Goal: Transaction & Acquisition: Book appointment/travel/reservation

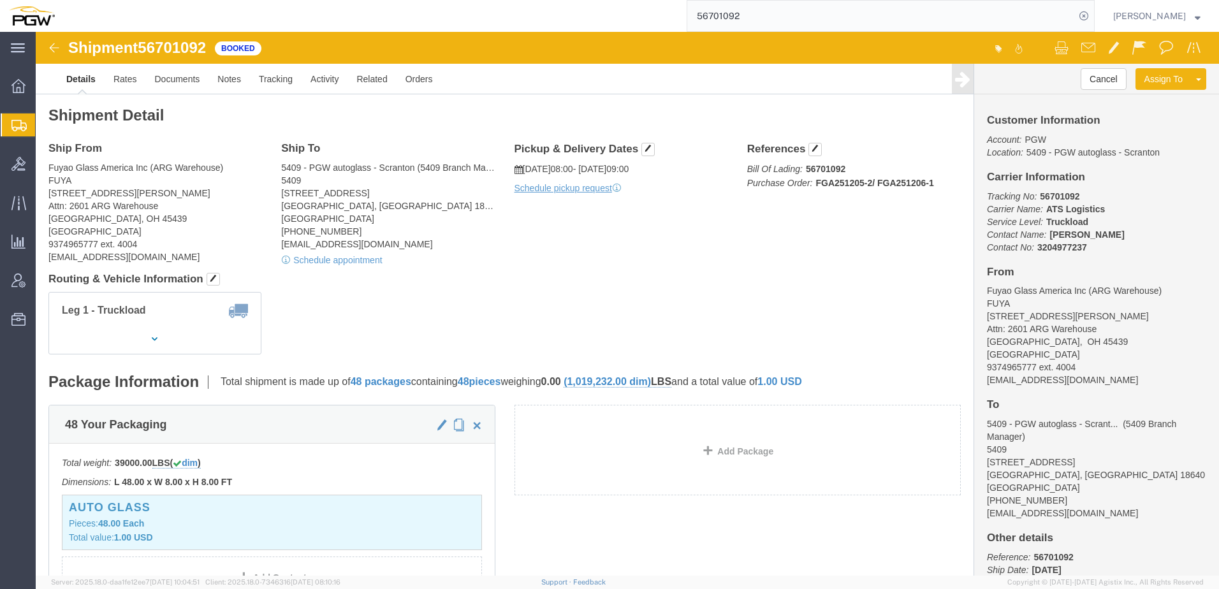
click at [0, 0] on span "Create from Template" at bounding box center [0, 0] width 0 height 0
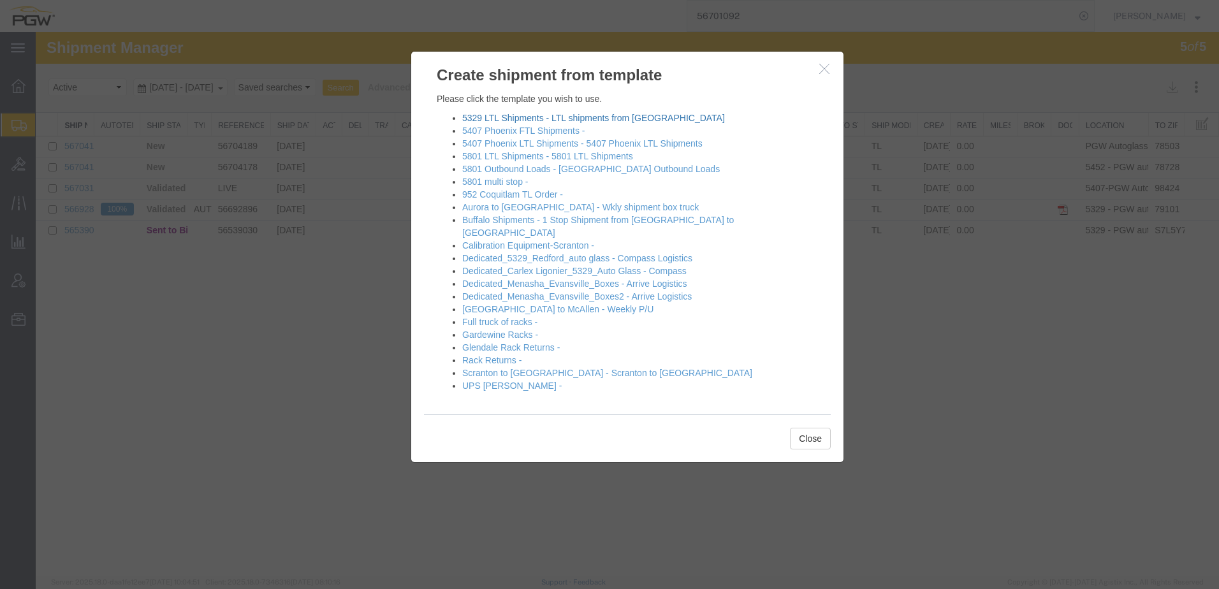
click at [471, 113] on link "5329 LTL Shipments - LTL shipments from Chili" at bounding box center [593, 118] width 263 height 10
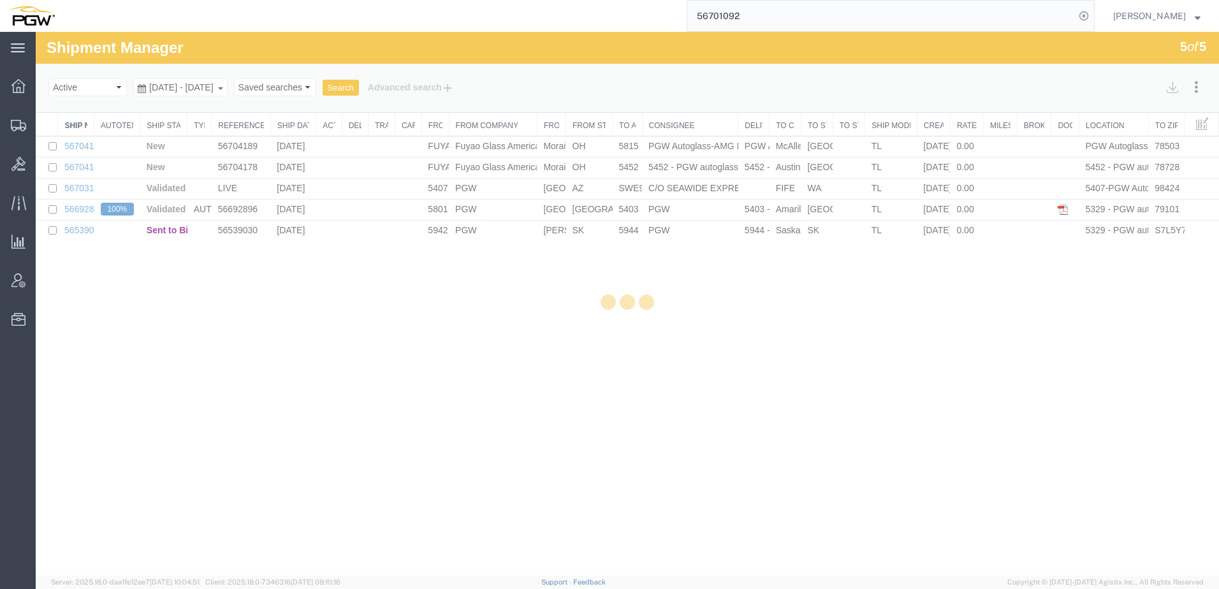
select select "28253"
select select "28405"
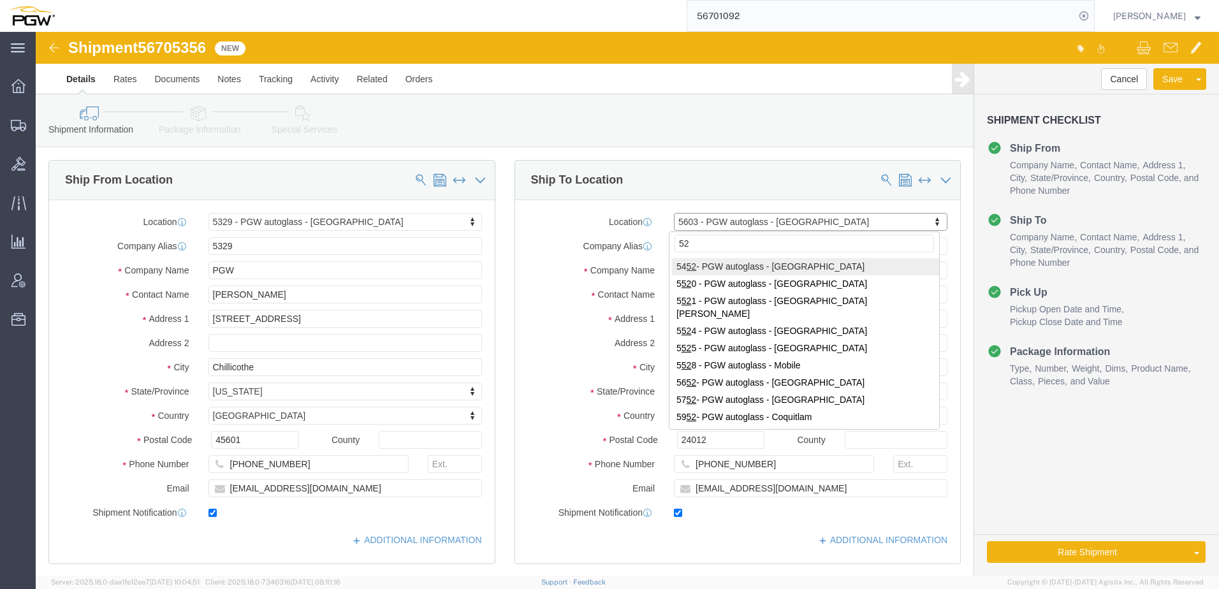
type input "521"
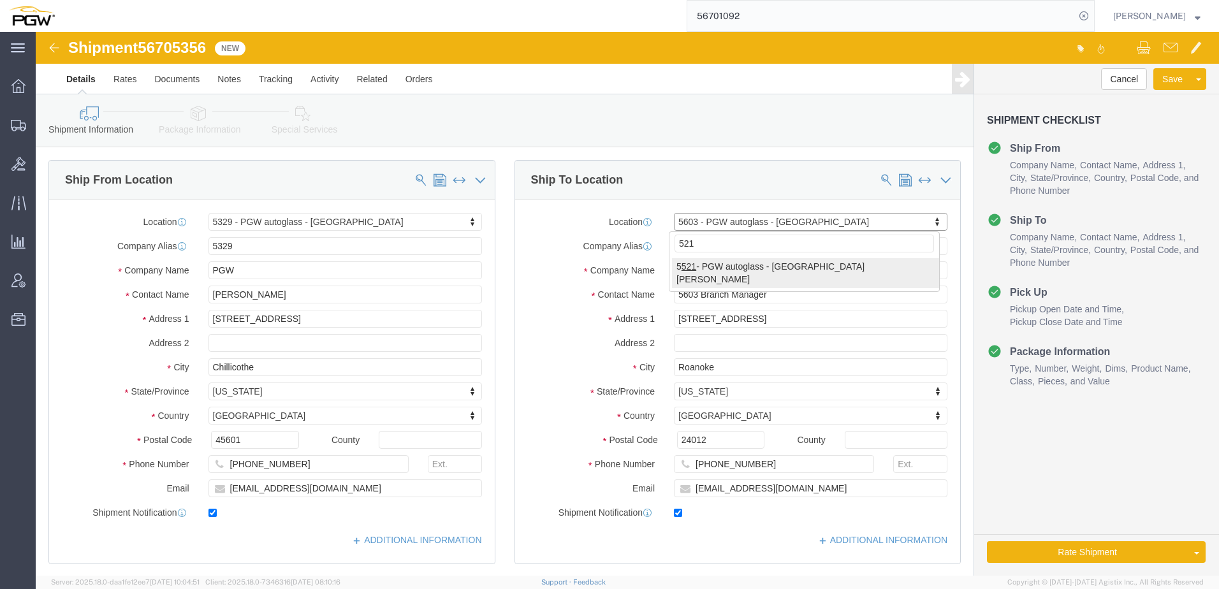
select select "28349"
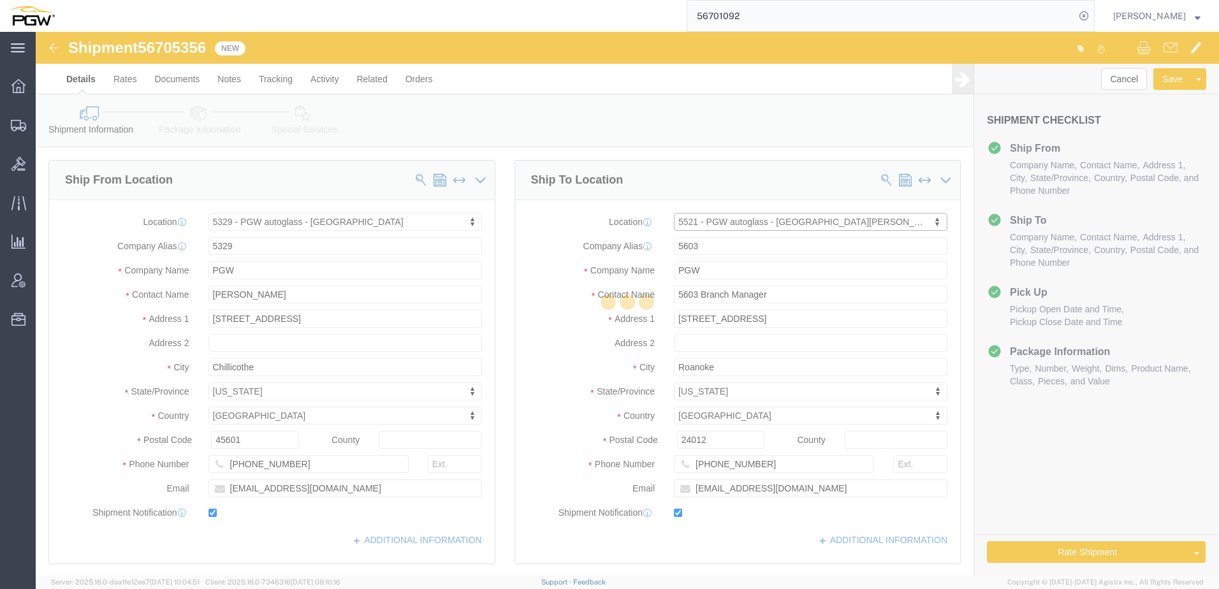
type input "5521"
type input "5521 Branch Manager"
type input "[STREET_ADDRESS]"
type input "[GEOGRAPHIC_DATA][PERSON_NAME]"
type input "10573"
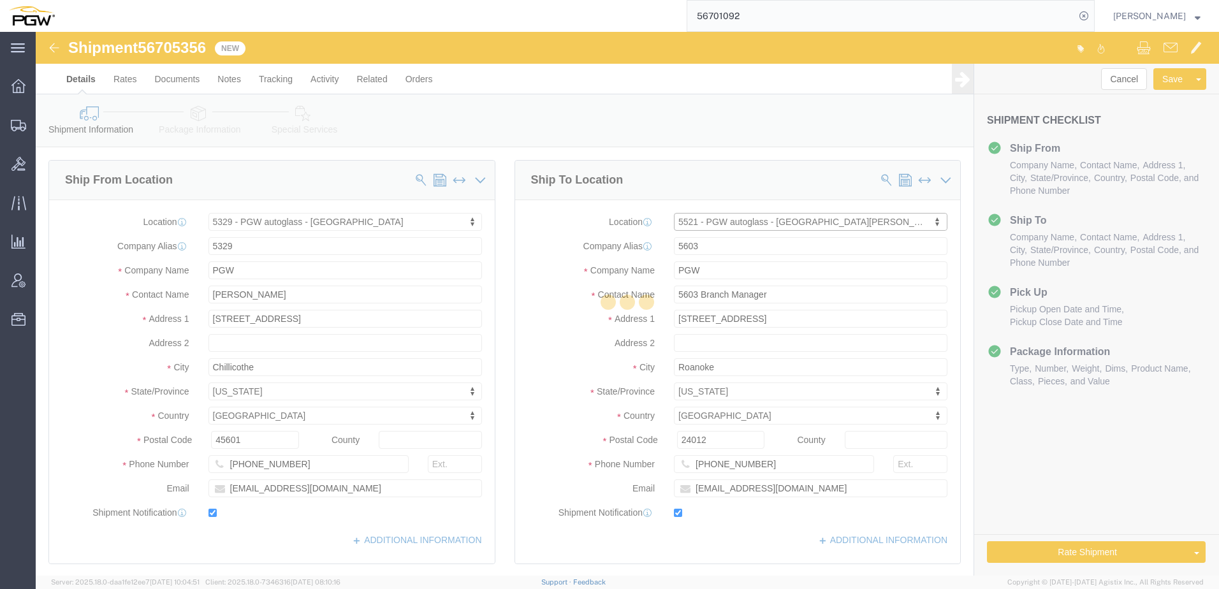
type input "[PHONE_NUMBER]"
type input "[EMAIL_ADDRESS][DOMAIN_NAME]"
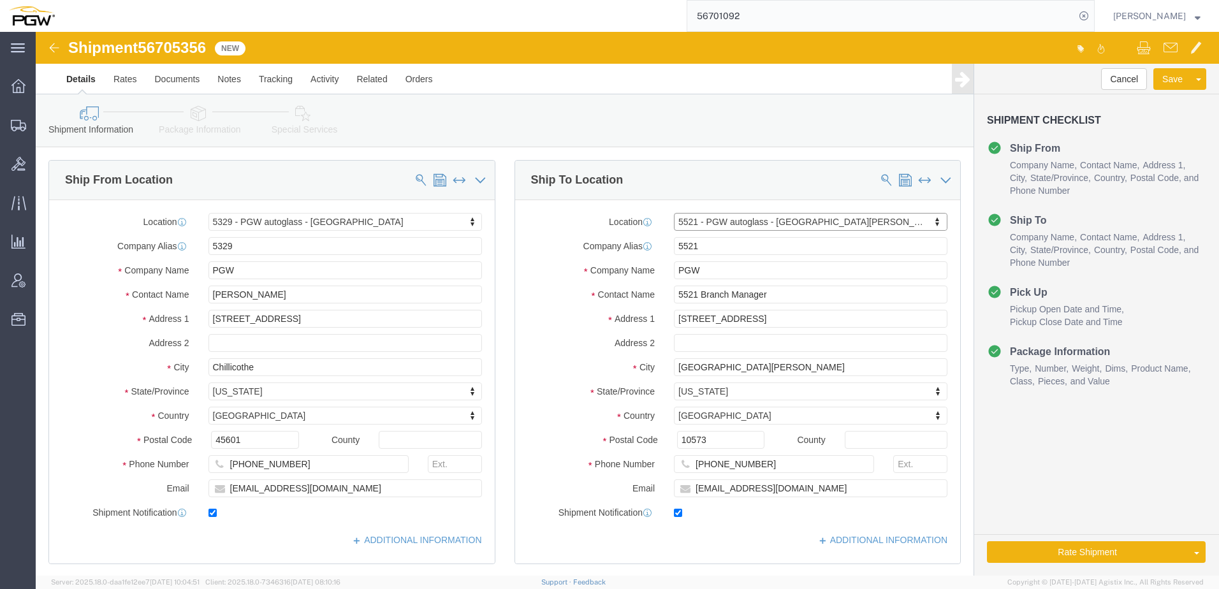
select select "NY"
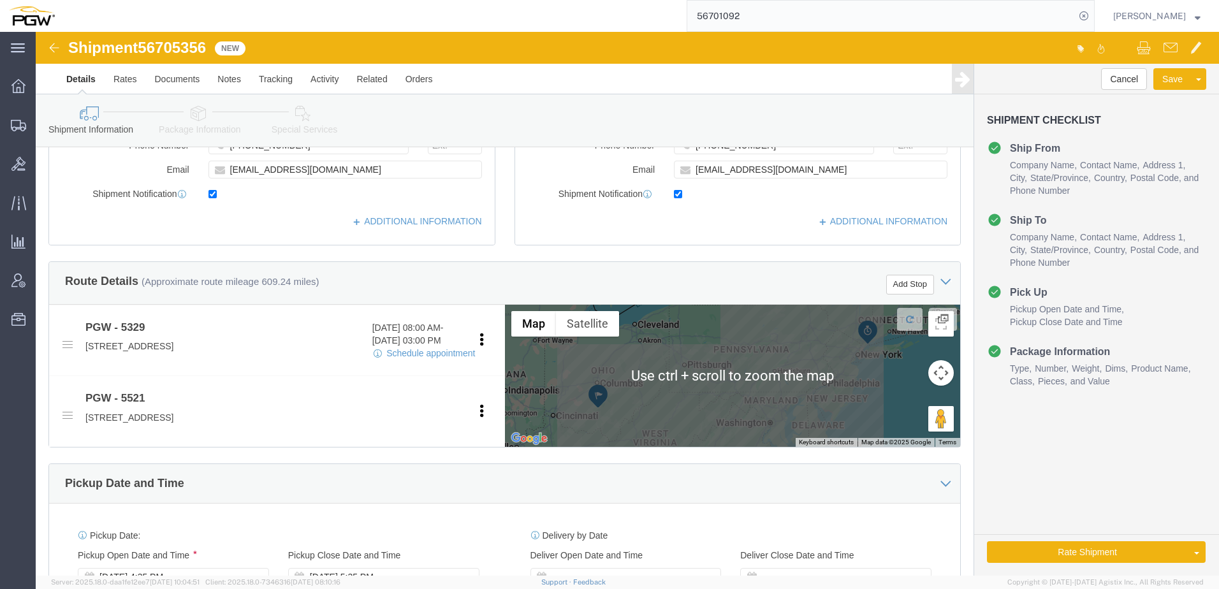
scroll to position [701, 0]
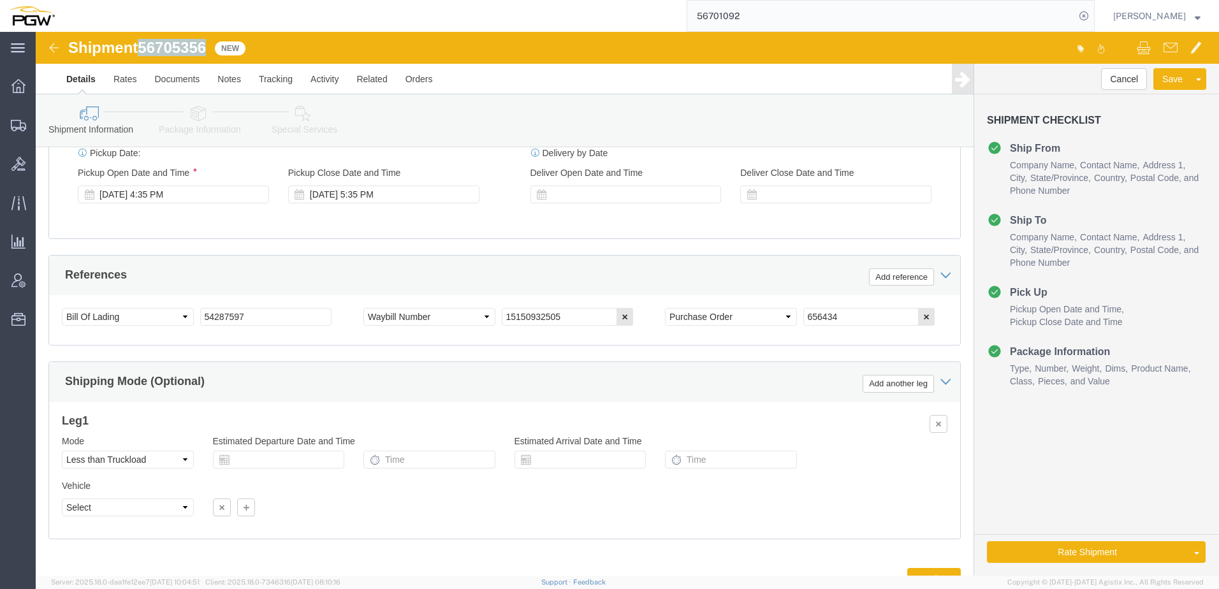
drag, startPoint x: 108, startPoint y: 15, endPoint x: 171, endPoint y: 15, distance: 63.8
click span "56705356"
copy span "56705356"
drag, startPoint x: 224, startPoint y: 281, endPoint x: 170, endPoint y: 268, distance: 55.5
click div "Select Account Type Activity ID Airline Appointment Number ASN Batch Request # …"
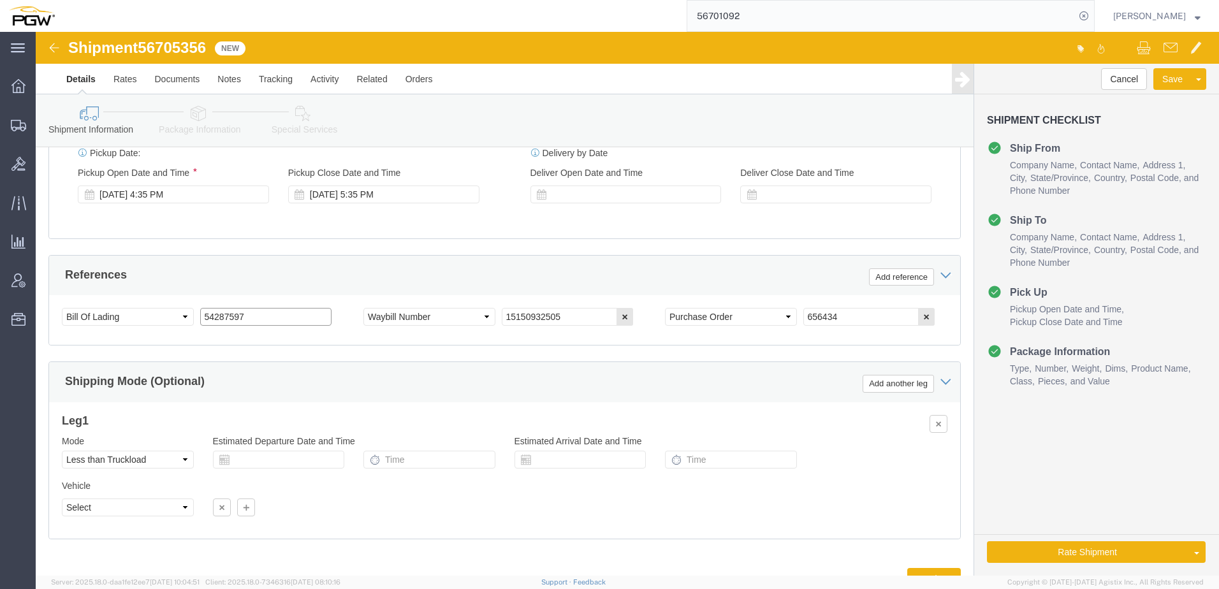
paste input "6705356"
type input "56705356"
click icon "button"
click select "Select Account Type Activity ID Airline Appointment Number ASN Batch Request # …"
select select "ORDERNUM"
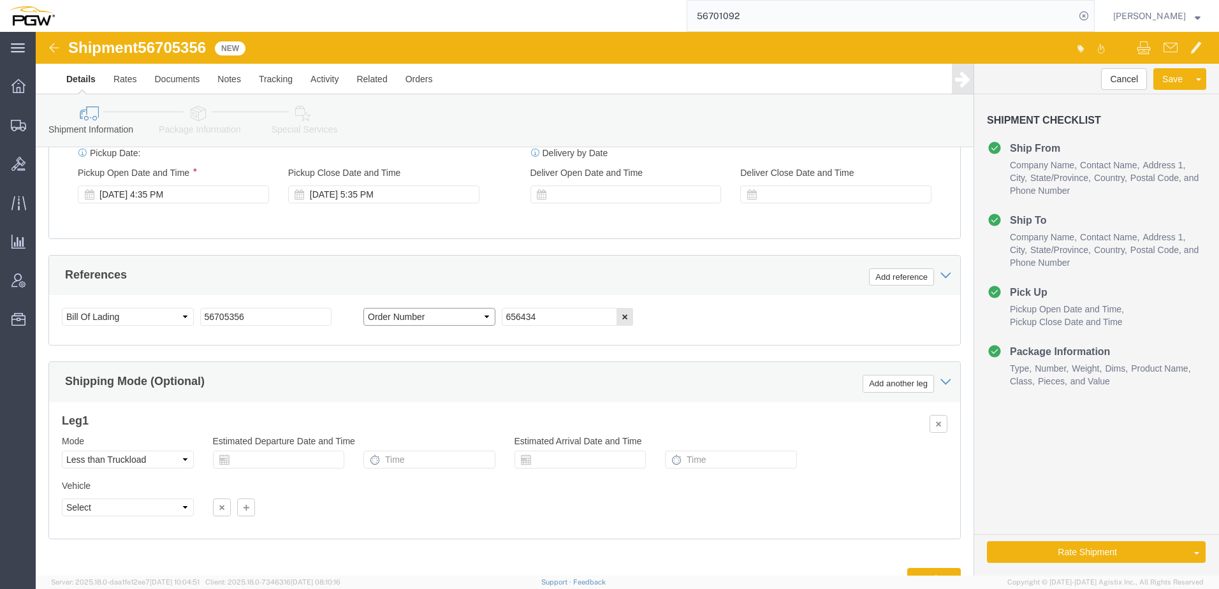
click select "Select Account Type Activity ID Airline Appointment Number ASN Batch Request # …"
drag, startPoint x: 536, startPoint y: 282, endPoint x: 303, endPoint y: 262, distance: 234.2
click div "Select Account Type Activity ID Airline Appointment Number ASN Batch Request # …"
paste input "67981"
type input "667981"
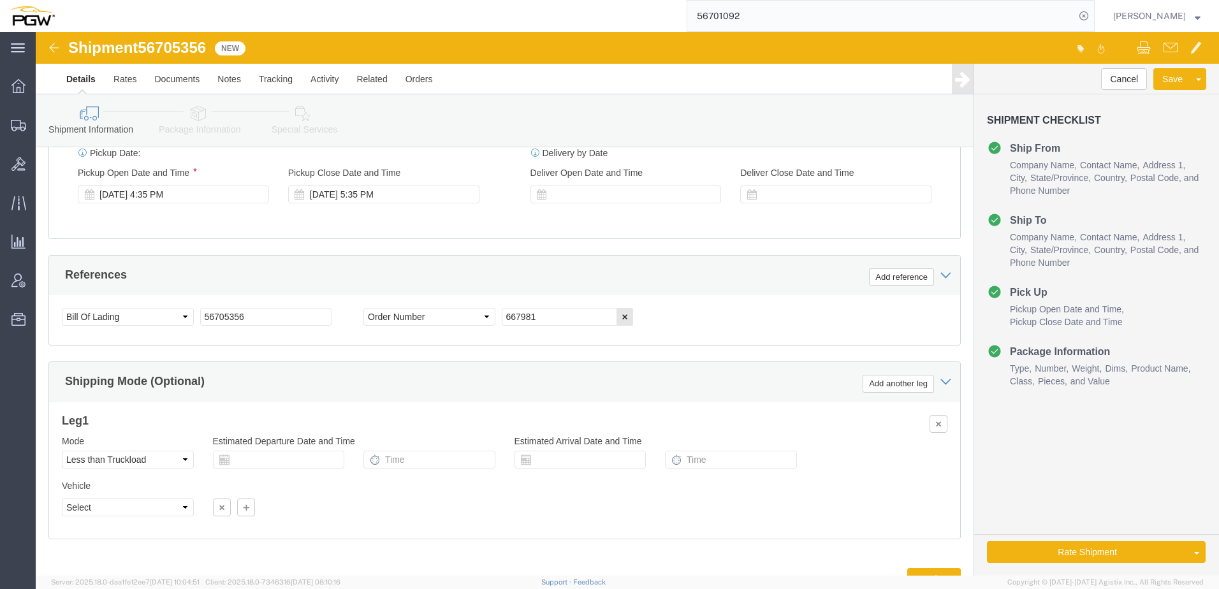
click link "Package Information"
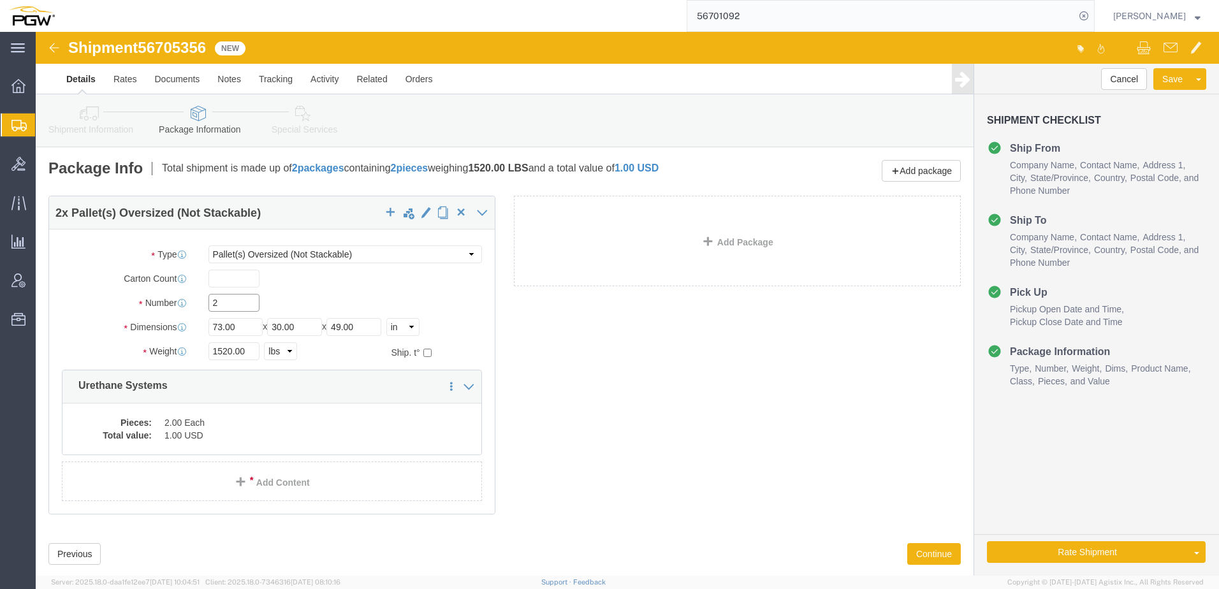
drag, startPoint x: 204, startPoint y: 279, endPoint x: 127, endPoint y: 272, distance: 77.5
click div "Number 2"
type input "1"
drag, startPoint x: 81, startPoint y: 286, endPoint x: 101, endPoint y: 290, distance: 20.8
click label "Dimensions"
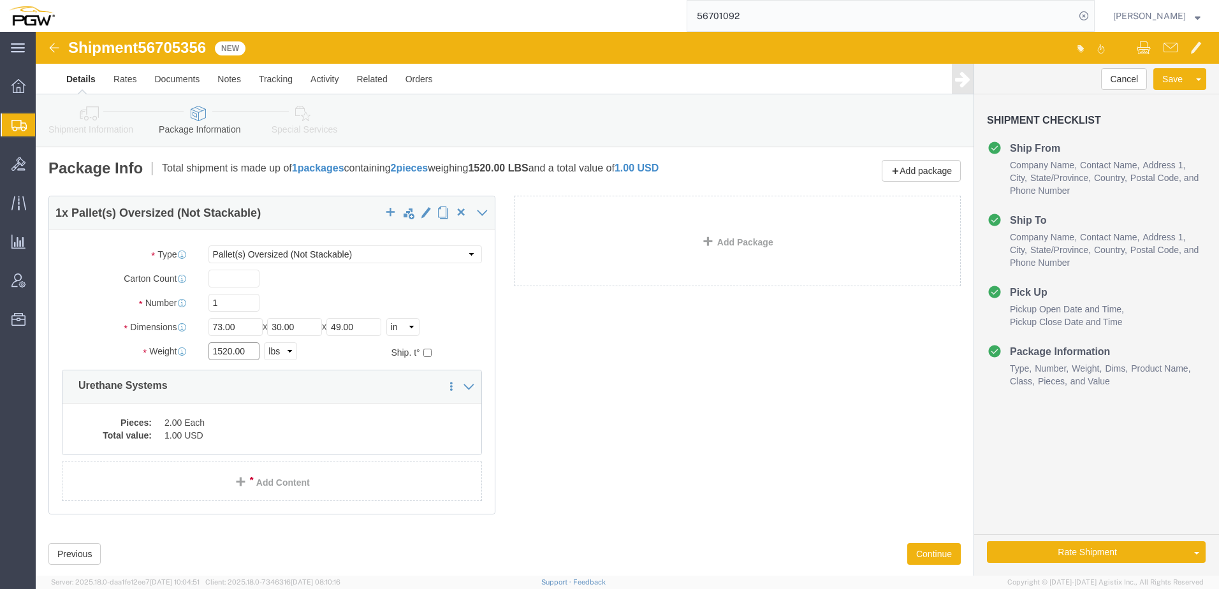
drag, startPoint x: 195, startPoint y: 317, endPoint x: -3, endPoint y: 310, distance: 197.8
click html "Shipment 56705356 New Details Rates Documents Notes Tracking Activity Related O…"
type input "980.00"
click dd "1.00 USD"
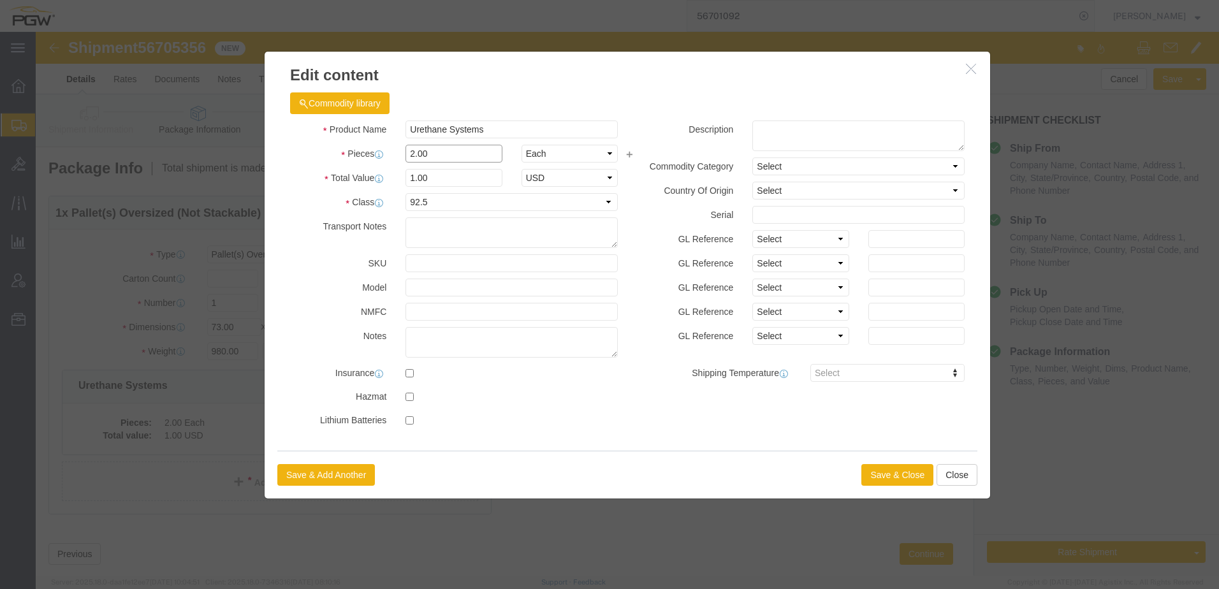
drag, startPoint x: 407, startPoint y: 123, endPoint x: 231, endPoint y: 110, distance: 176.4
click div "Commodity library Product Name Urethane Systems Pieces 2.00 Select Bag Barrels …"
type input "1.00"
type input "0.5"
type input "1.00"
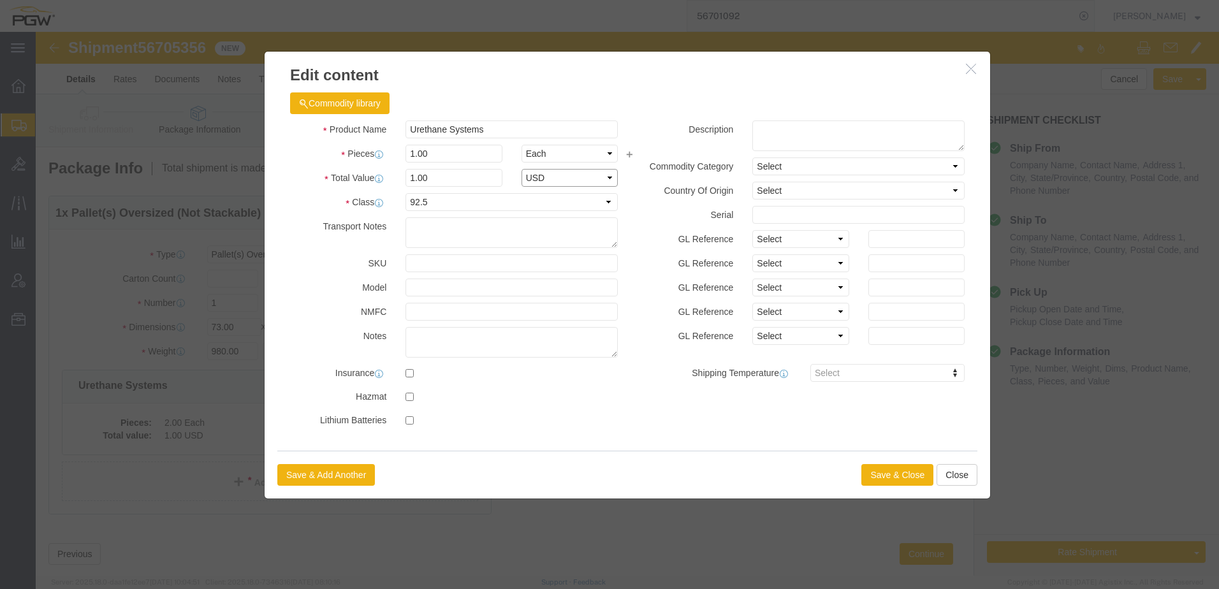
select select "USD"
click button "Save & Close"
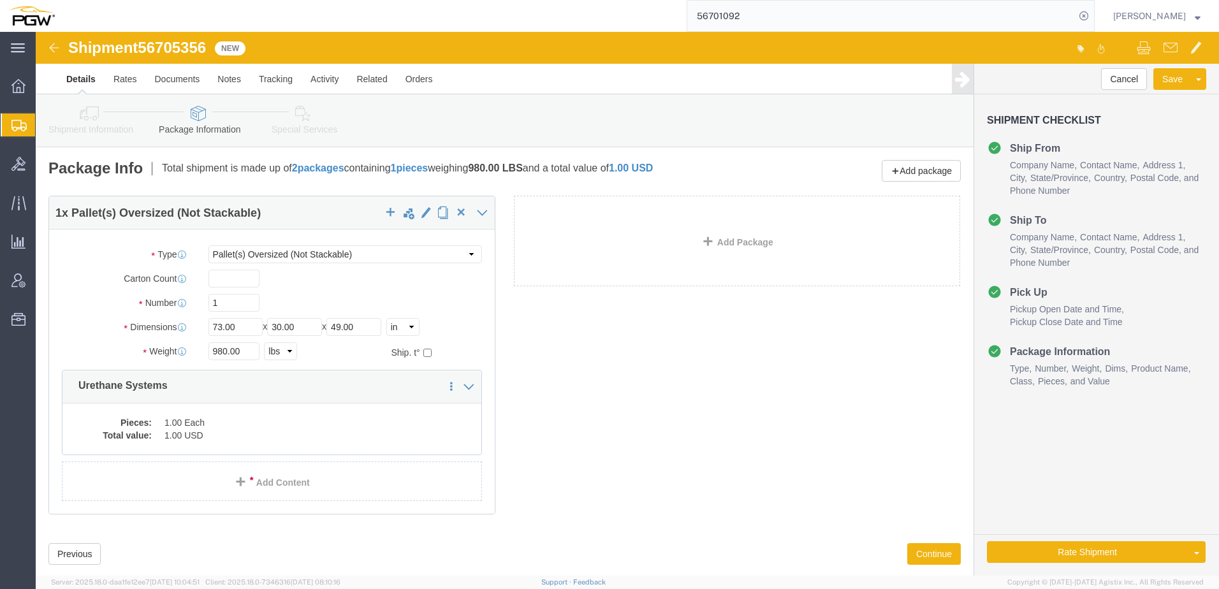
click icon
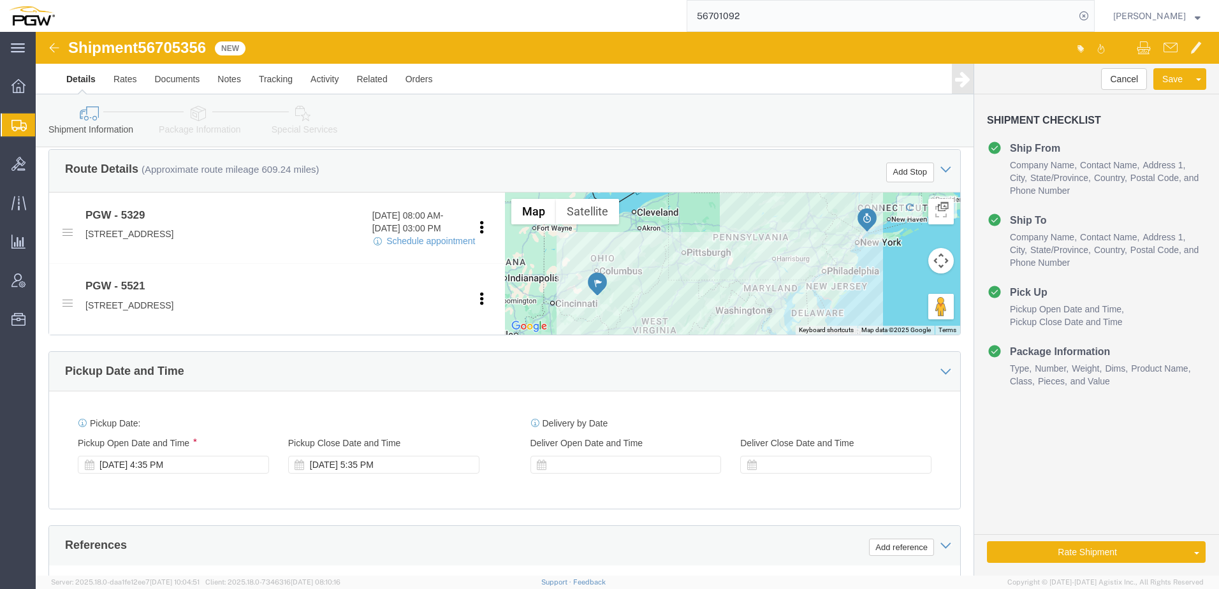
scroll to position [638, 0]
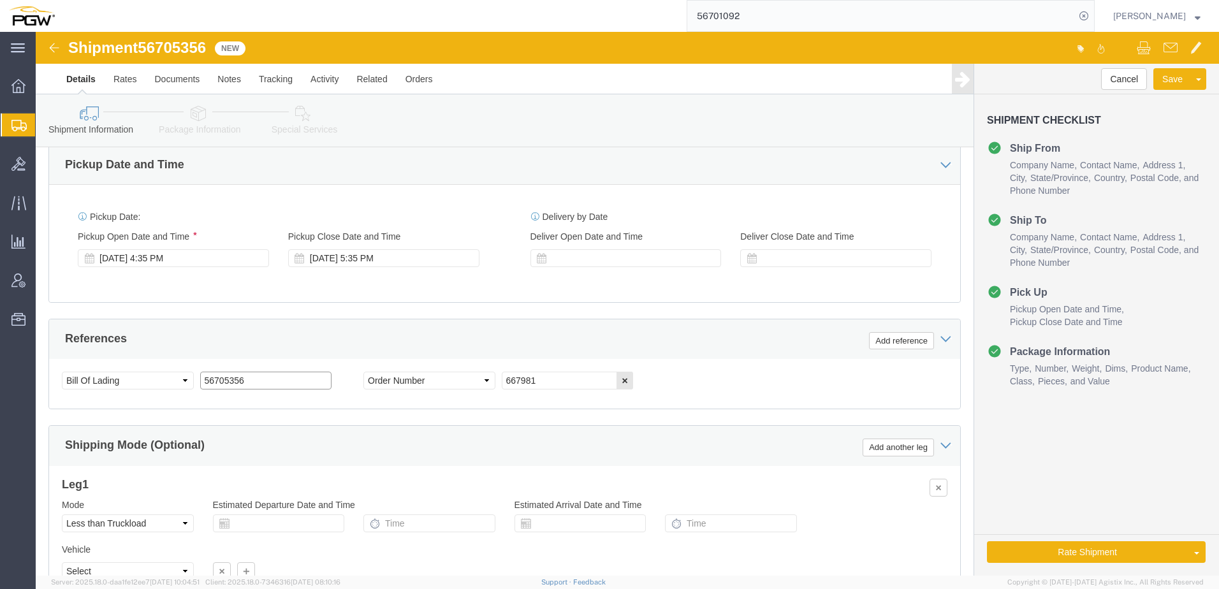
drag, startPoint x: 242, startPoint y: 348, endPoint x: -229, endPoint y: 277, distance: 475.9
click html "Shipment 56705356 New Details Rates Documents Notes Tracking Activity Related O…"
click div "Sep 03 2025 4:35 PM"
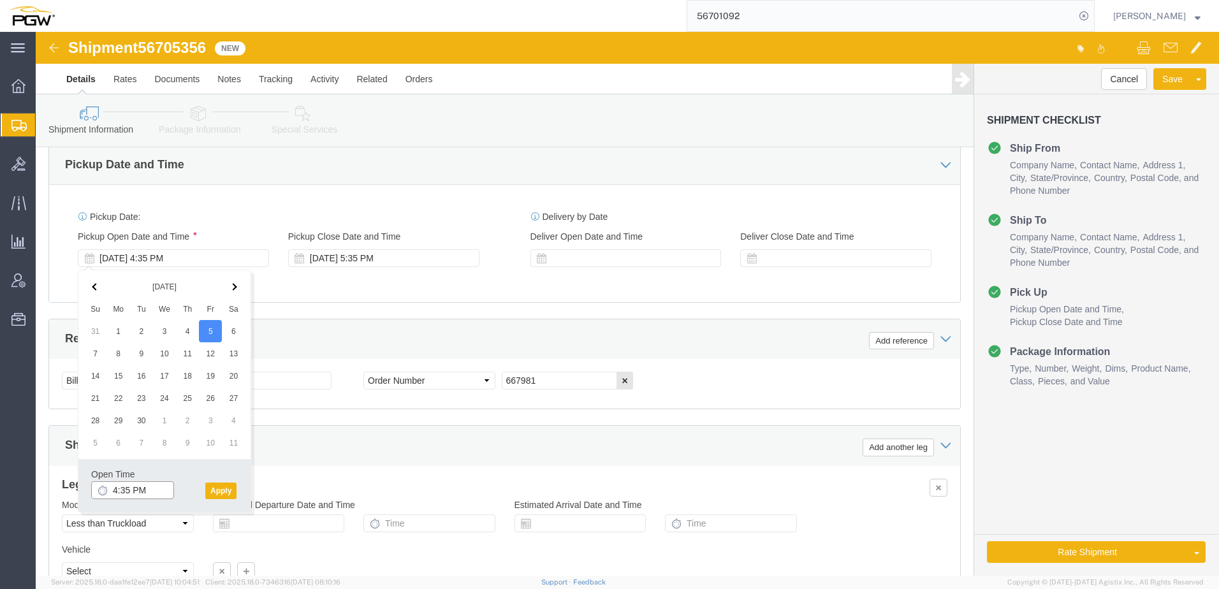
click input "4:35 PM"
type input "8:00 AM"
click button "Apply"
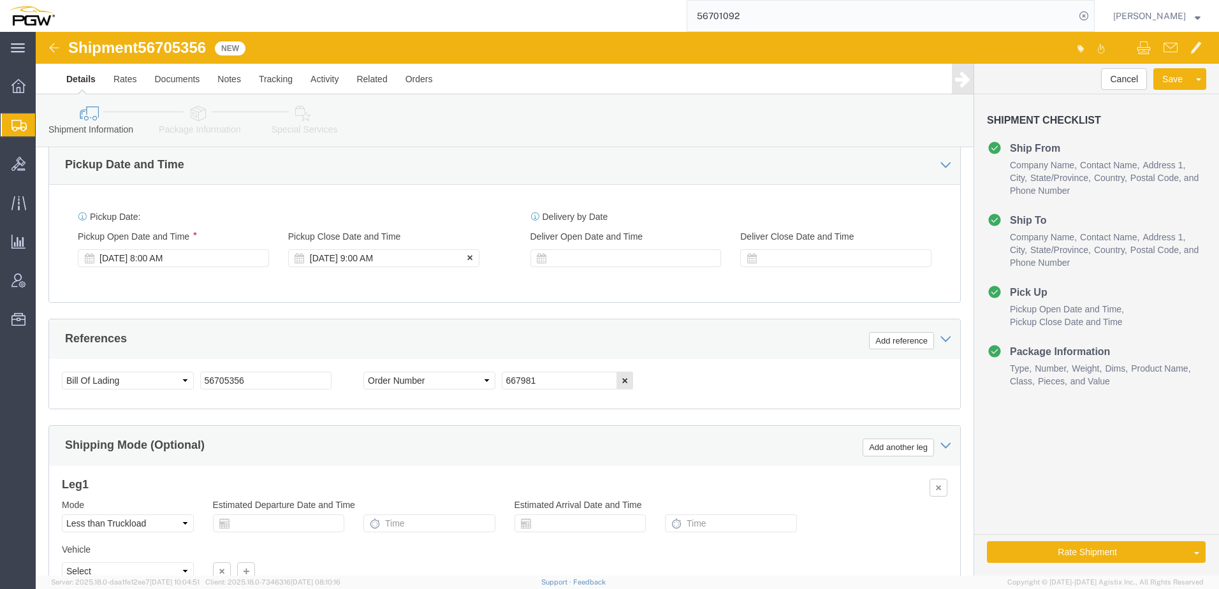
click div "Sep 05 2025 9:00 AM"
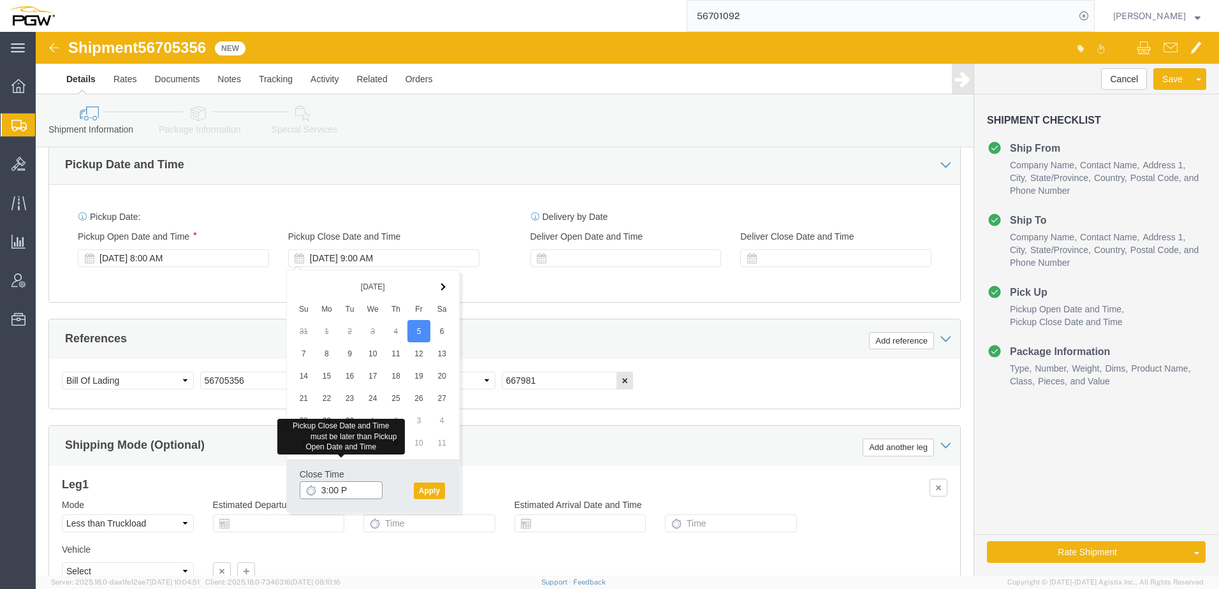
type input "3:00 PM"
click button "Apply"
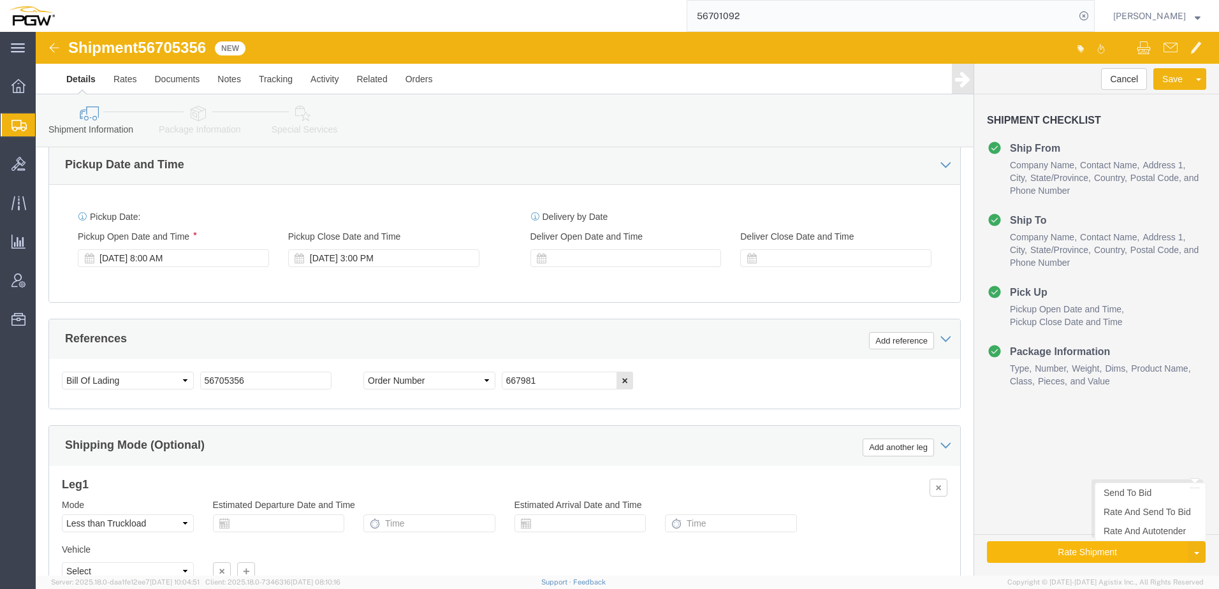
click button "Rate Shipment"
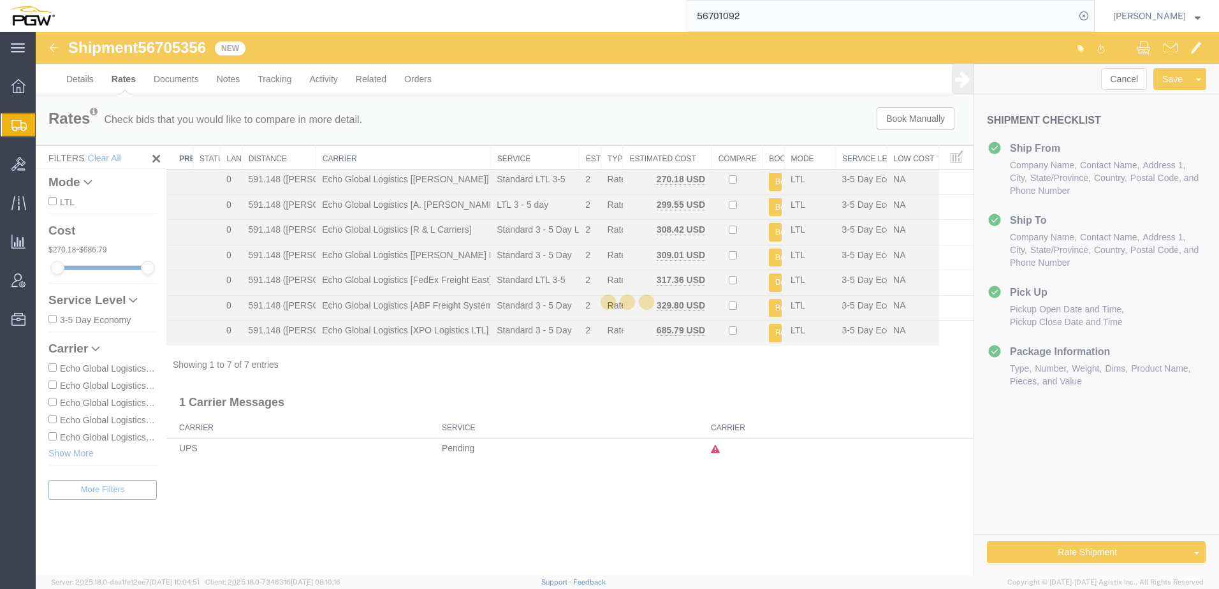
scroll to position [0, 0]
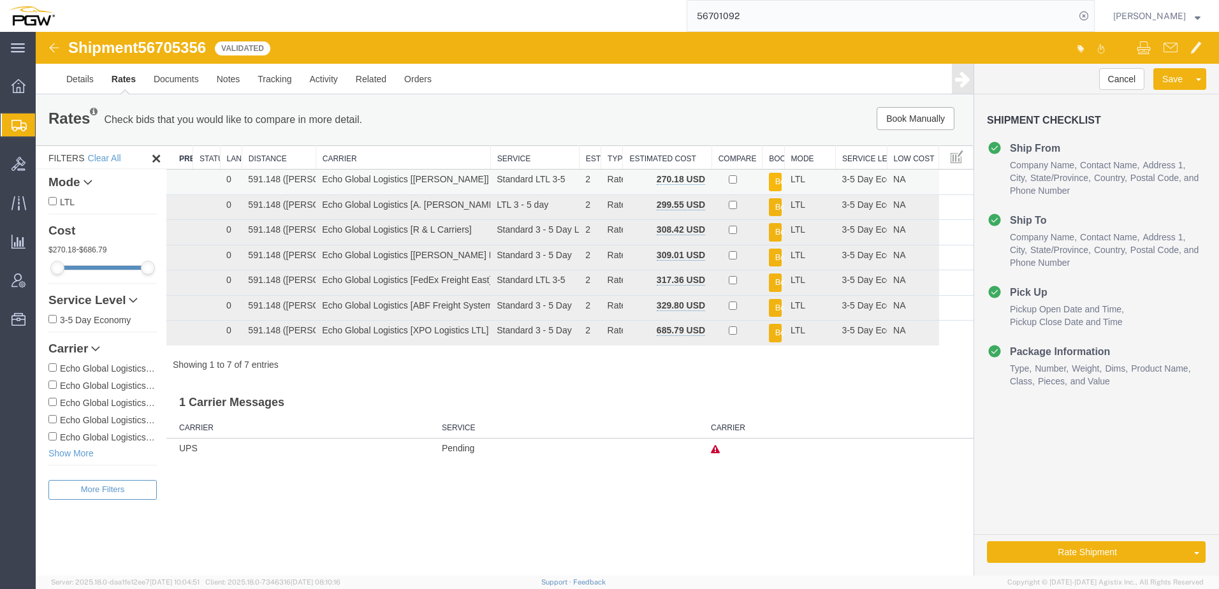
click at [778, 182] on button "Book" at bounding box center [775, 182] width 13 height 18
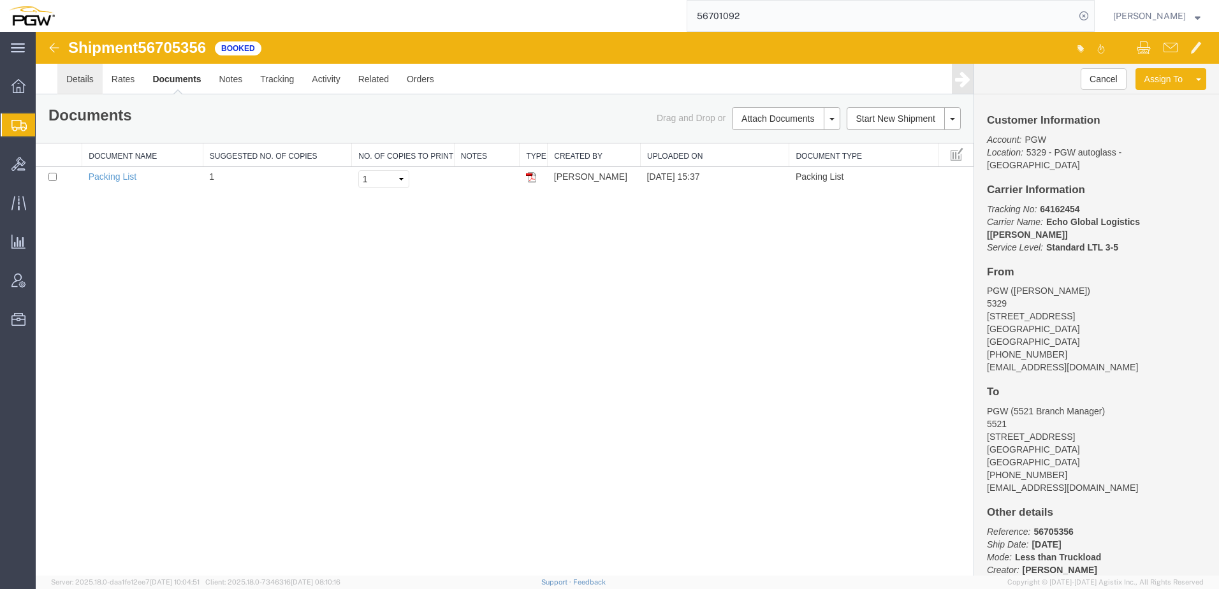
click at [66, 75] on link "Details" at bounding box center [79, 79] width 45 height 31
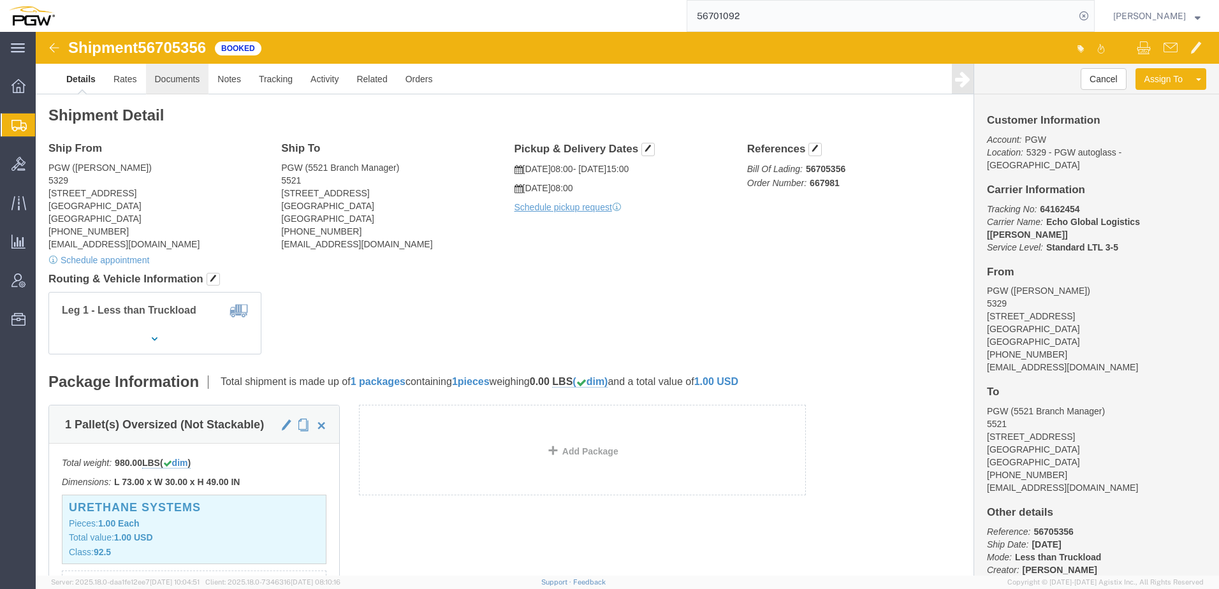
click link "Documents"
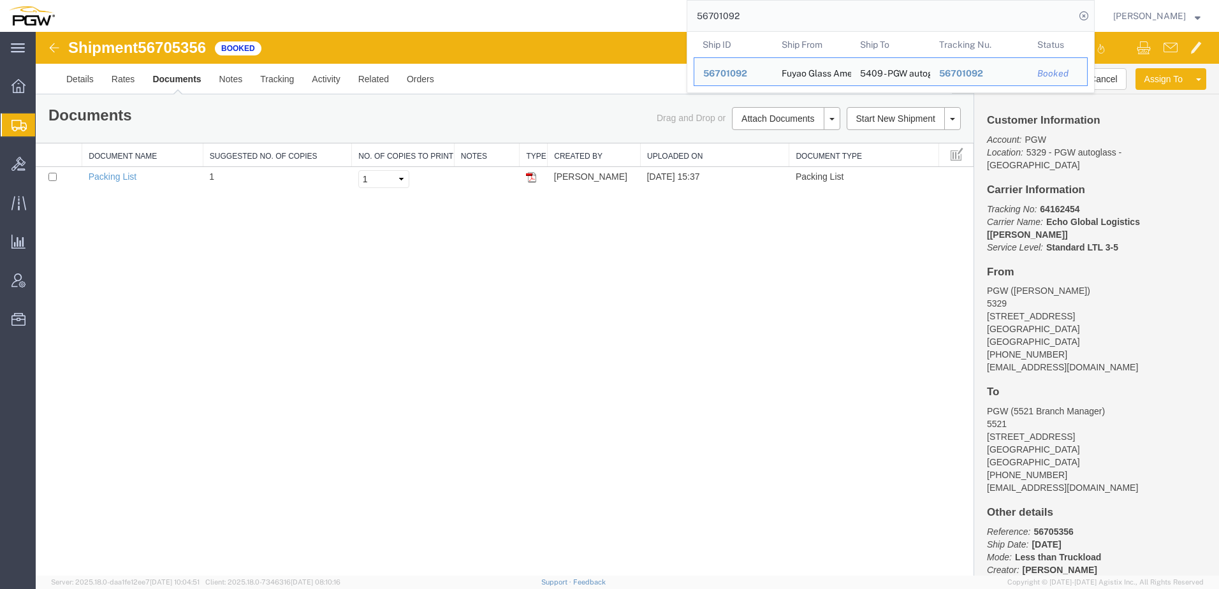
drag, startPoint x: 771, startPoint y: 17, endPoint x: 667, endPoint y: 20, distance: 104.6
click at [668, 20] on div "56701092 Ship ID Ship From Ship To Tracking Nu. Status Ship ID 56701092 Ship Fr…" at bounding box center [579, 16] width 1031 height 32
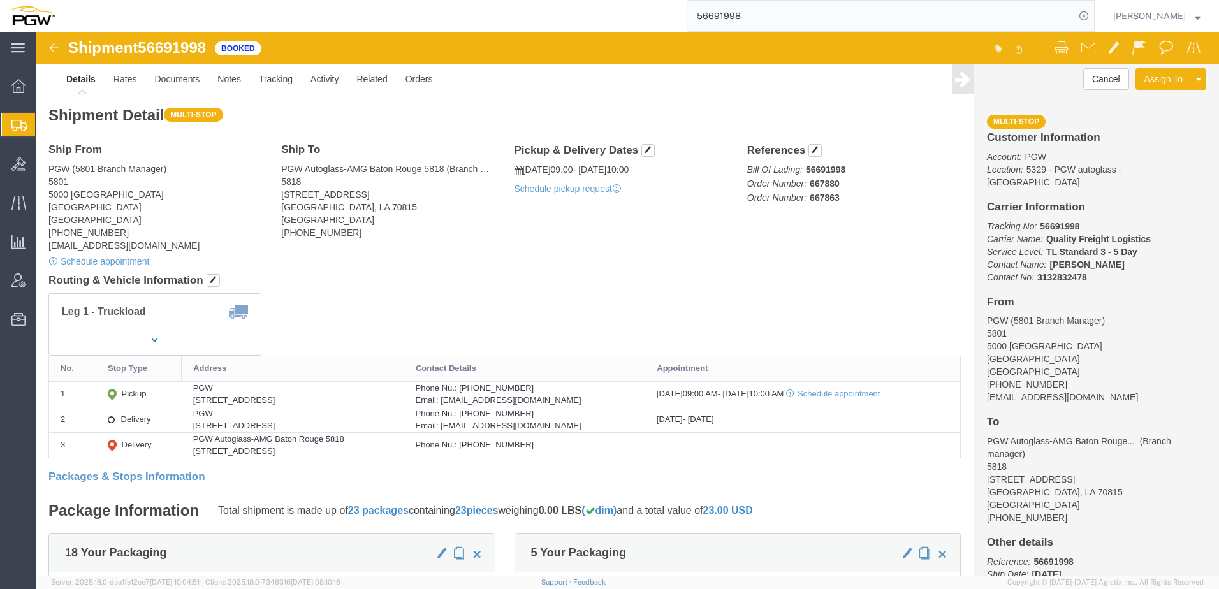
click div "Ship From PGW (5801 Branch Manager) 5801 5000 South Freeway Fort Worth, TX 7611…"
click link "Activity"
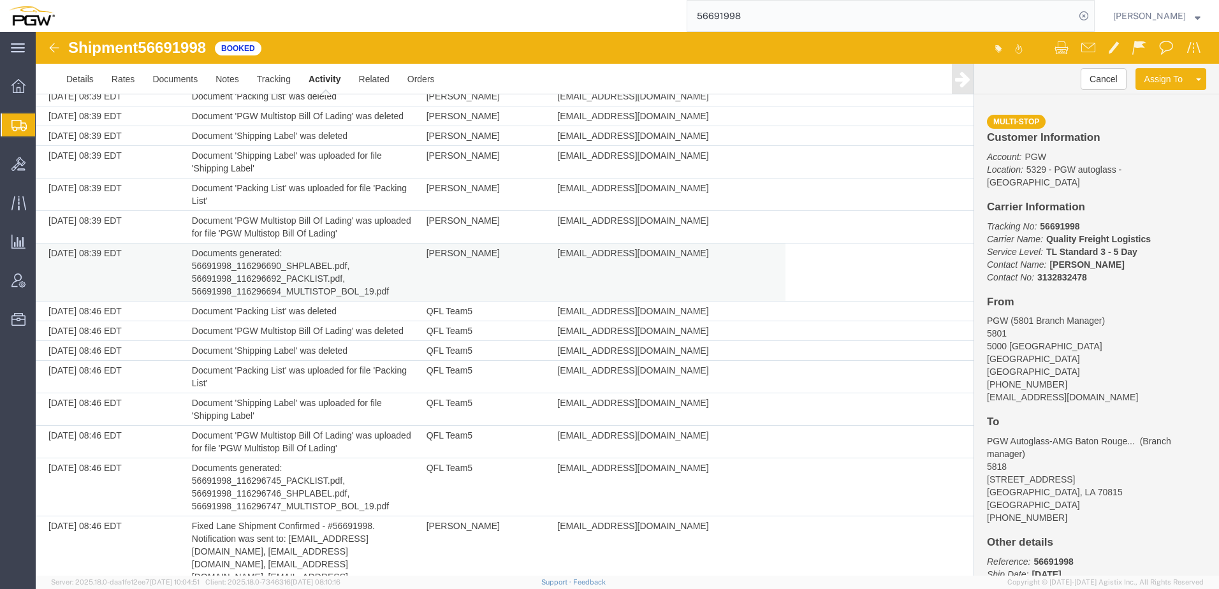
scroll to position [1392, 0]
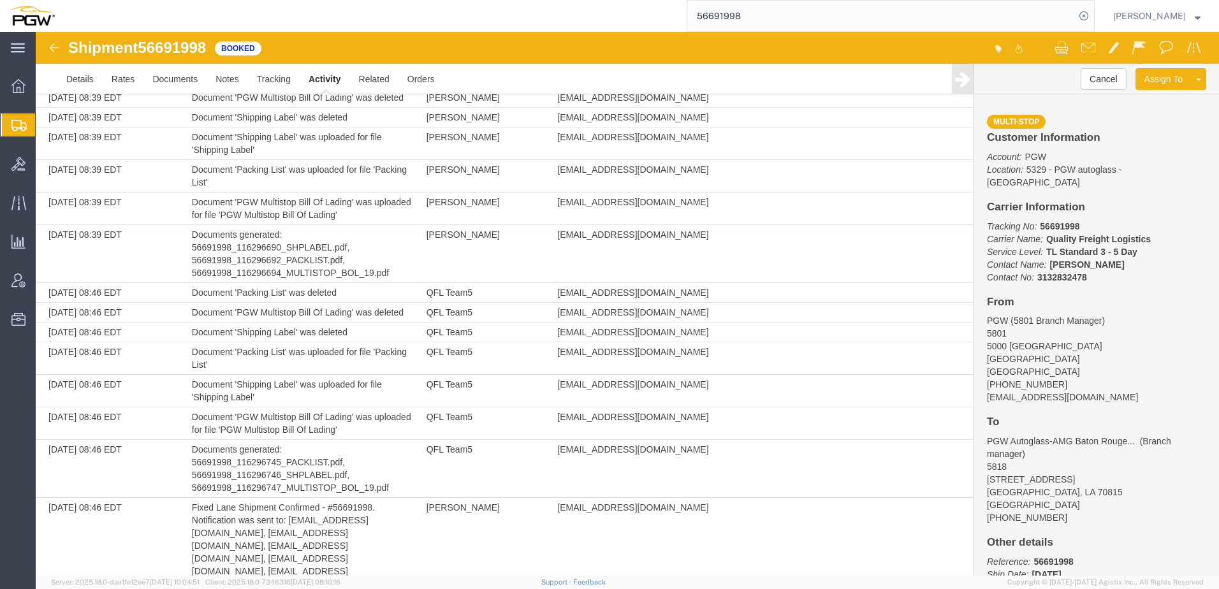
drag, startPoint x: 548, startPoint y: 554, endPoint x: 680, endPoint y: 552, distance: 132.0
copy td "qflteam5@qflteam.com"
drag, startPoint x: 142, startPoint y: 47, endPoint x: 210, endPoint y: 43, distance: 67.7
click at [206, 43] on span "56691998" at bounding box center [172, 47] width 68 height 17
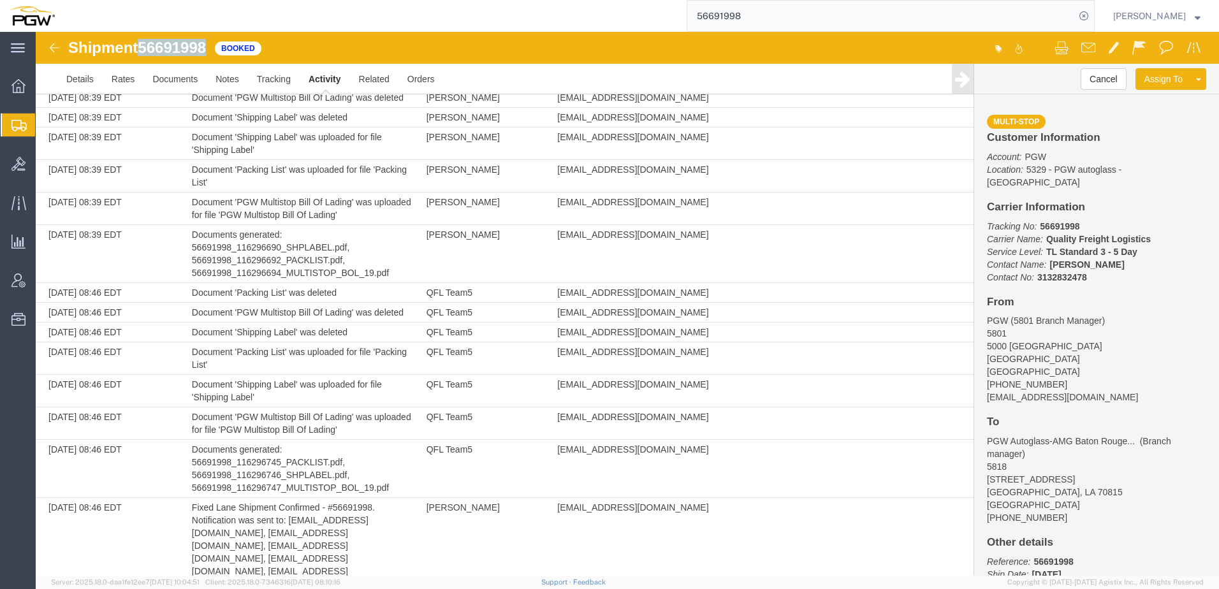
copy span "56691998"
click at [164, 76] on link "Documents" at bounding box center [174, 79] width 63 height 31
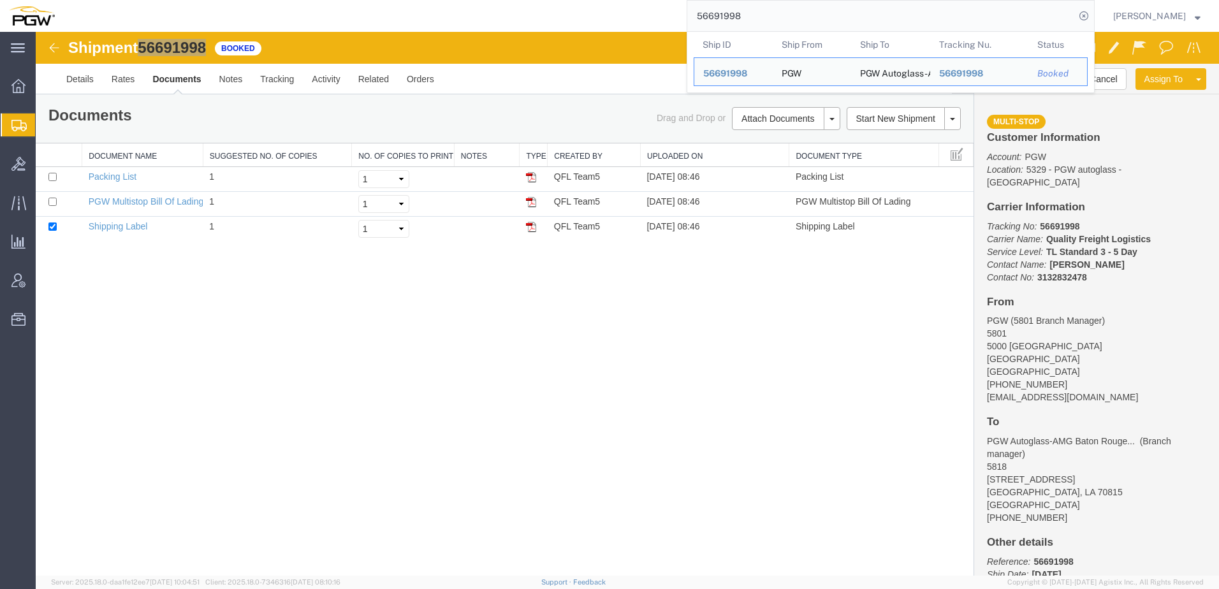
drag, startPoint x: 822, startPoint y: 16, endPoint x: 441, endPoint y: 6, distance: 381.4
click at [439, 6] on div "56691998 Ship ID Ship From Ship To Tracking Nu. Status Ship ID 56691998 Ship Fr…" at bounding box center [579, 16] width 1031 height 32
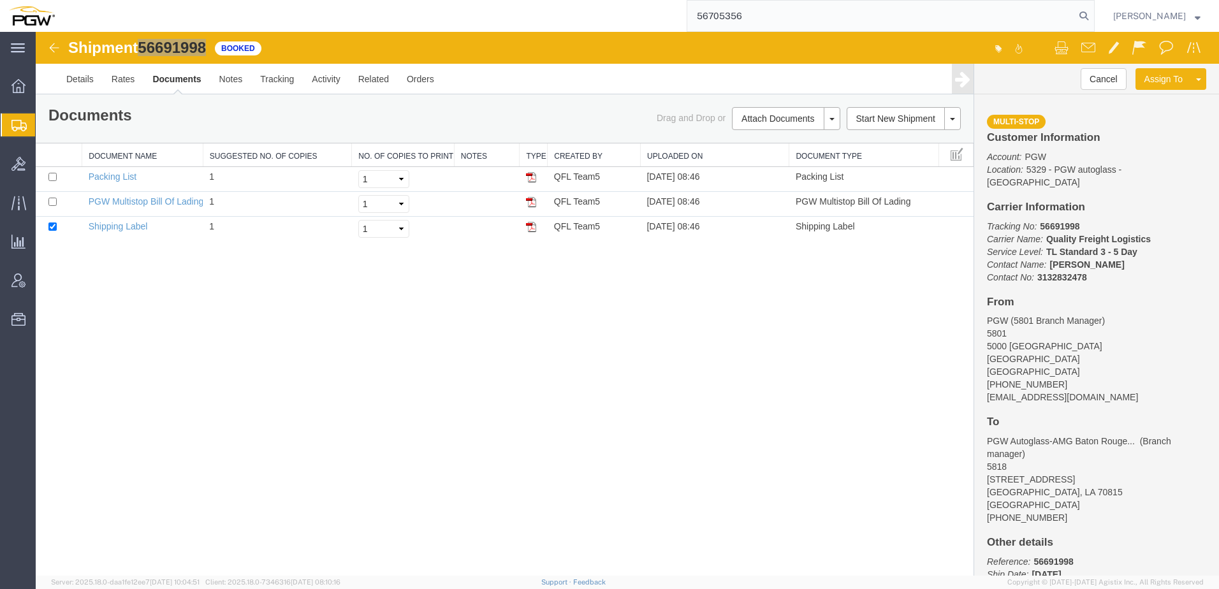
type input "56705356"
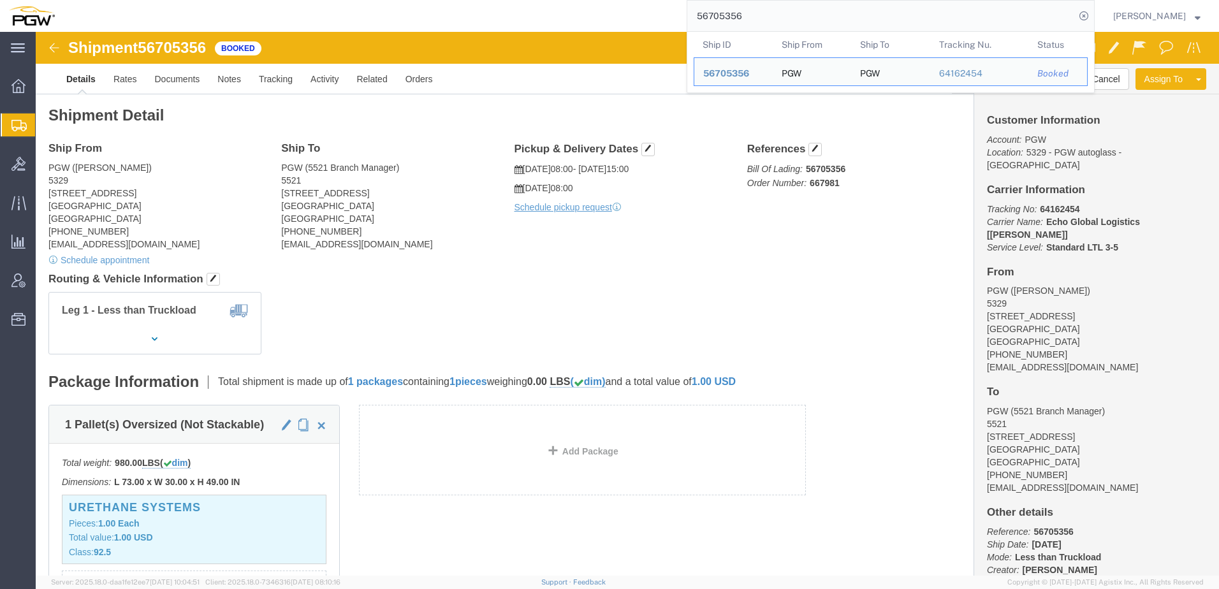
drag, startPoint x: 432, startPoint y: 304, endPoint x: 408, endPoint y: 278, distance: 35.6
click div "Leg 1 - Less than Truckload"
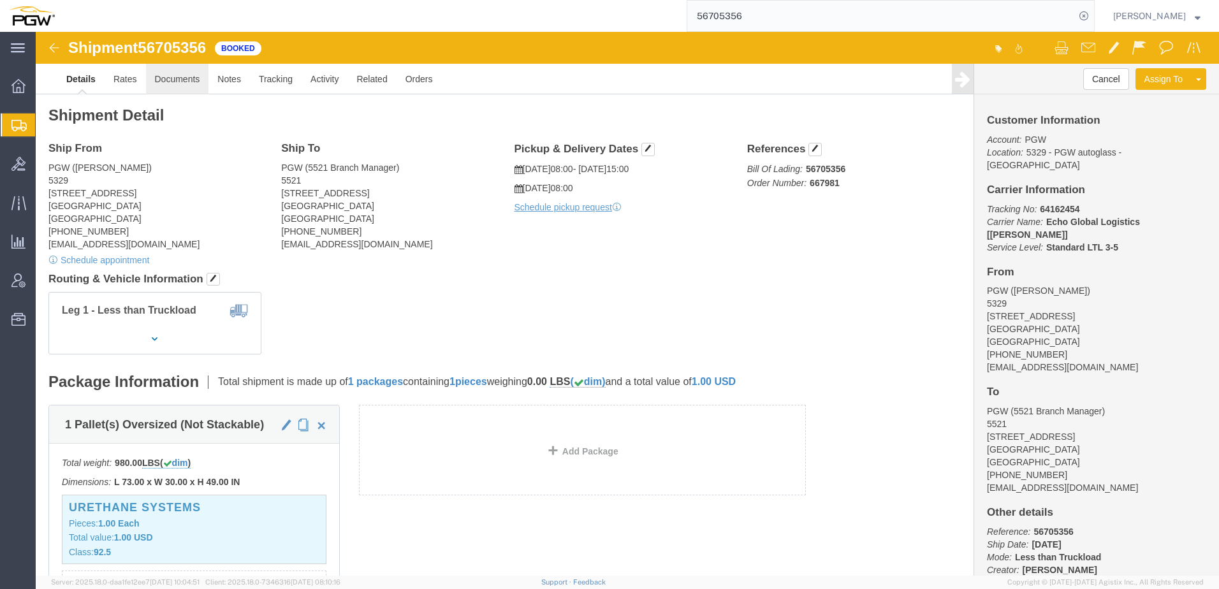
click link "Documents"
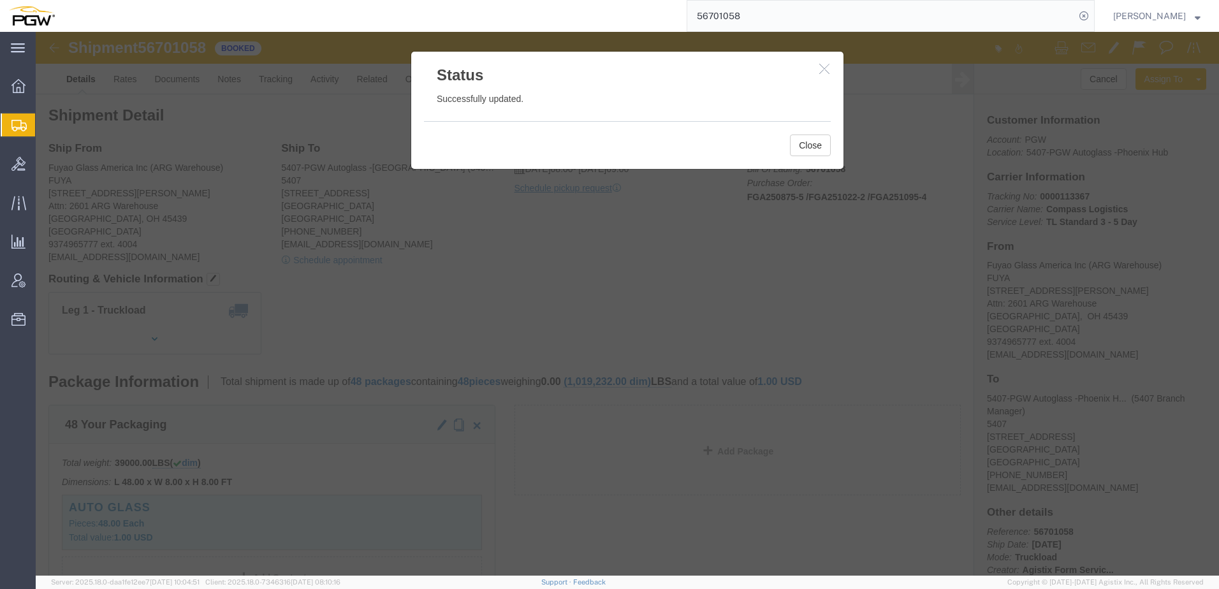
click button "Close"
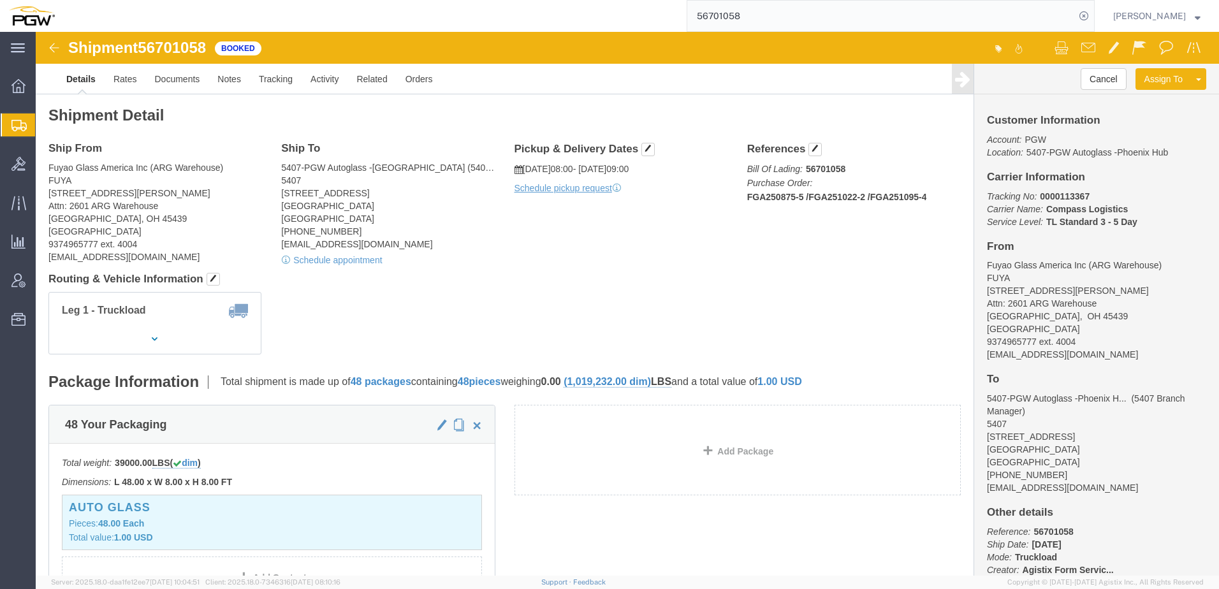
click address "Fuyao Glass America Inc (ARG Warehouse) FUYA [STREET_ADDRESS][PERSON_NAME] Attn…"
click at [44, 164] on span "Bids" at bounding box center [39, 164] width 9 height 26
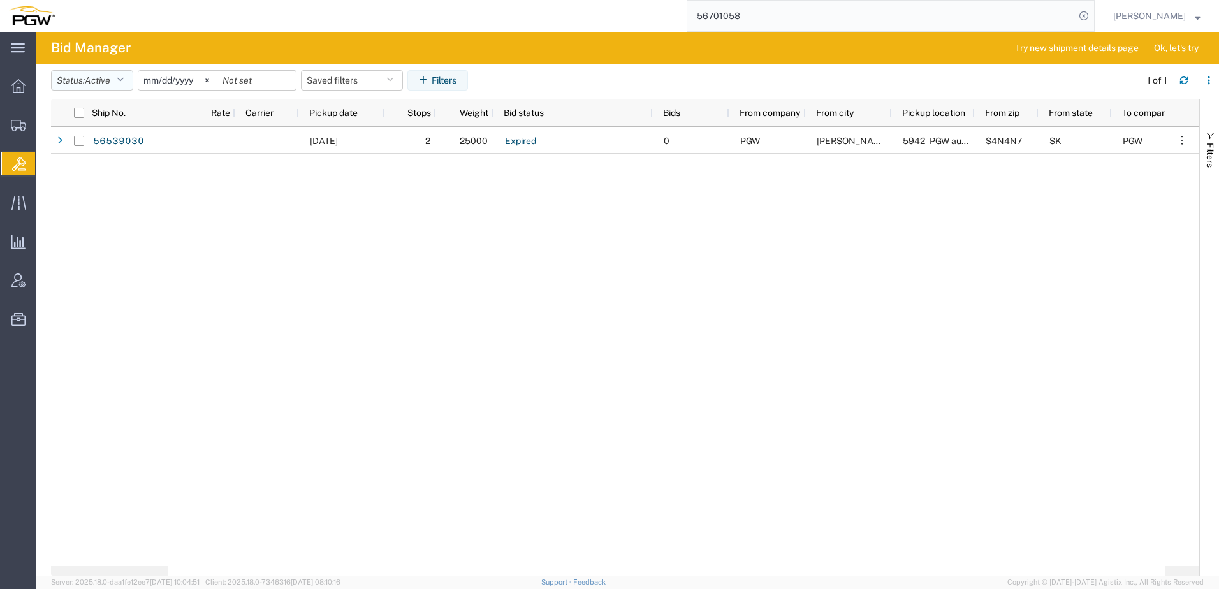
click at [108, 75] on span "Active" at bounding box center [98, 80] width 26 height 10
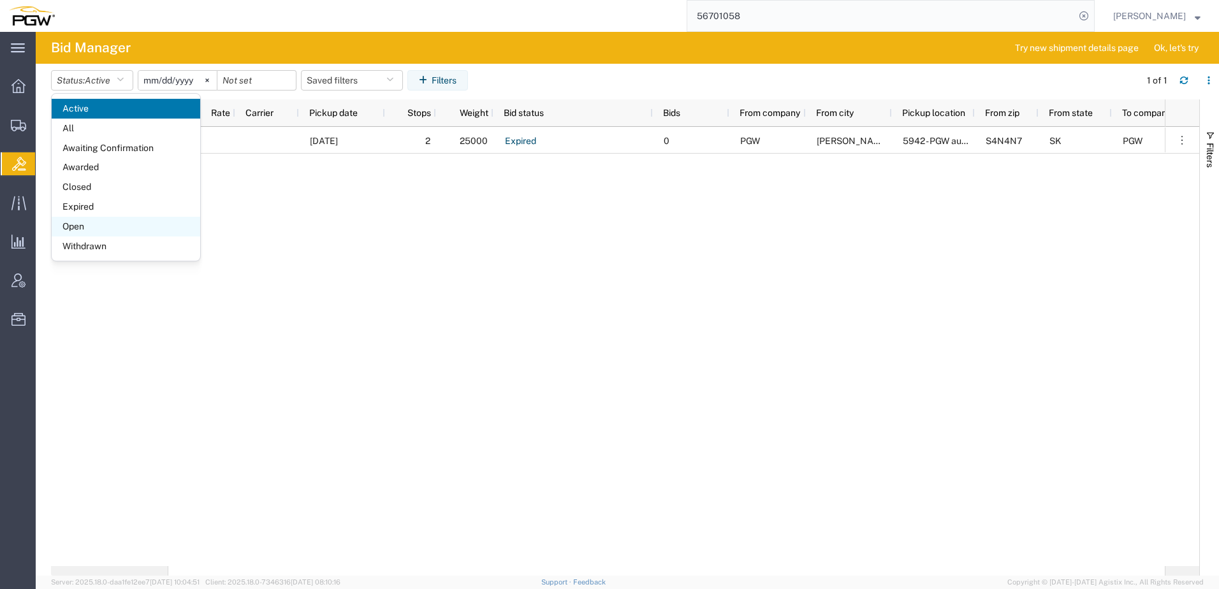
click at [87, 232] on span "Open" at bounding box center [126, 227] width 149 height 20
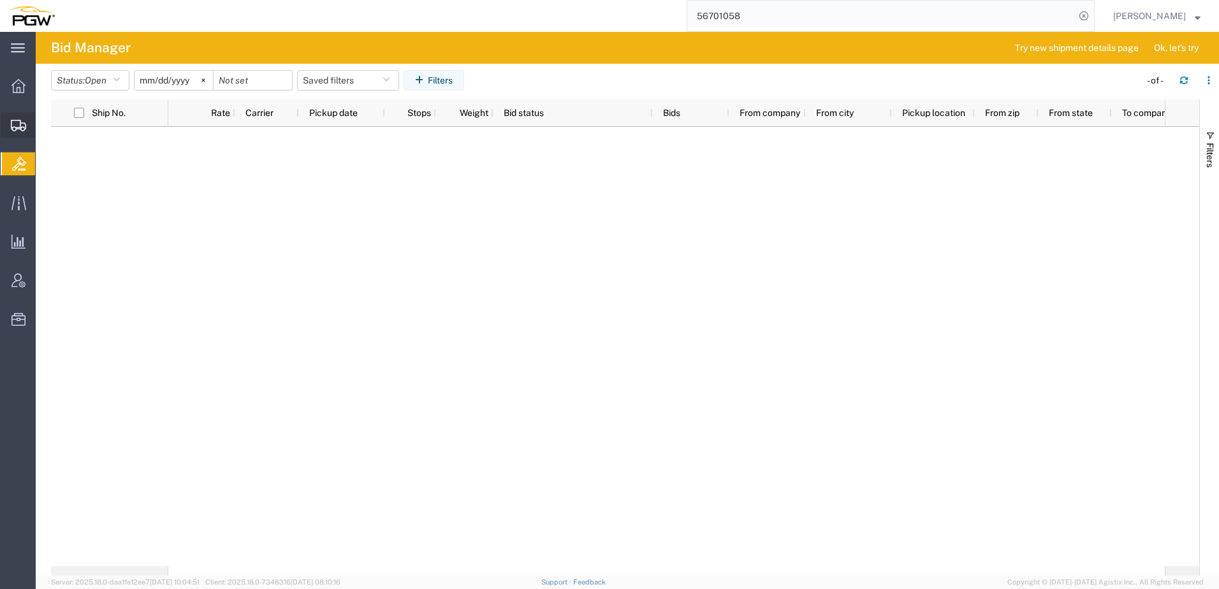
click at [21, 124] on icon at bounding box center [18, 125] width 15 height 11
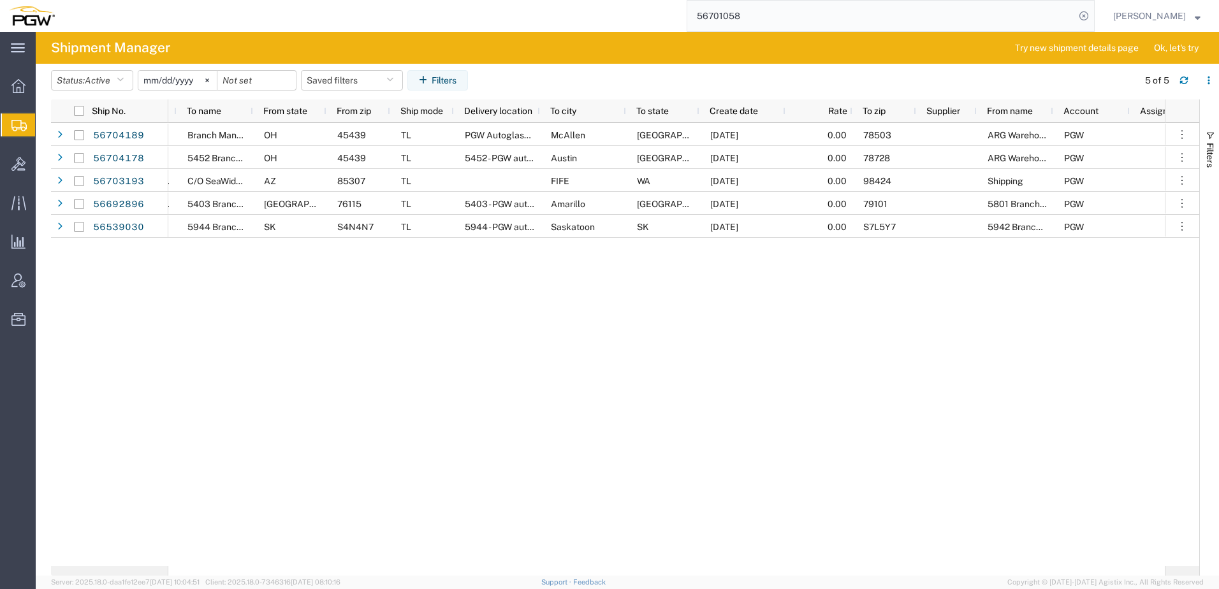
scroll to position [0, 761]
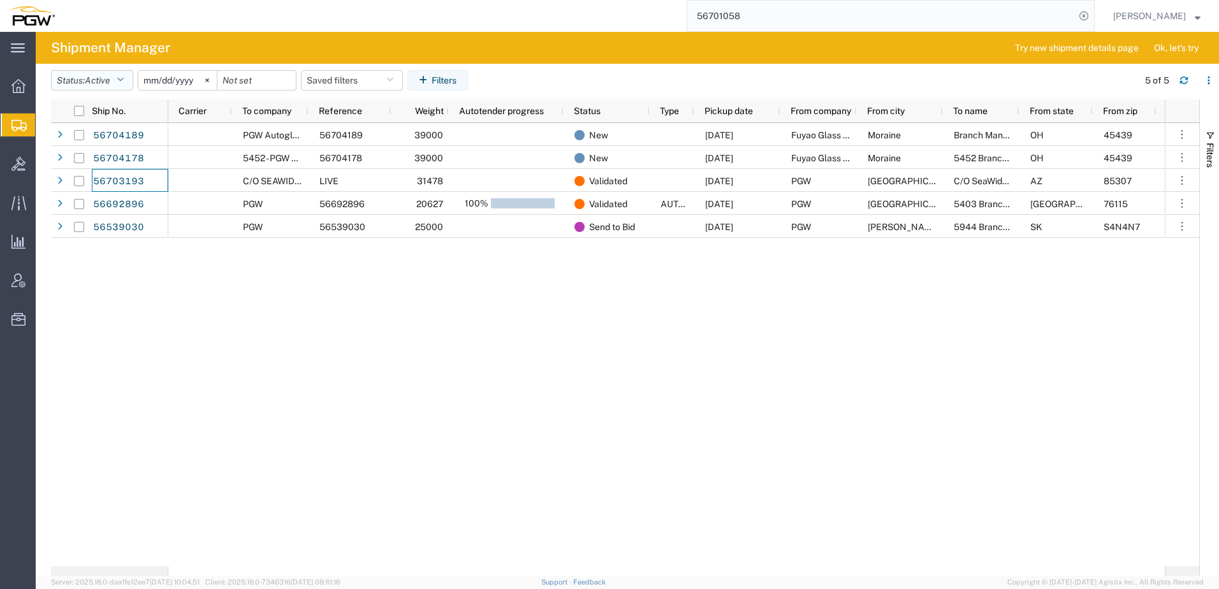
click at [105, 81] on span "Active" at bounding box center [98, 80] width 26 height 10
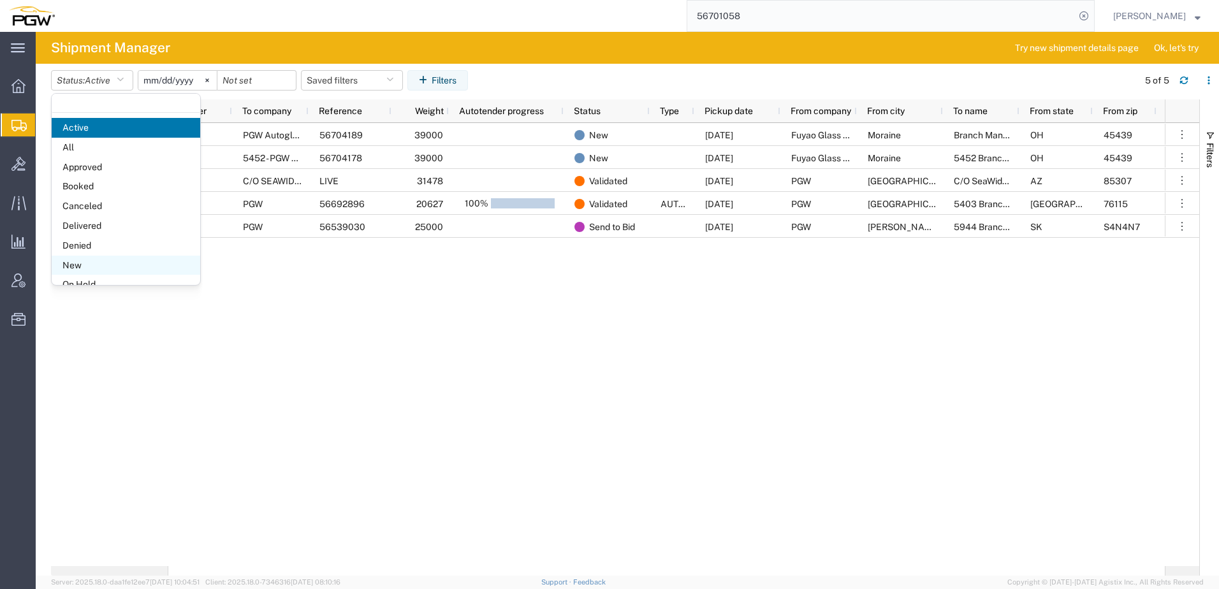
click at [84, 271] on span "New" at bounding box center [126, 266] width 149 height 20
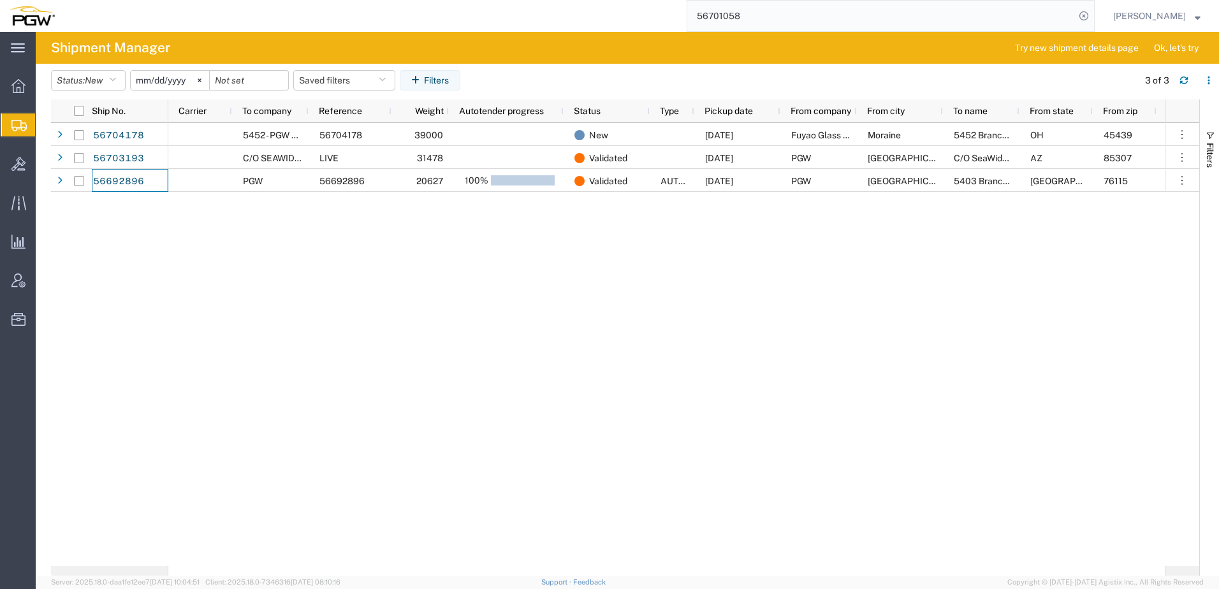
click at [373, 314] on div "5452 - PGW autoglass - Austin 56704178 39000 New 09/06/2025 Fuyao Glass America…" at bounding box center [666, 344] width 996 height 443
click at [261, 83] on input "date" at bounding box center [249, 80] width 78 height 19
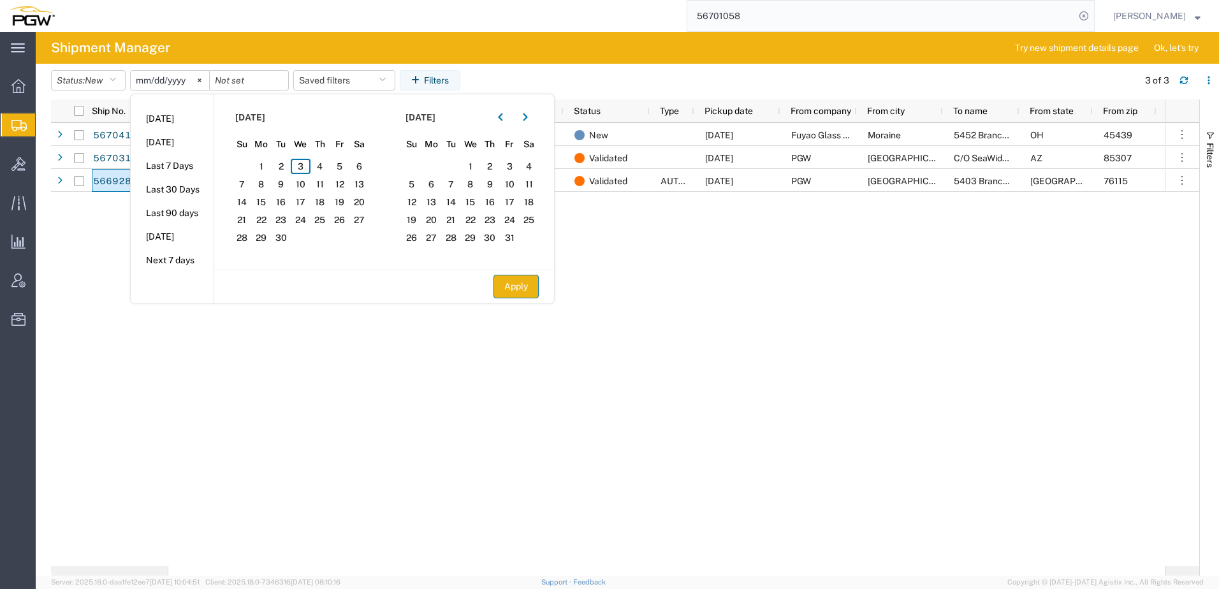
click at [518, 289] on button "Apply" at bounding box center [515, 287] width 45 height 24
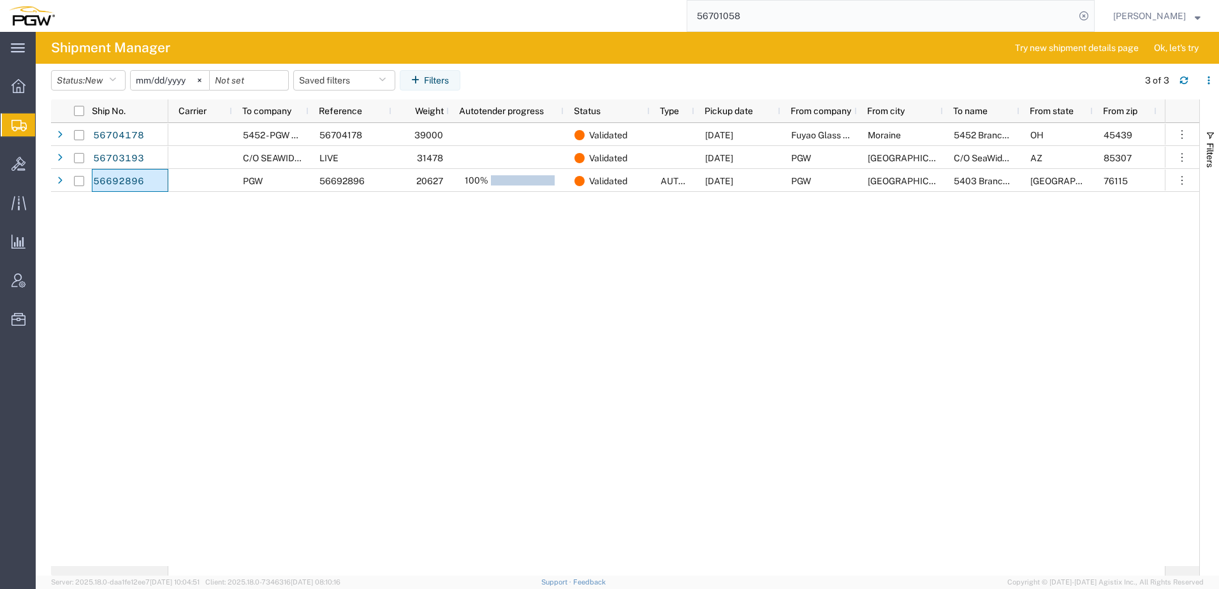
click at [402, 334] on div "5452 - PGW autoglass - Austin 56704178 39000 Validated 09/06/2025 Fuyao Glass A…" at bounding box center [666, 344] width 996 height 443
click at [238, 85] on input "date" at bounding box center [249, 80] width 78 height 19
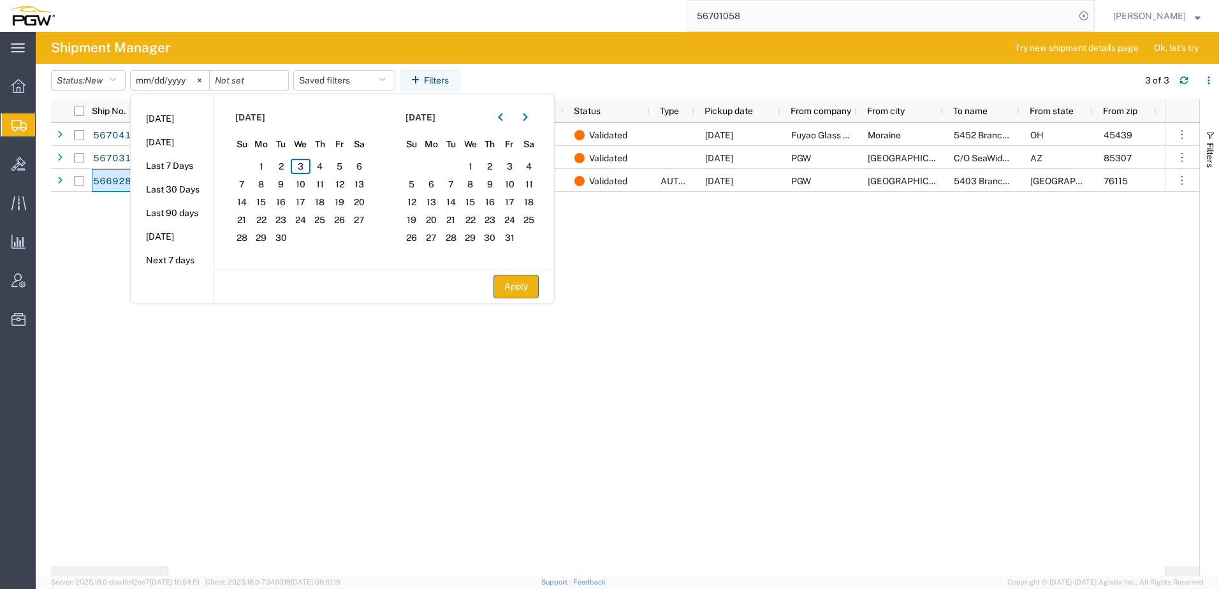
click at [525, 289] on button "Apply" at bounding box center [515, 287] width 45 height 24
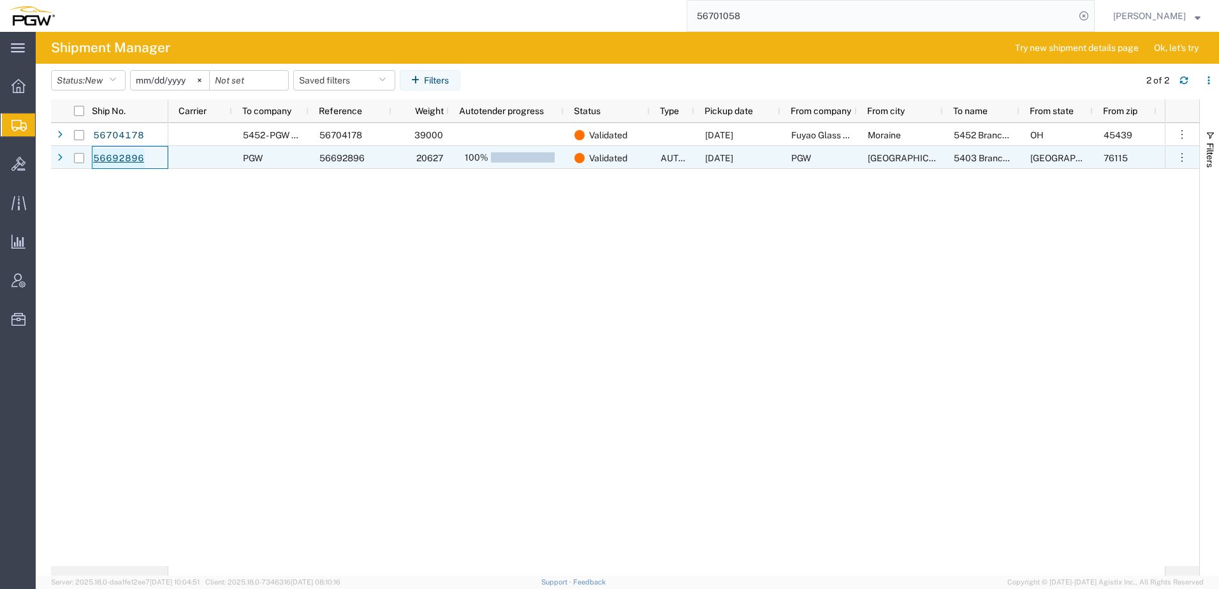
click at [116, 157] on link "56692896" at bounding box center [118, 159] width 52 height 20
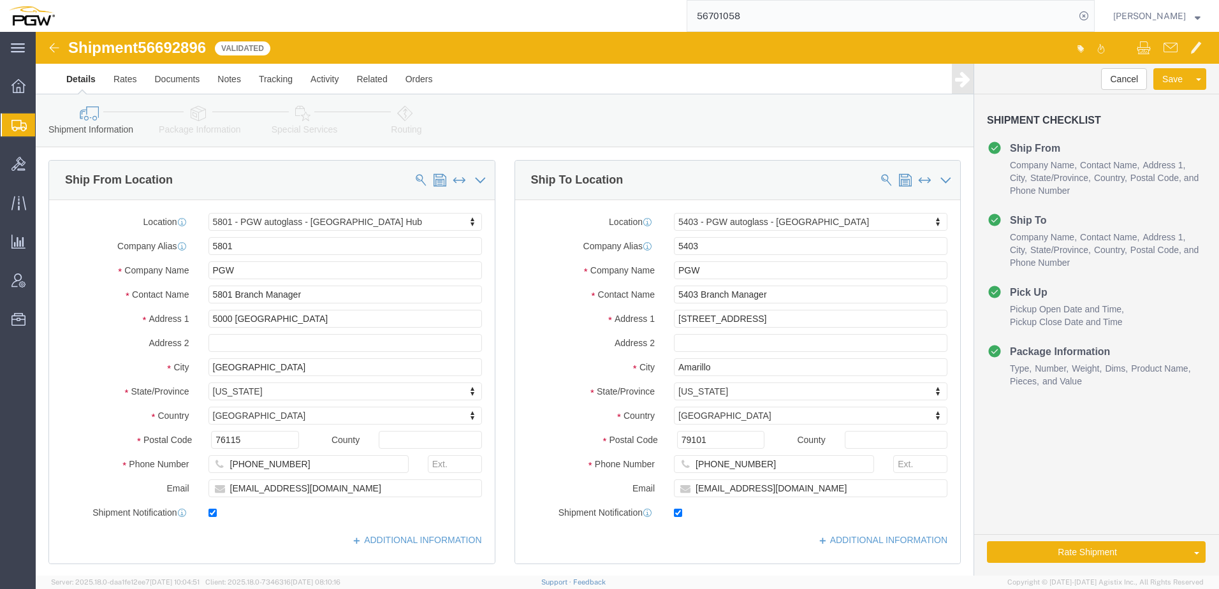
select select "62891"
select select "28259"
drag, startPoint x: 291, startPoint y: 50, endPoint x: 319, endPoint y: 51, distance: 28.1
click link "Activity"
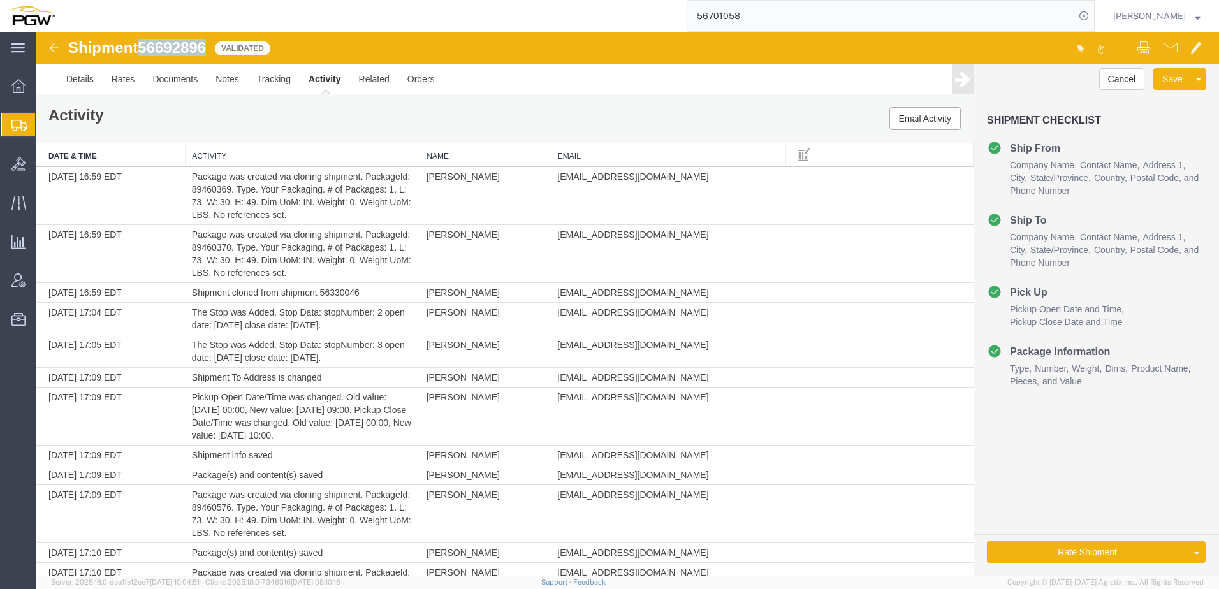
drag, startPoint x: 142, startPoint y: 49, endPoint x: 212, endPoint y: 54, distance: 69.7
click at [212, 54] on div "Shipment 56692896 97 of 97 Validated" at bounding box center [332, 52] width 590 height 24
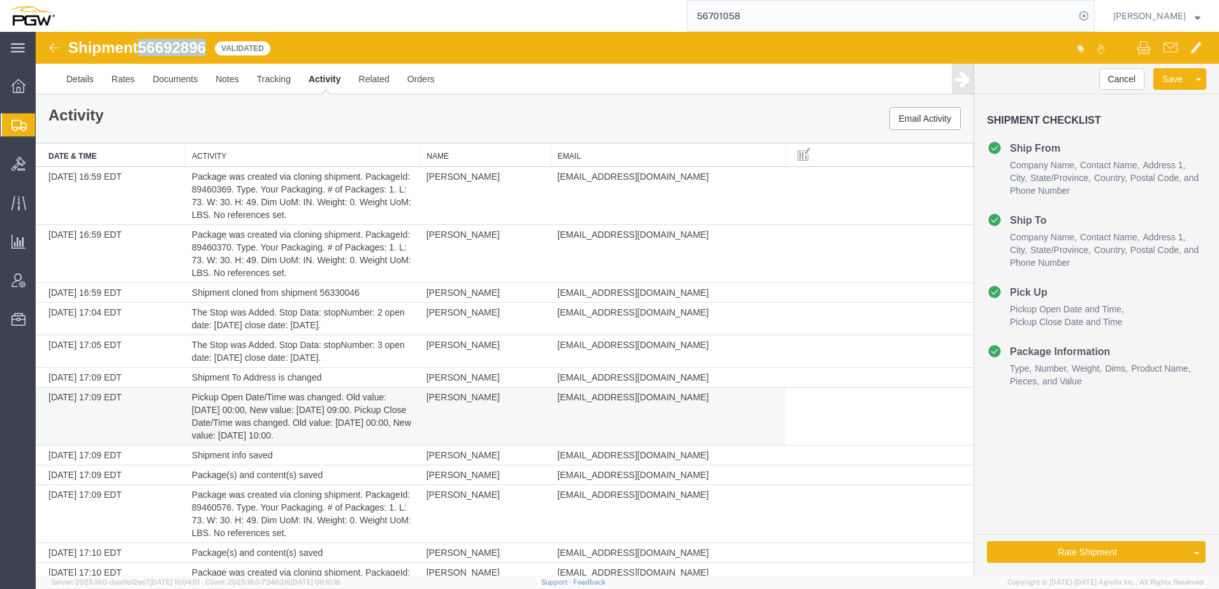
copy span "56692896"
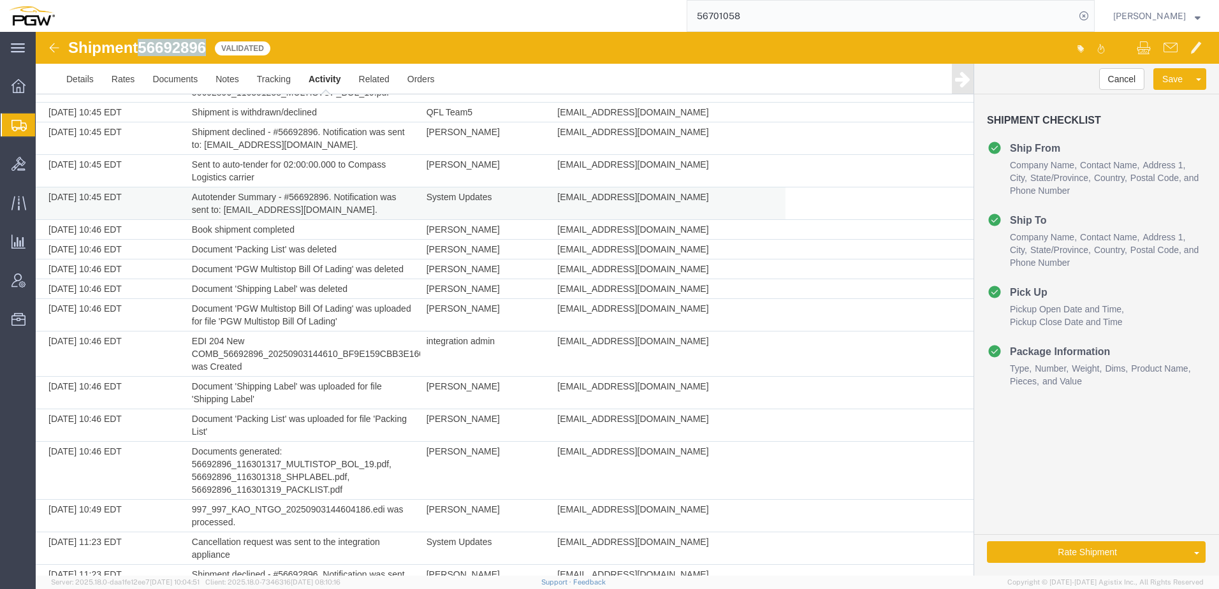
scroll to position [2847, 0]
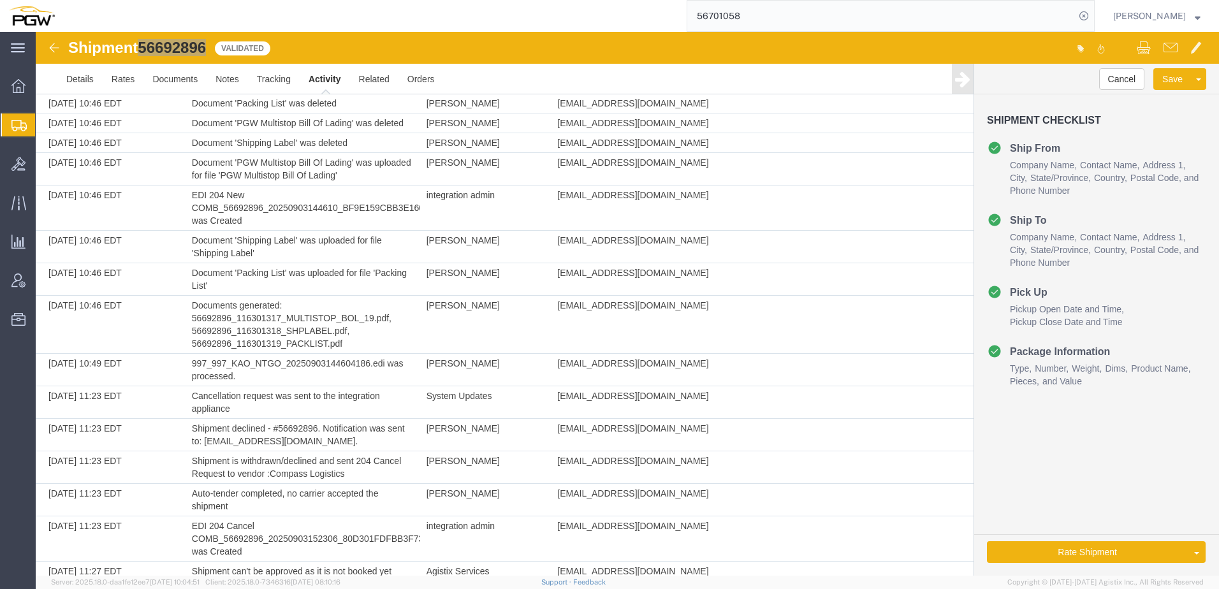
drag, startPoint x: 88, startPoint y: 145, endPoint x: 4, endPoint y: 124, distance: 86.3
click at [0, 0] on span "Shipment Manager" at bounding box center [0, 0] width 0 height 0
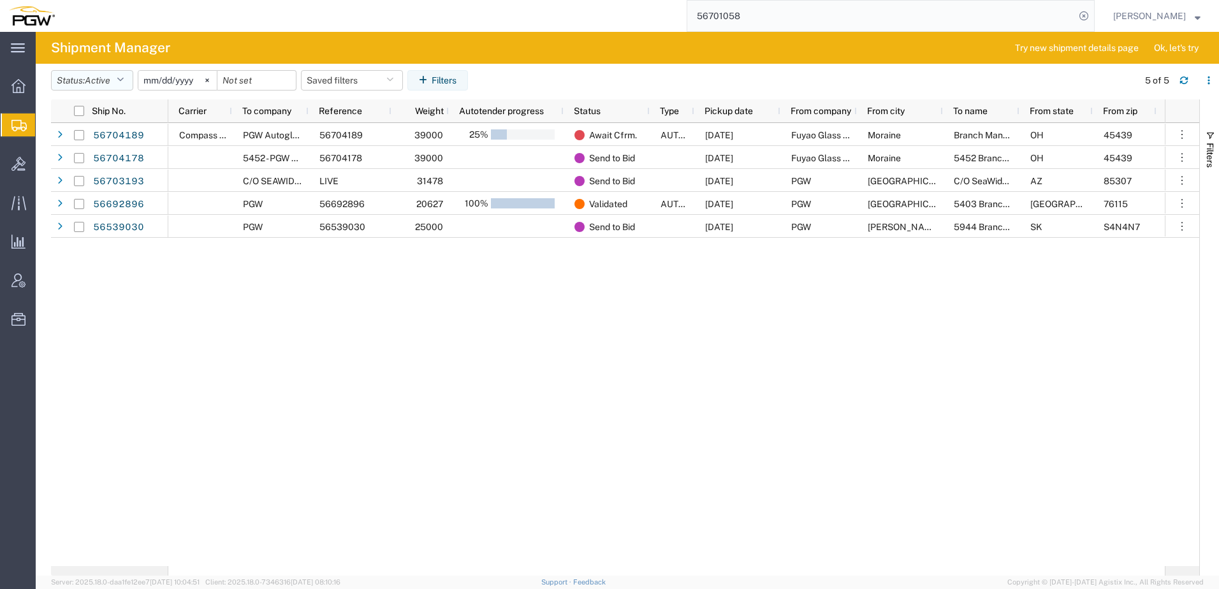
click at [84, 85] on button "Status: Active" at bounding box center [92, 80] width 82 height 20
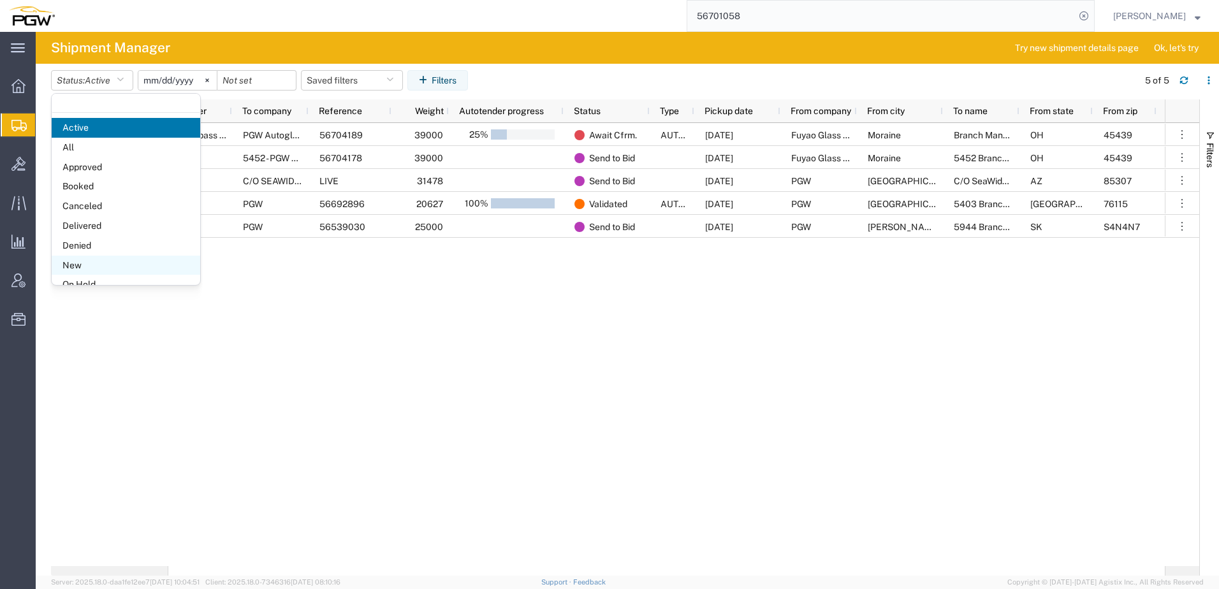
click at [98, 265] on span "New" at bounding box center [126, 266] width 149 height 20
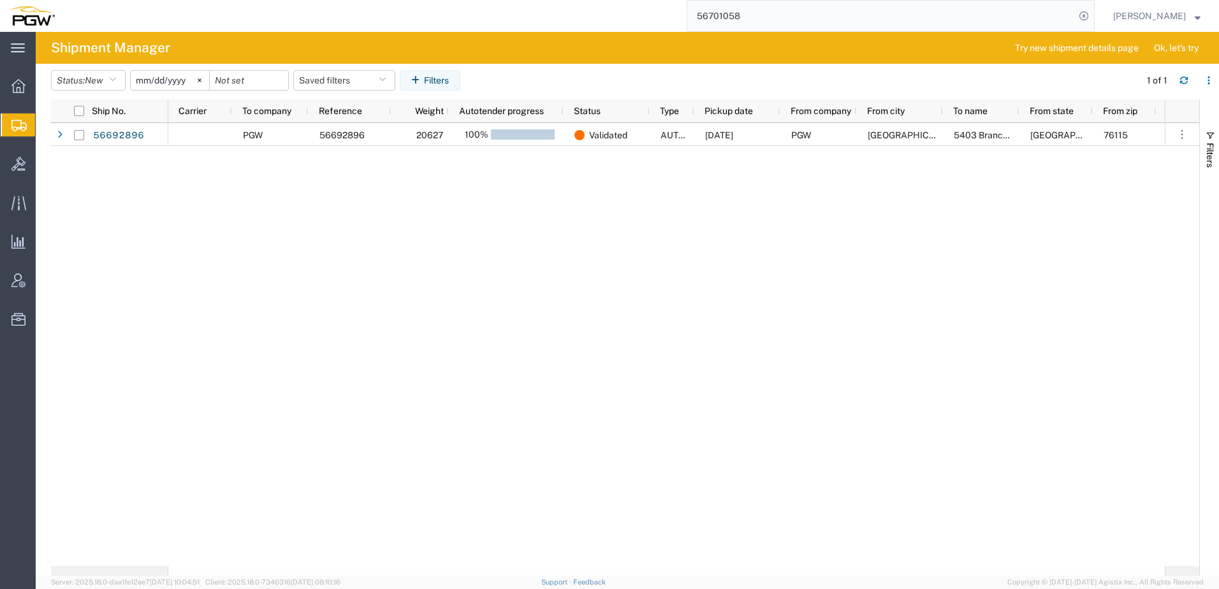
click at [432, 235] on div "PGW 56692896 20627 100% Validated AUTOTENDER 09/04/2025 PGW Fort Worth 5403 Bra…" at bounding box center [666, 344] width 996 height 443
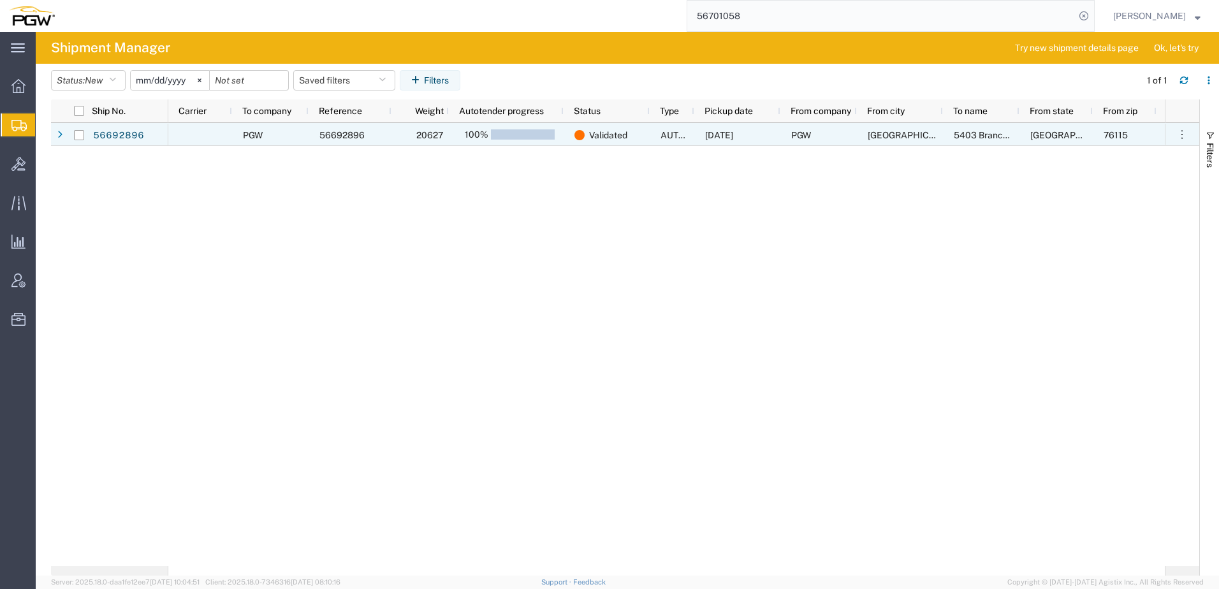
drag, startPoint x: 120, startPoint y: 135, endPoint x: 25, endPoint y: 131, distance: 95.7
click at [120, 135] on link "56692896" at bounding box center [118, 136] width 52 height 20
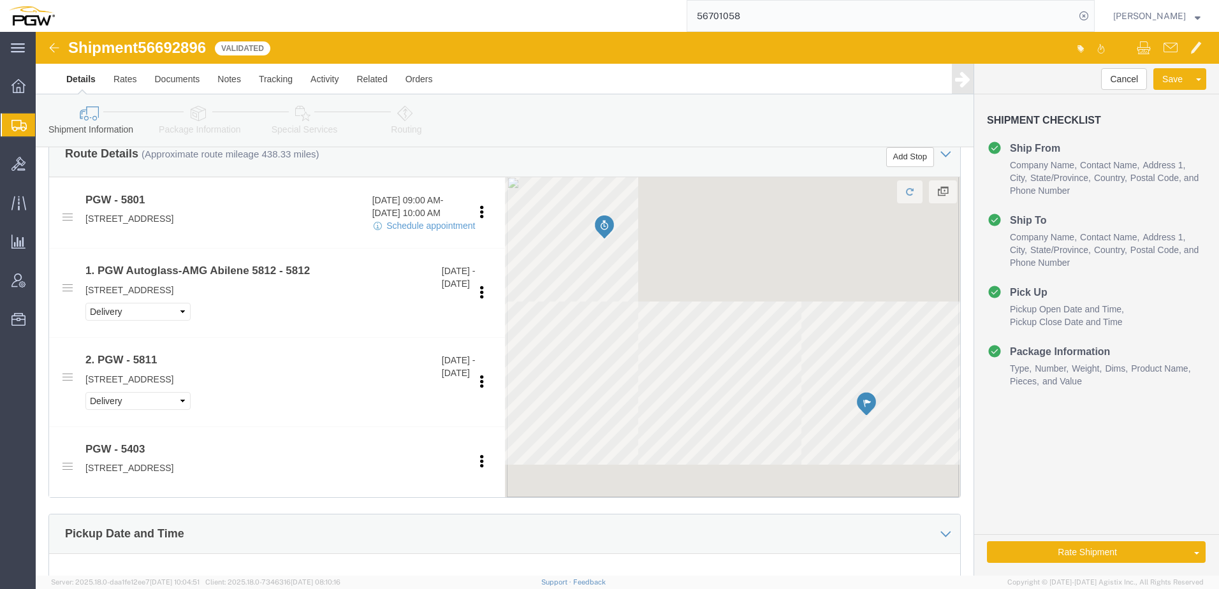
scroll to position [765, 0]
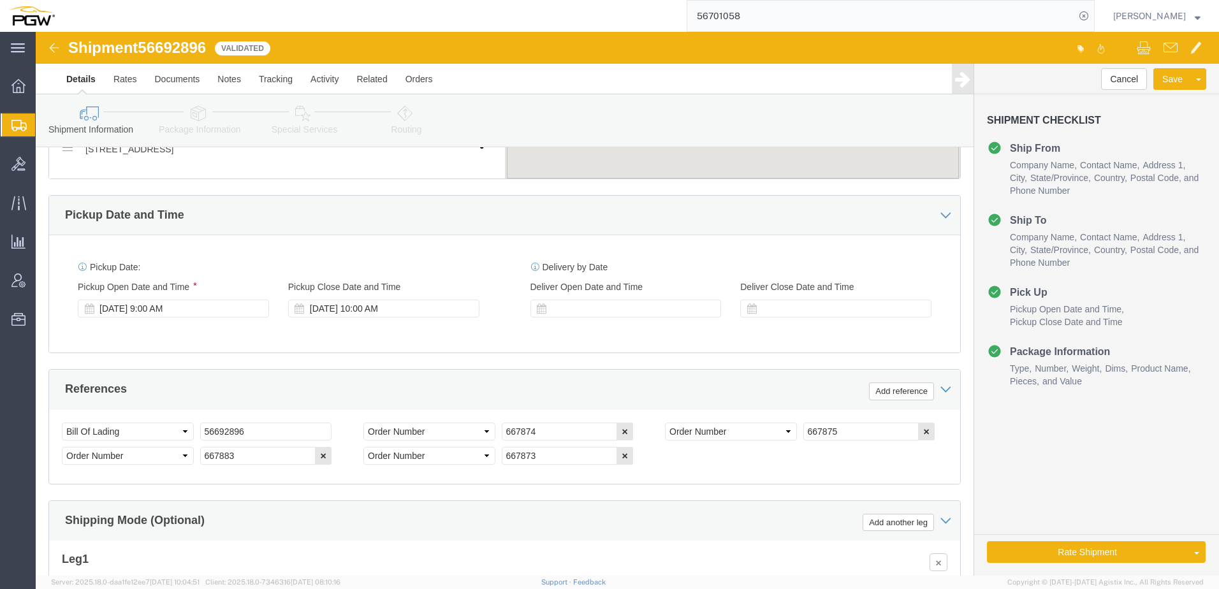
select select "62891"
select select "28259"
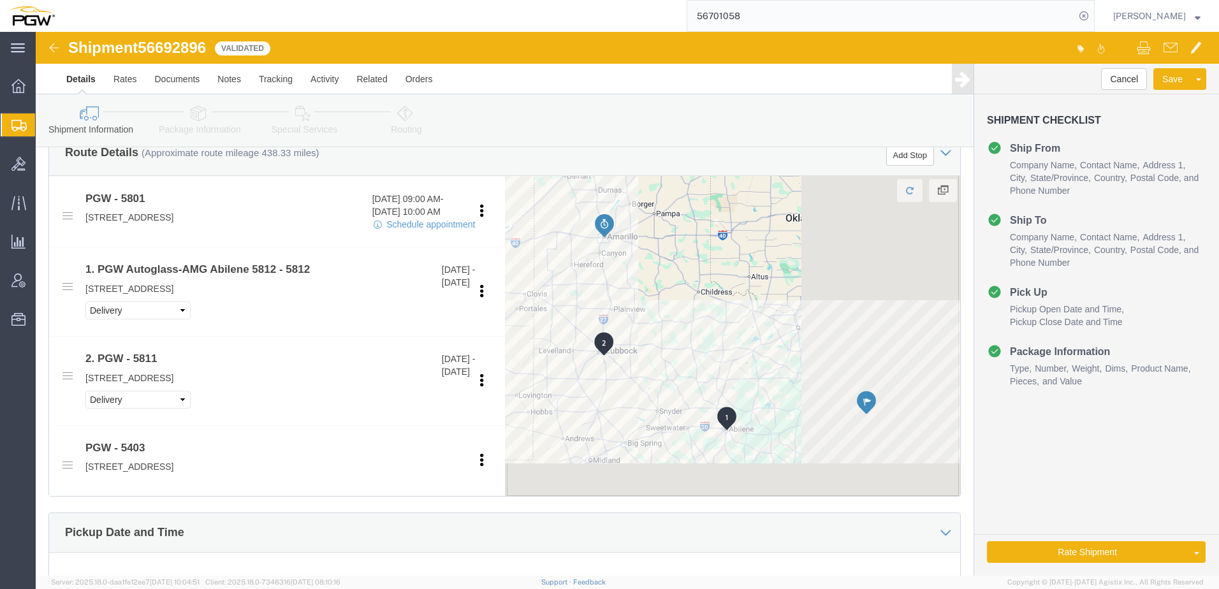
scroll to position [446, 0]
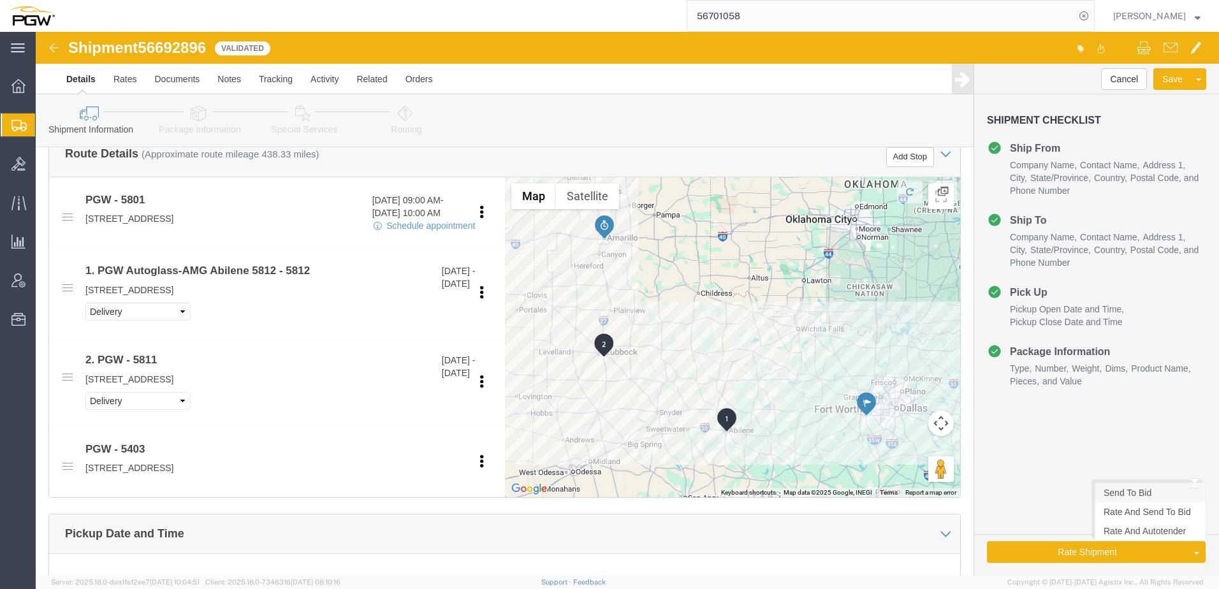
click link "Send To Bid"
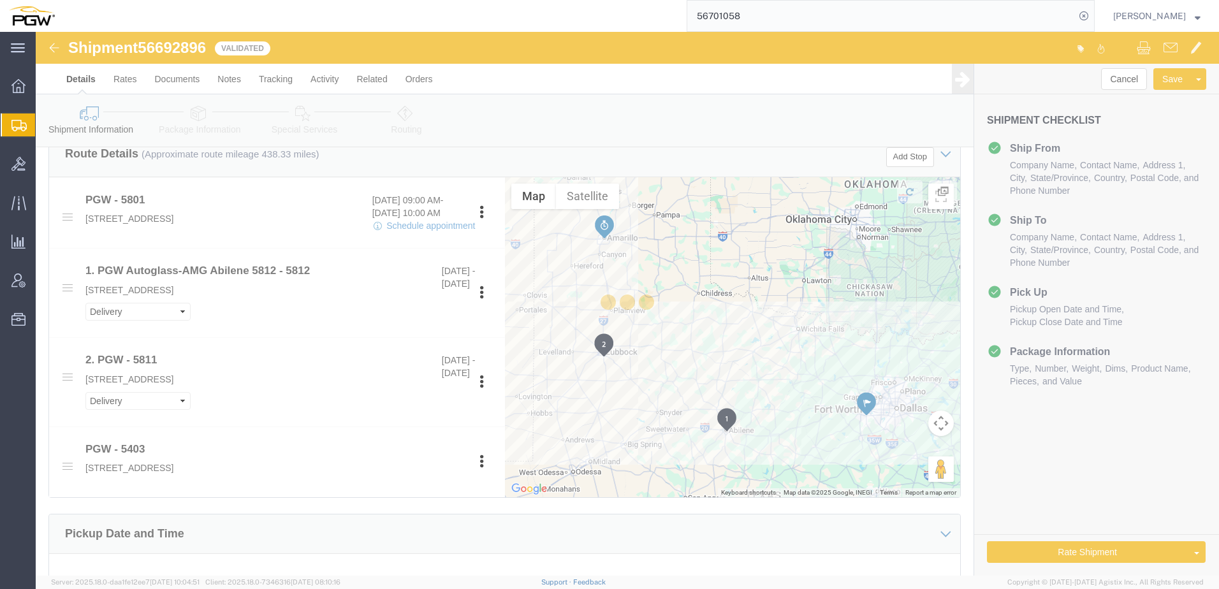
select select "62891"
select select "28259"
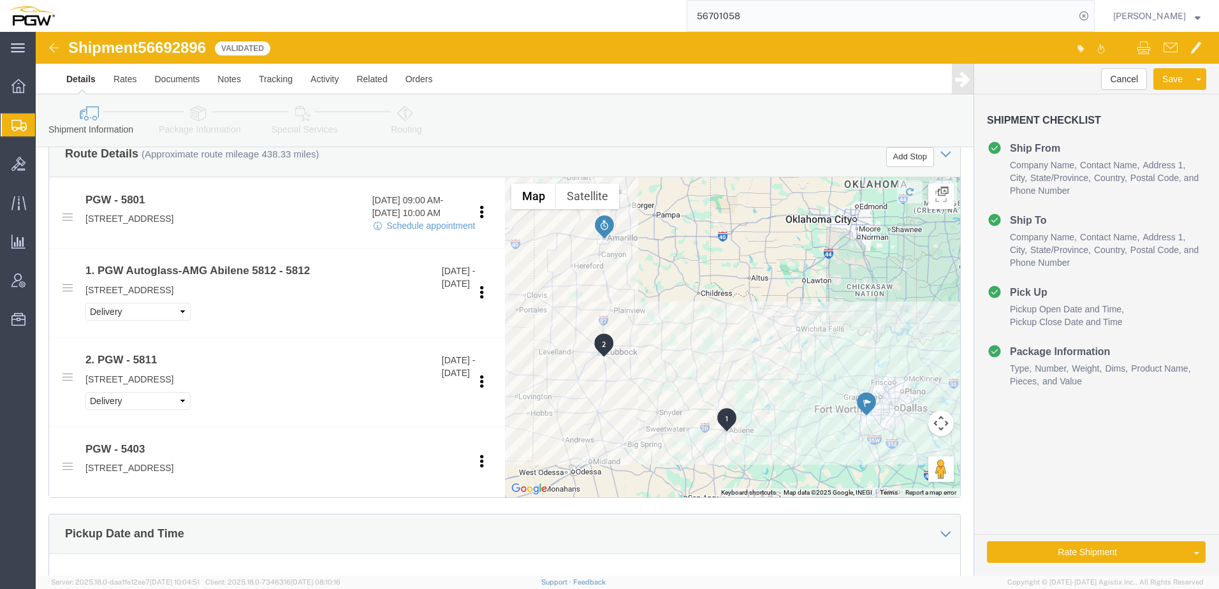
select select "TL"
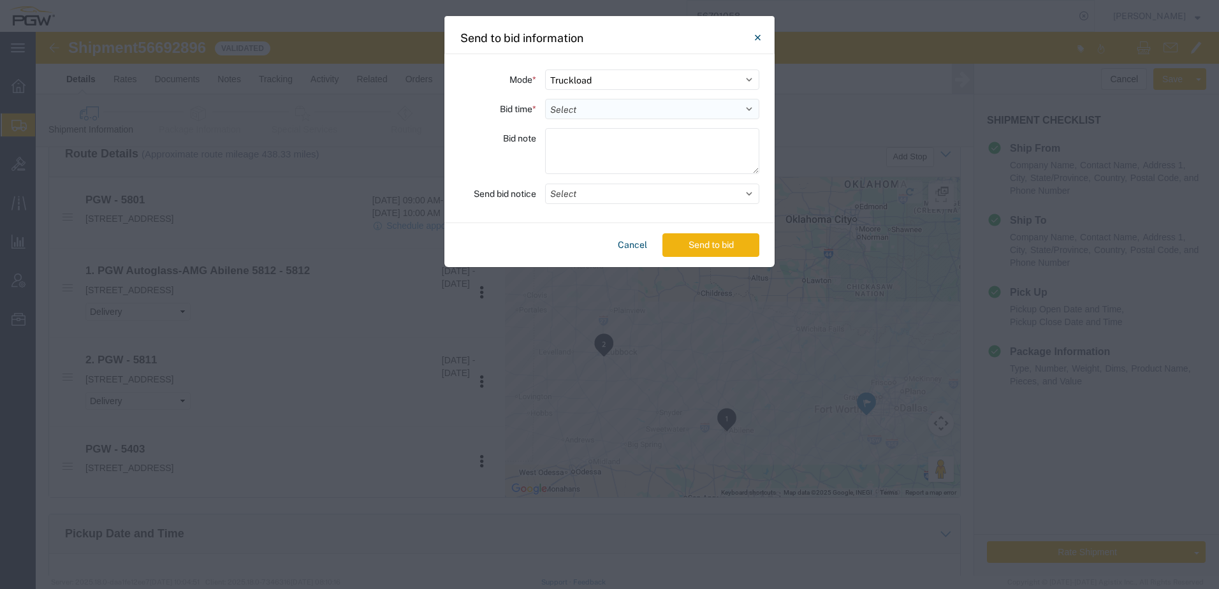
click at [576, 106] on select "Select 30 Min (Rush) 1 Hour (Rush) 2 Hours (Rush) 4 Hours (Rush) 8 Hours (Rush)…" at bounding box center [652, 109] width 214 height 20
select select "8"
click at [545, 99] on select "Select 30 Min (Rush) 1 Hour (Rush) 2 Hours (Rush) 4 Hours (Rush) 8 Hours (Rush)…" at bounding box center [652, 109] width 214 height 20
click at [687, 240] on button "Send to bid" at bounding box center [710, 245] width 97 height 24
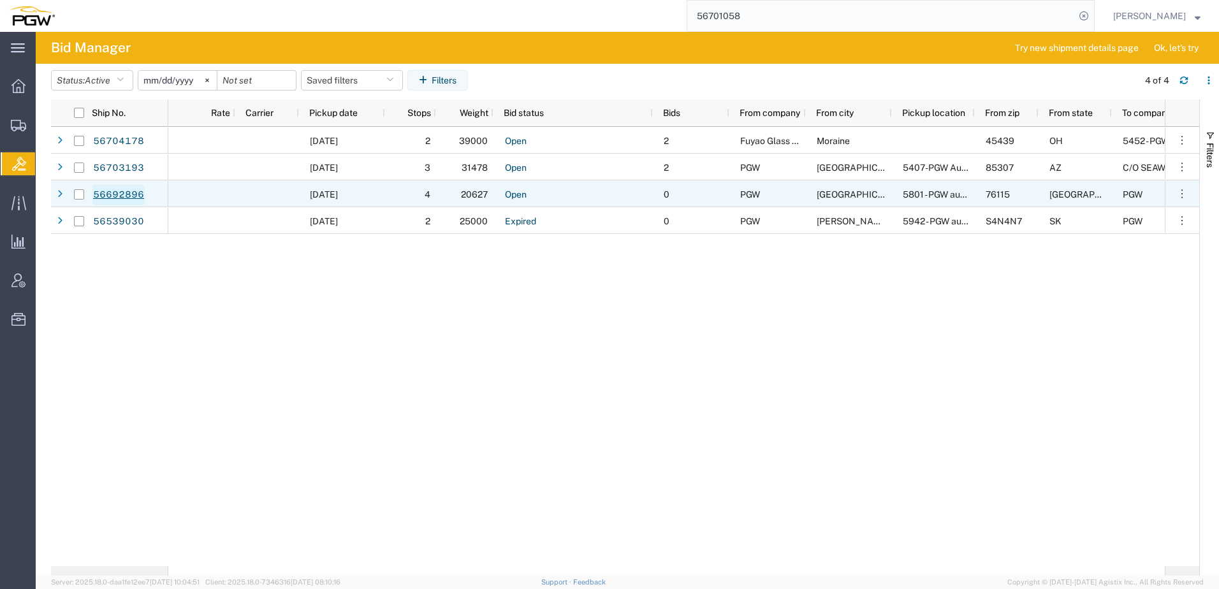
click at [113, 194] on link "56692896" at bounding box center [118, 195] width 52 height 20
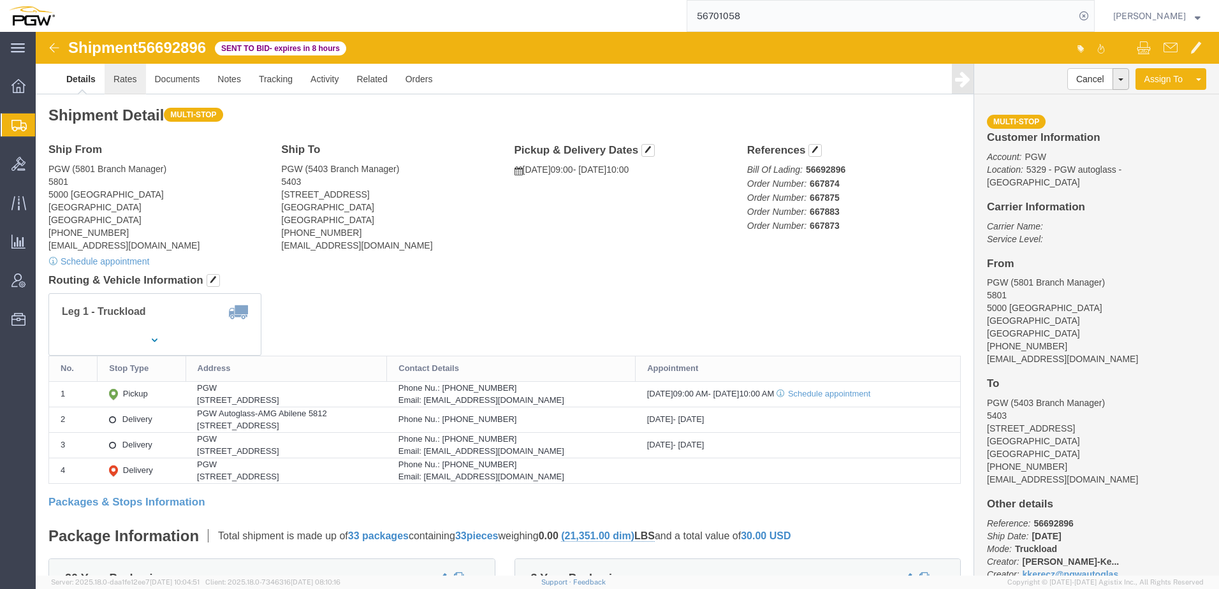
click link "Rates"
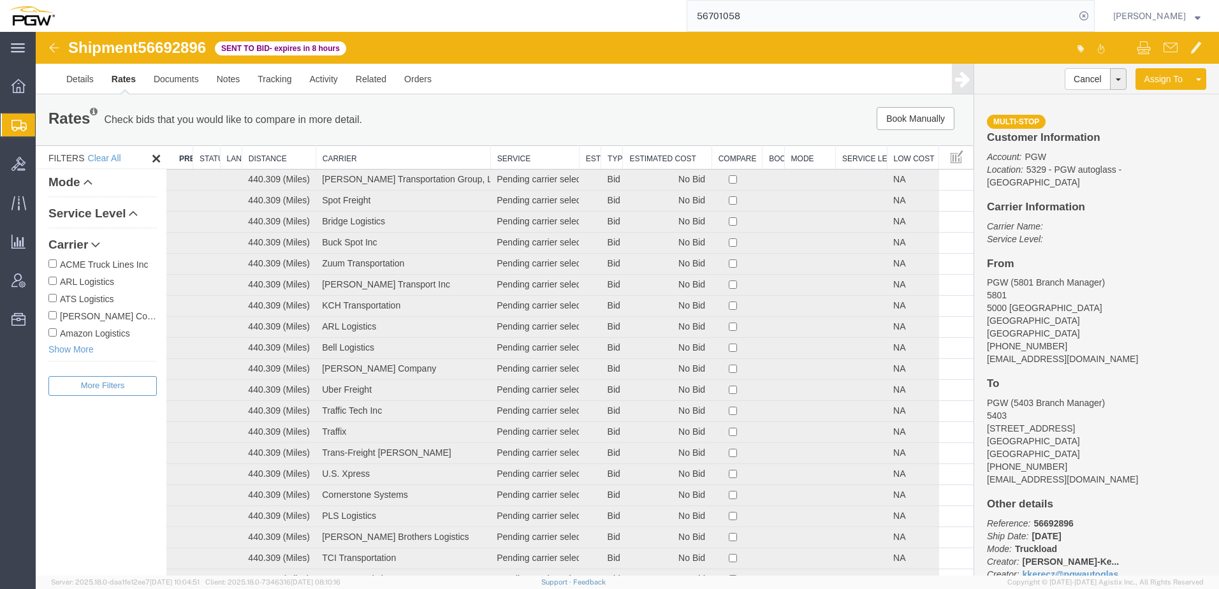
click at [645, 157] on th "Estimated Cost" at bounding box center [667, 158] width 89 height 24
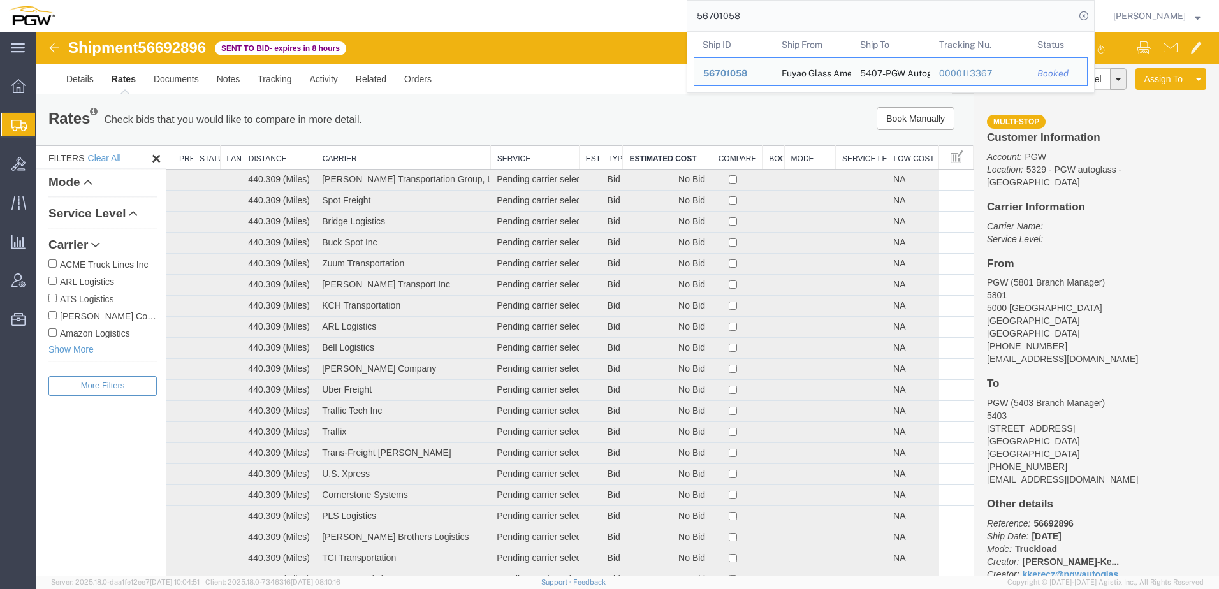
drag, startPoint x: 856, startPoint y: 15, endPoint x: 488, endPoint y: 5, distance: 368.0
click at [488, 5] on div "56701058 Ship ID Ship From Ship To Tracking Nu. Status Ship ID 56701058 Ship Fr…" at bounding box center [579, 16] width 1031 height 32
paste input "5356"
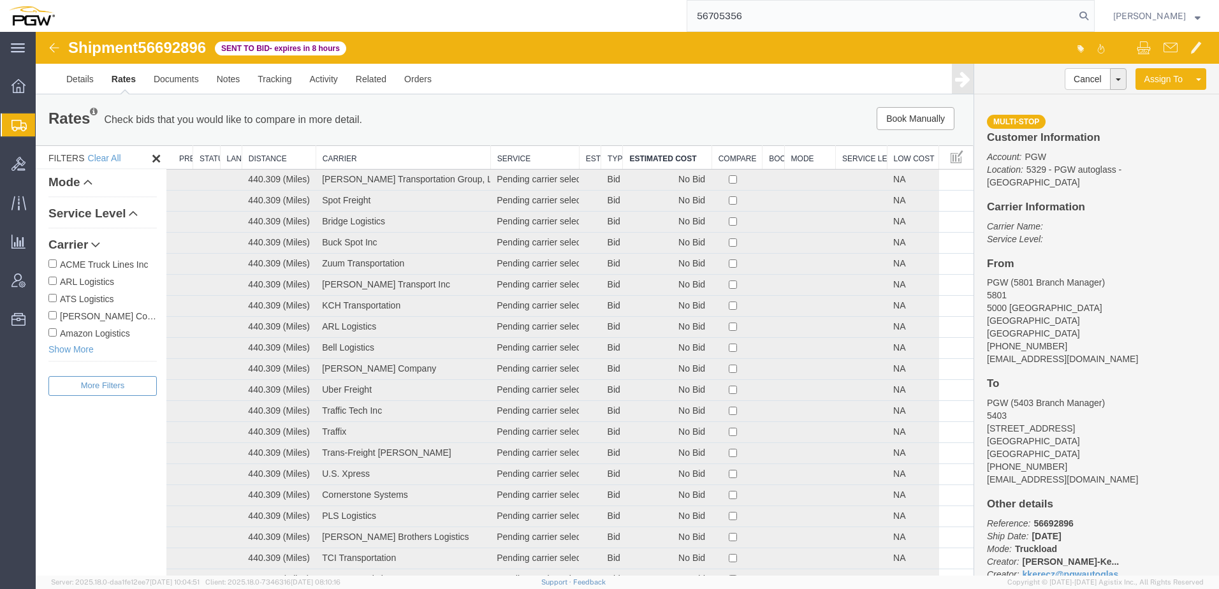
type input "56705356"
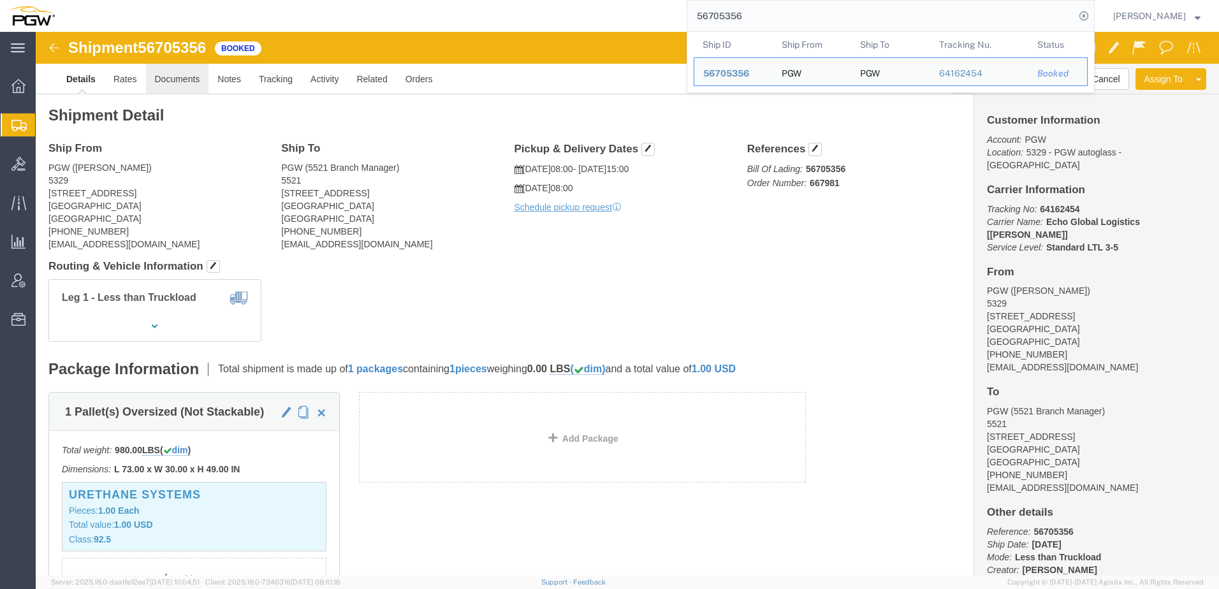
click link "Documents"
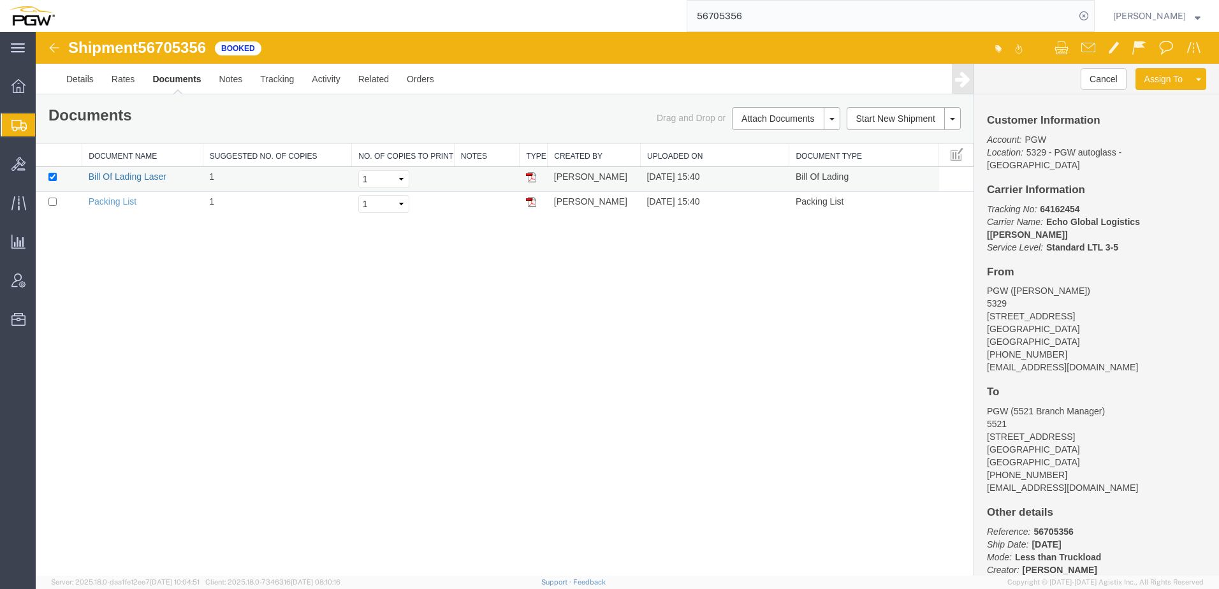
click at [146, 176] on link "Bill Of Lading Laser" at bounding box center [128, 176] width 78 height 10
click at [268, 279] on div "Shipment 56705356 2 of 2 Booked Details Rates Documents Notes Tracking Activity…" at bounding box center [627, 304] width 1183 height 544
drag, startPoint x: 73, startPoint y: 148, endPoint x: 5, endPoint y: 131, distance: 69.7
click at [0, 0] on span "Shipment Manager" at bounding box center [0, 0] width 0 height 0
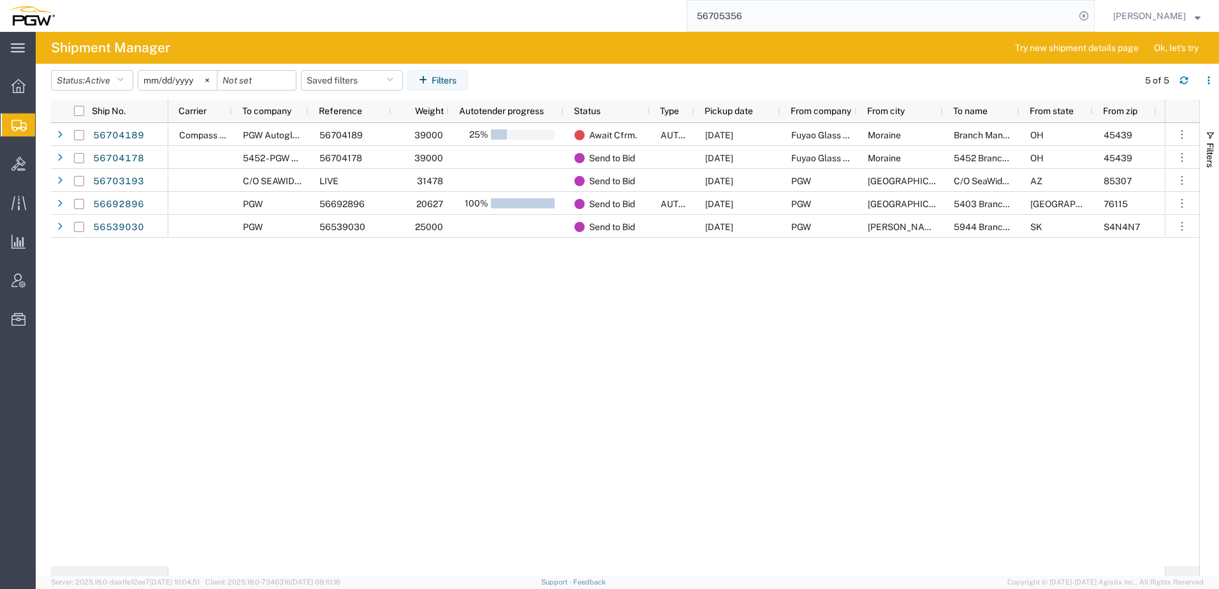
click at [583, 377] on div "Compass Logistics PGW Autoglass-AMG McAllen 5815 56704189 39000 25% Await Cfrm.…" at bounding box center [666, 344] width 996 height 443
click at [91, 73] on button "Status: Active" at bounding box center [92, 80] width 82 height 20
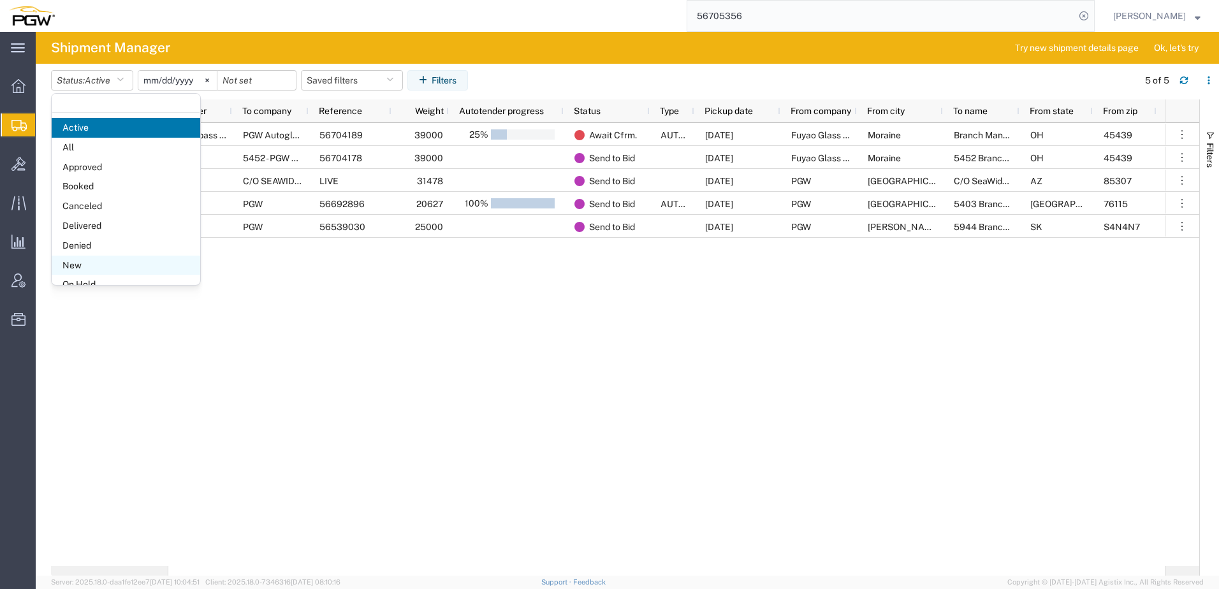
click at [61, 266] on span "New" at bounding box center [126, 266] width 149 height 20
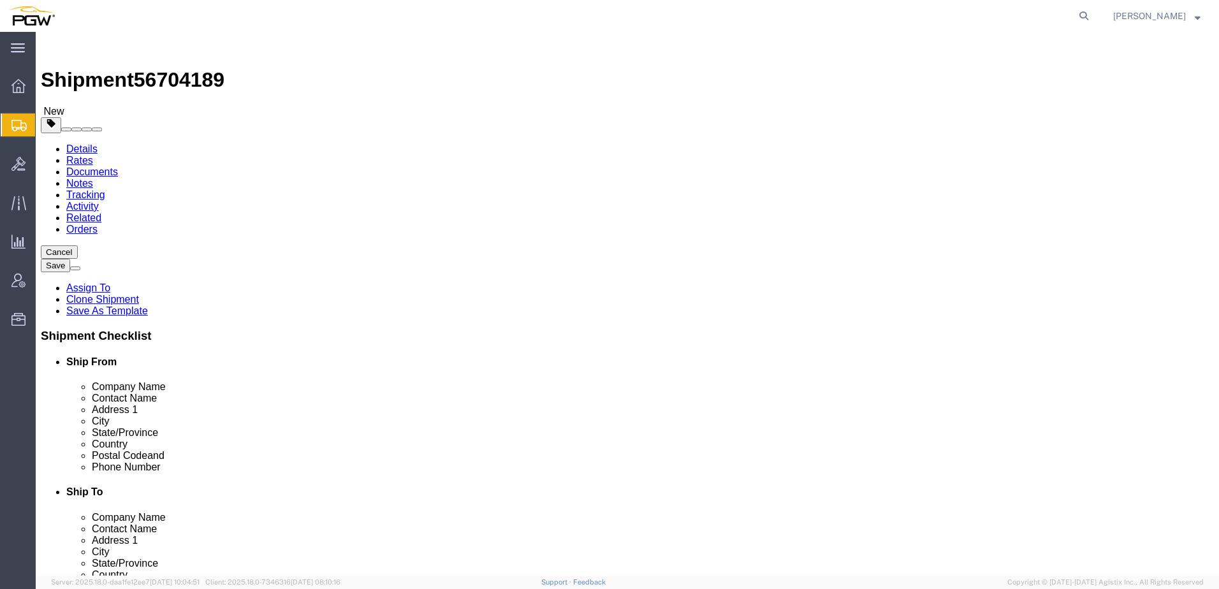
select select
select select "62936"
click link "Rate And Autotender"
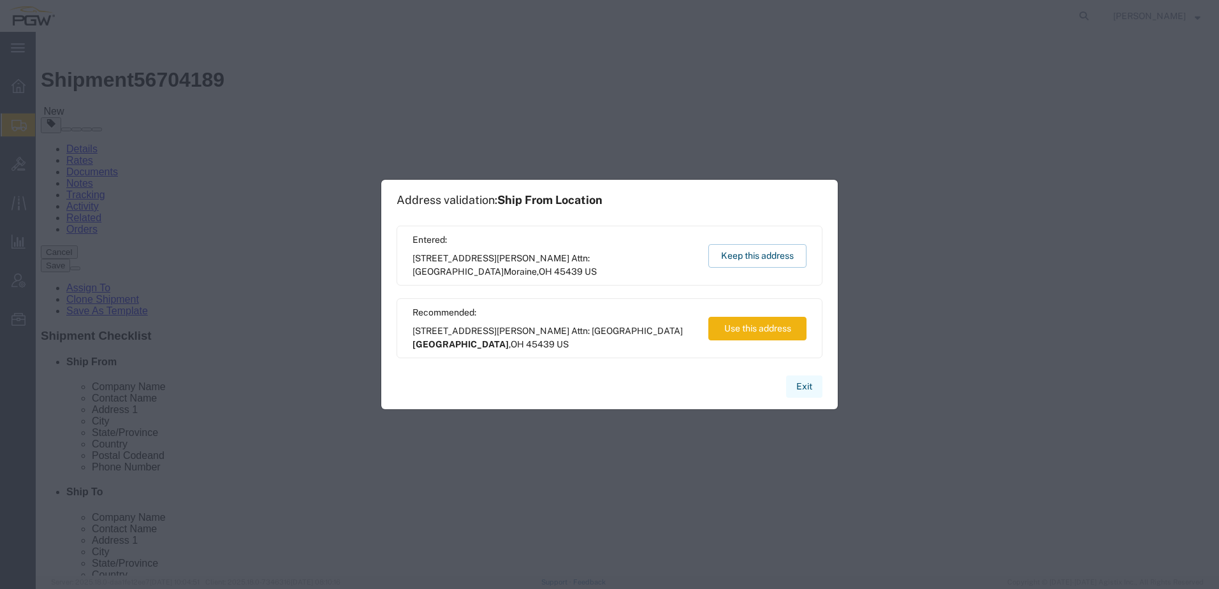
click at [808, 390] on button "Exit" at bounding box center [804, 387] width 36 height 22
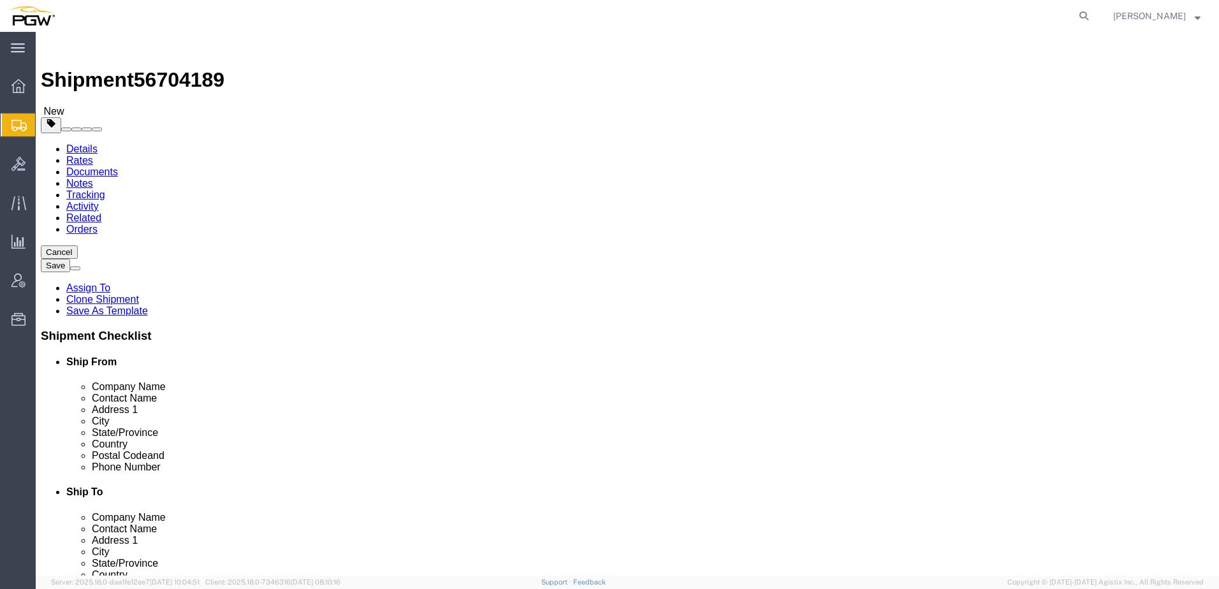
click button "Rate Shipment"
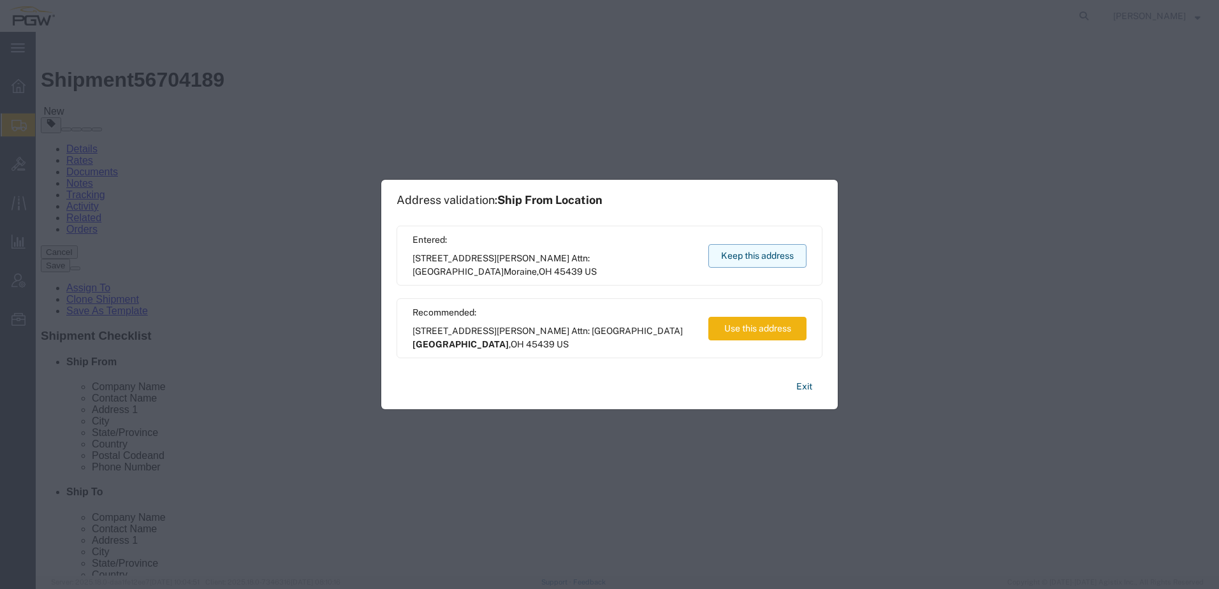
click at [752, 253] on button "Keep this address" at bounding box center [757, 256] width 98 height 24
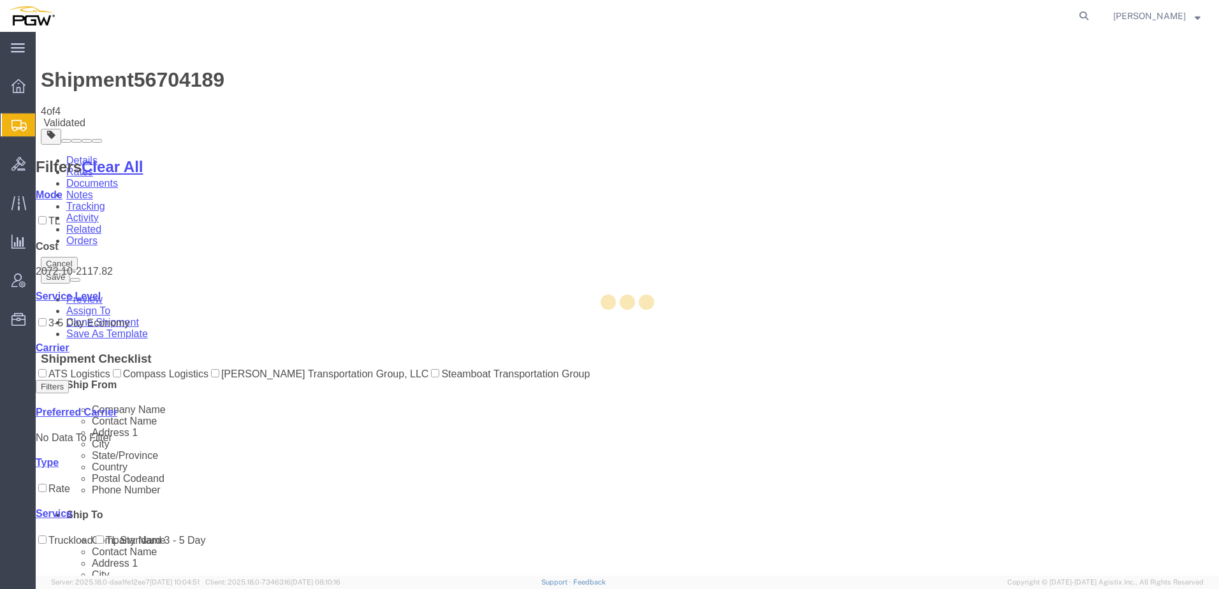
select select "62936"
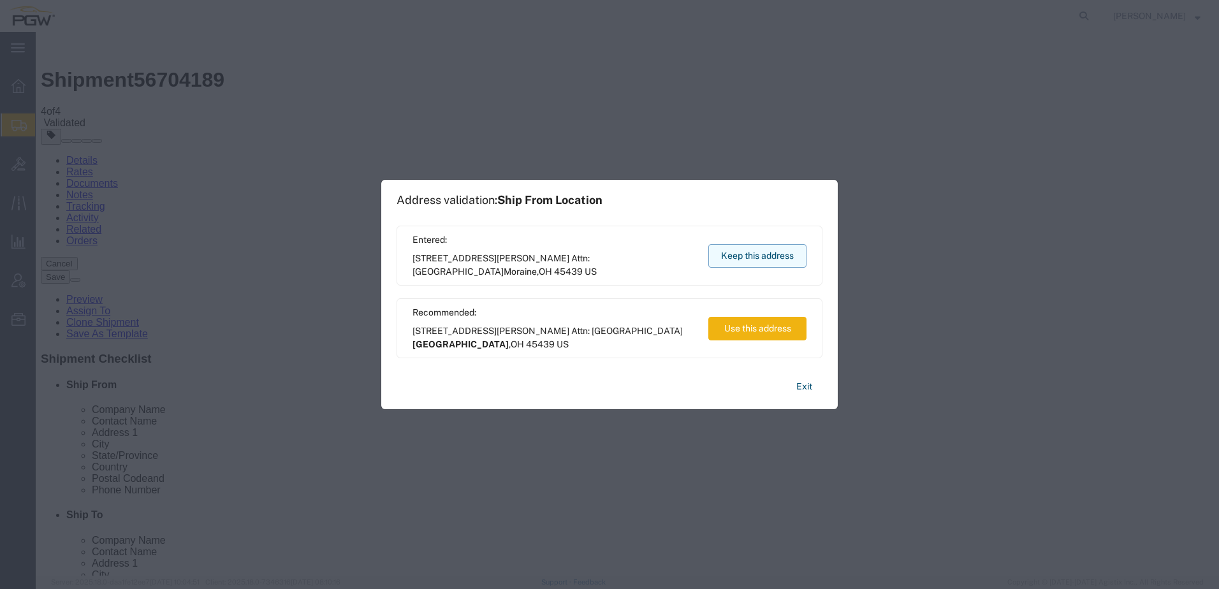
click at [763, 255] on button "Keep this address" at bounding box center [757, 256] width 98 height 24
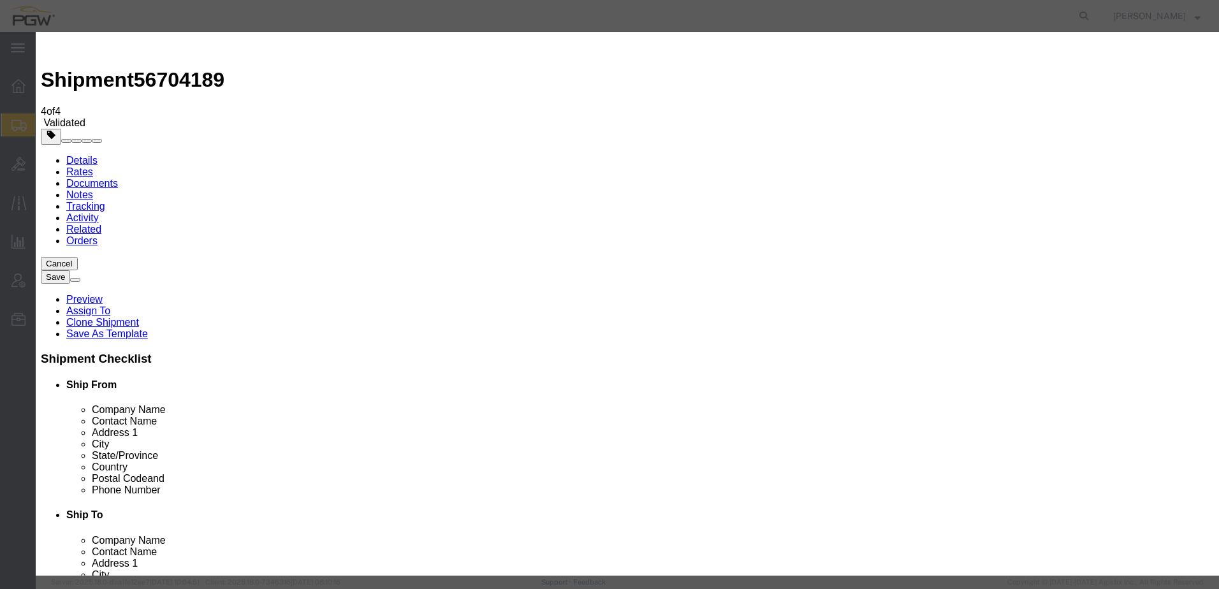
click input "2"
type input "1"
click input "1"
click select "Price Carrier Rank"
select select "LANE_RANK"
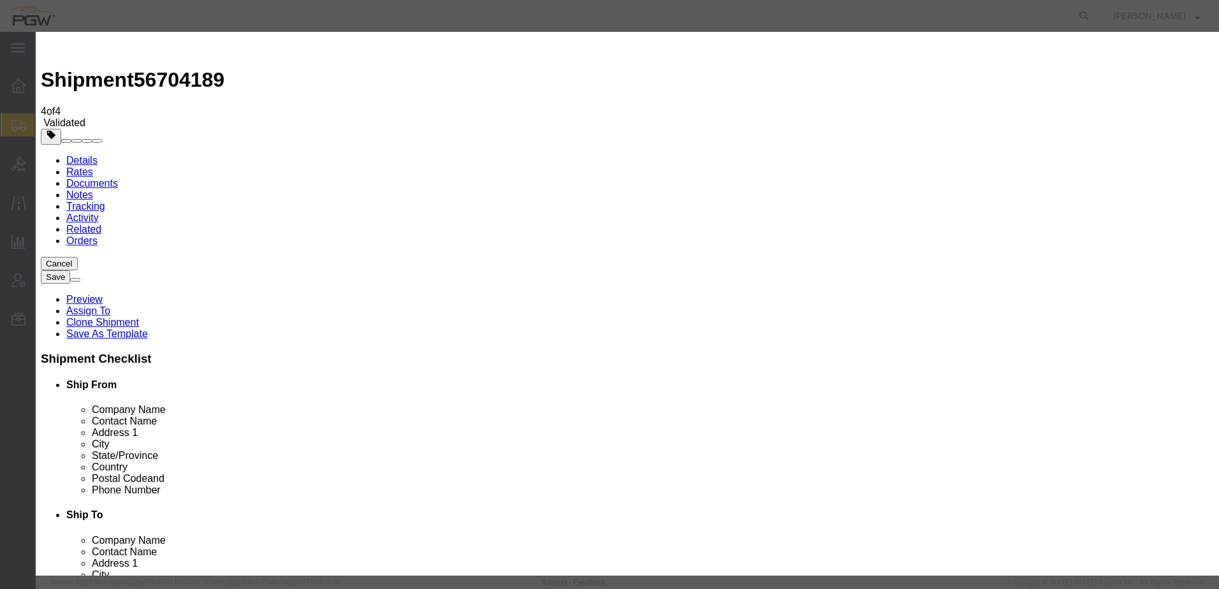
click select "Price Carrier Rank"
click button "Save Auto-Tender"
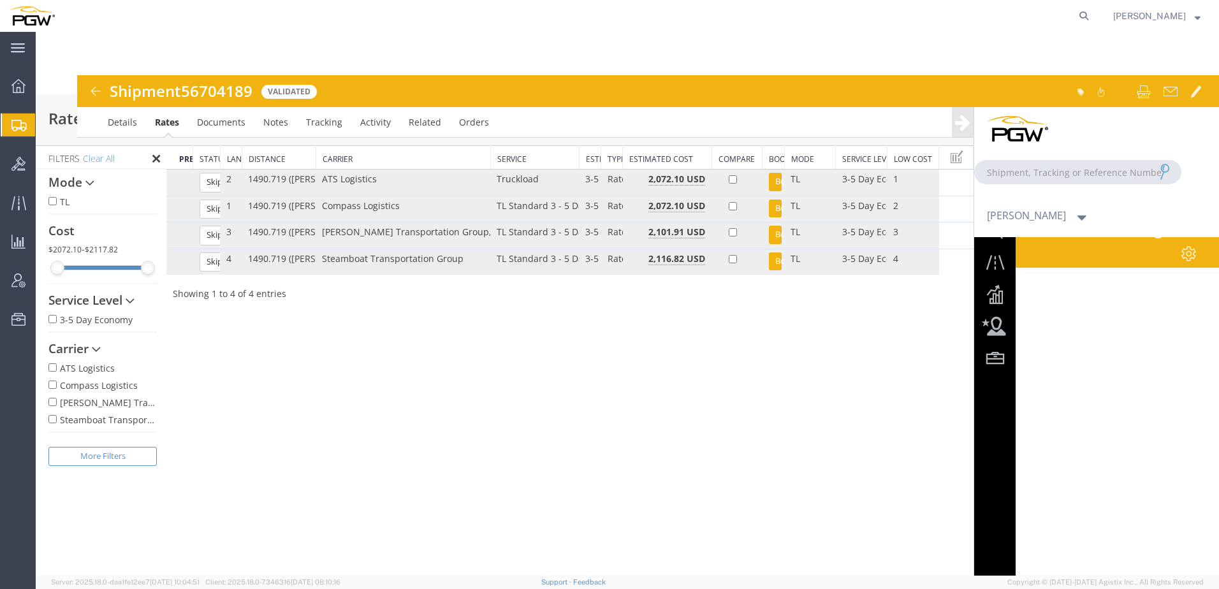
click at [481, 414] on div at bounding box center [627, 304] width 1183 height 544
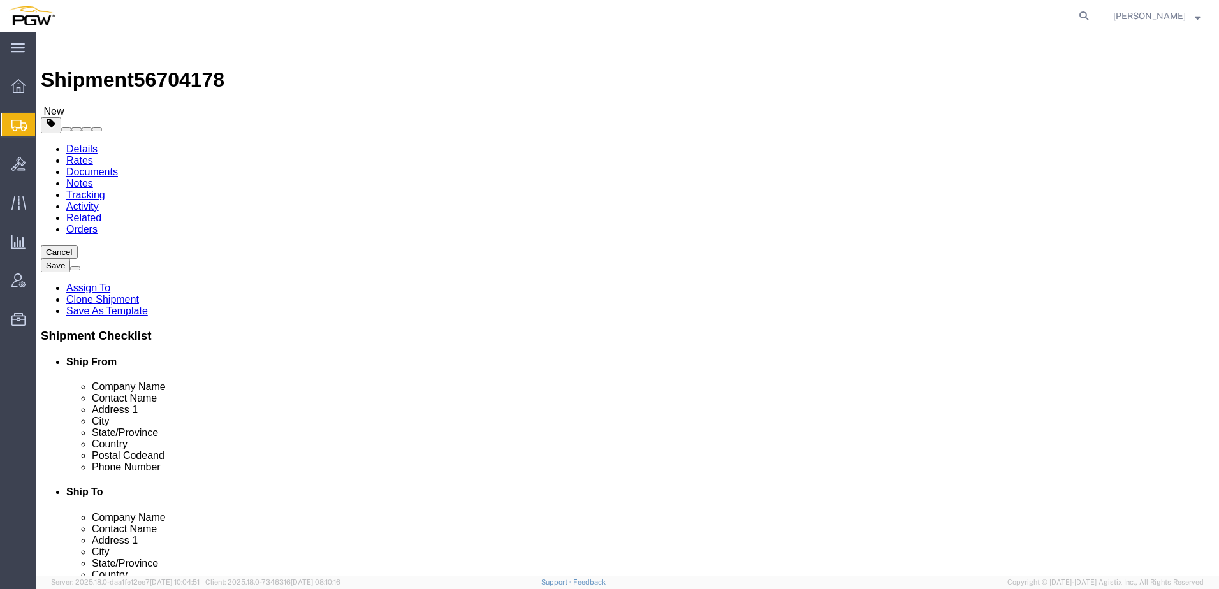
select select
select select "28299"
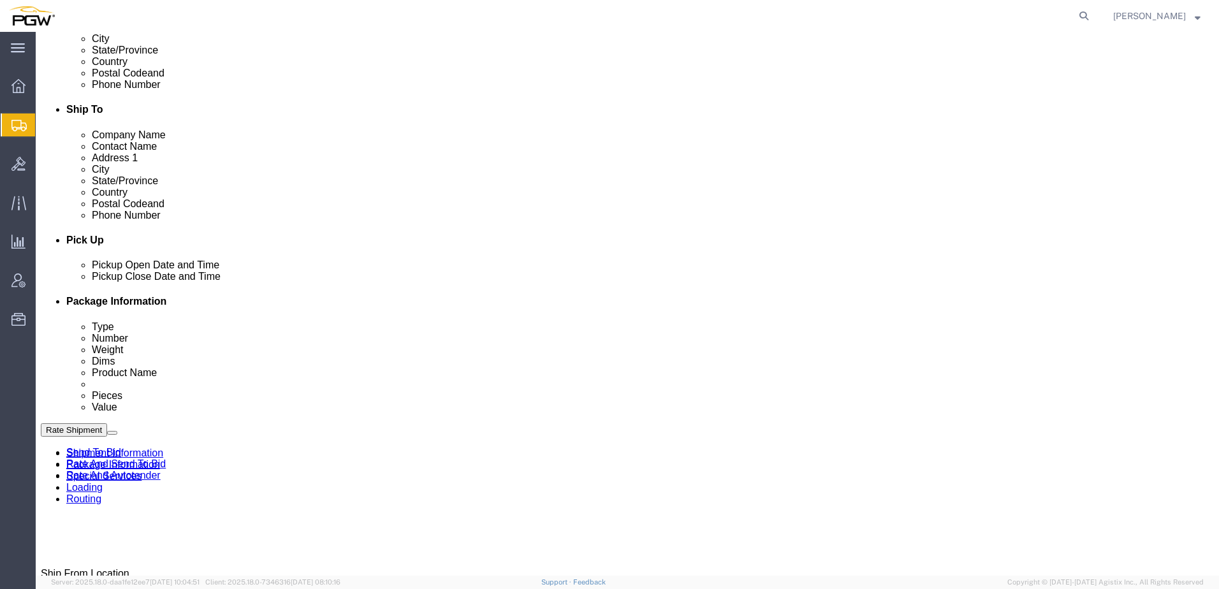
scroll to position [319, 0]
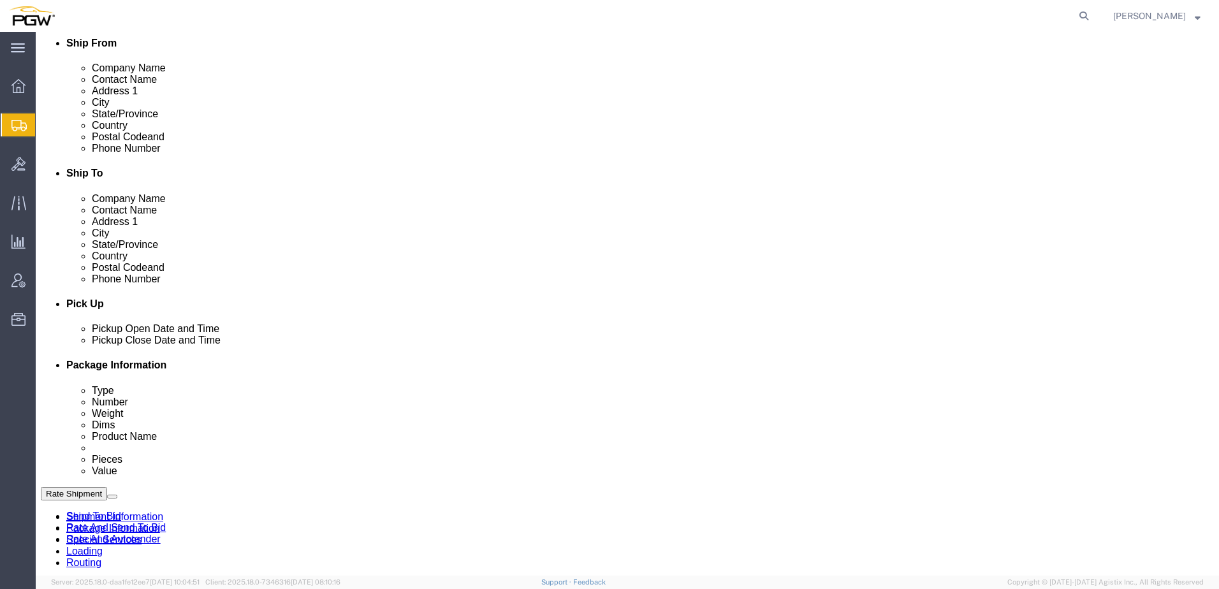
click button "Rate Shipment"
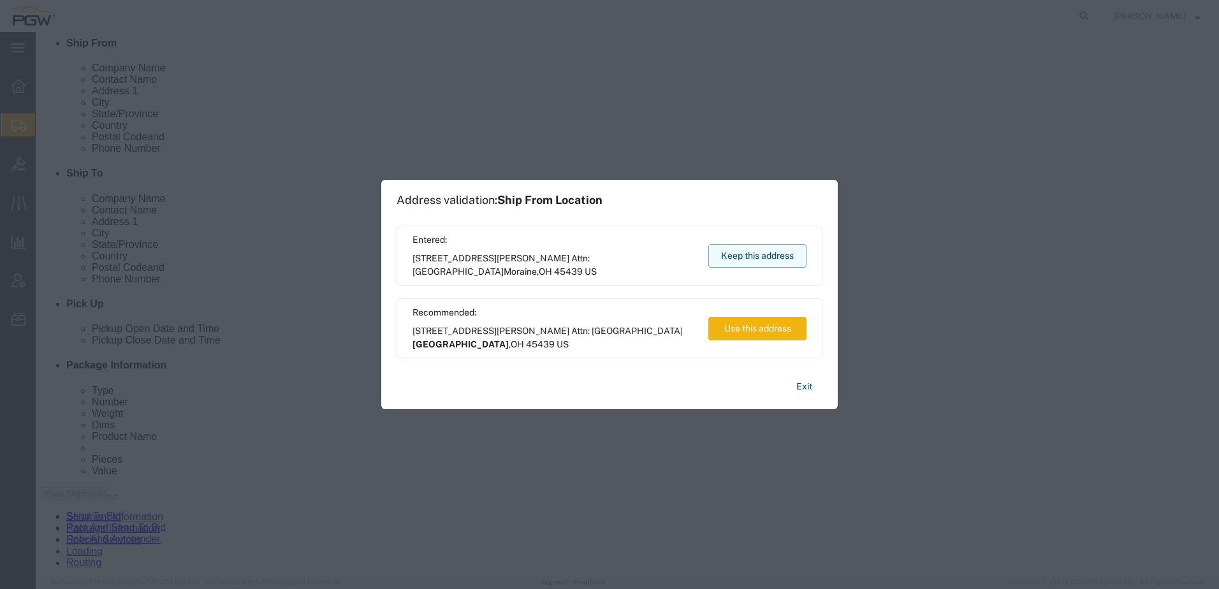
click at [783, 258] on button "Keep this address" at bounding box center [757, 256] width 98 height 24
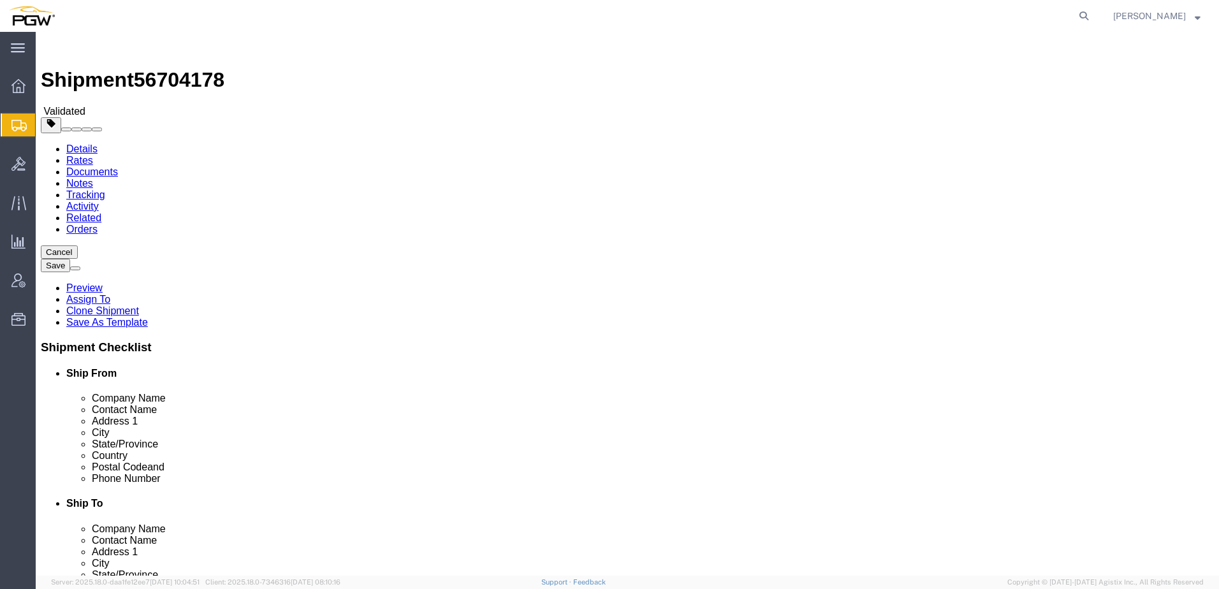
click at [85, 143] on link "Details" at bounding box center [81, 148] width 31 height 11
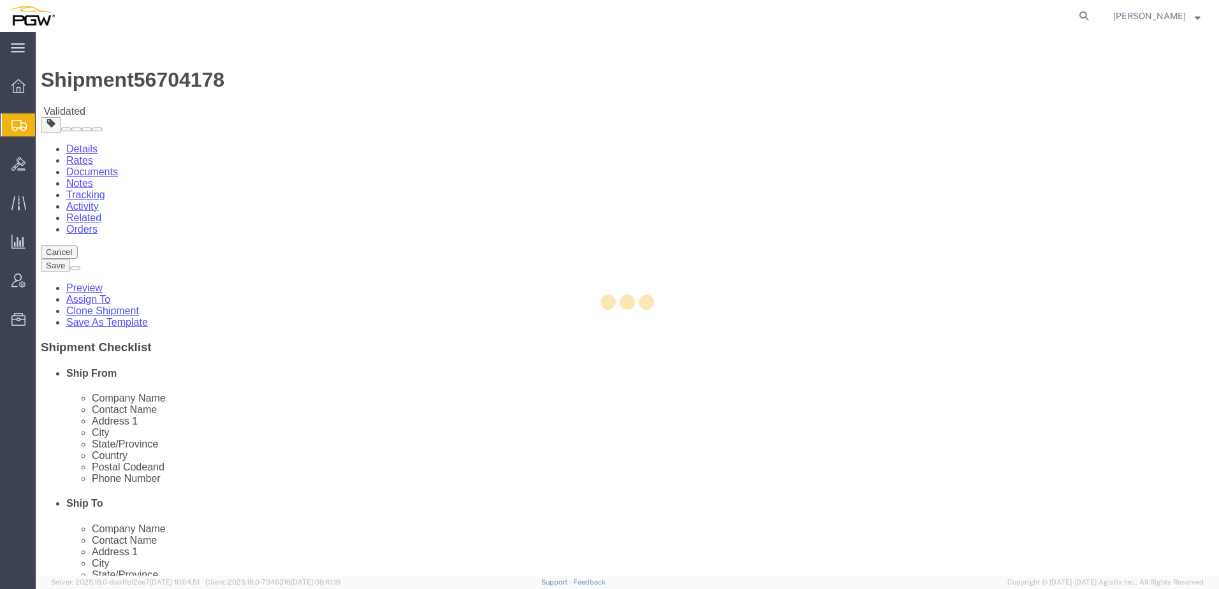
select select "28299"
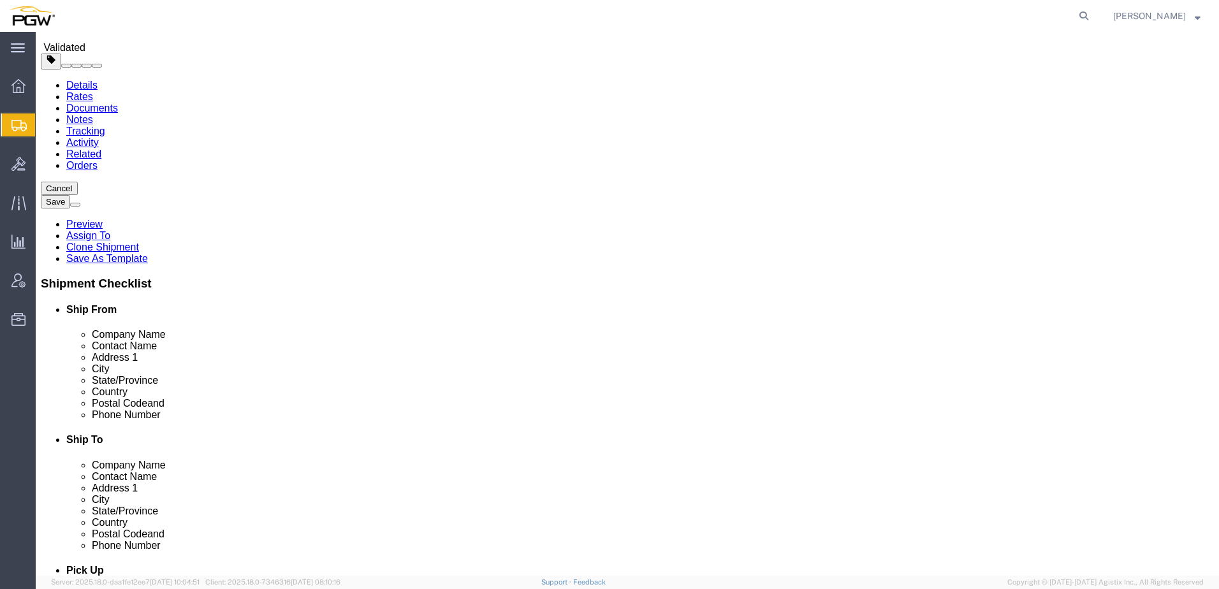
scroll to position [319, 0]
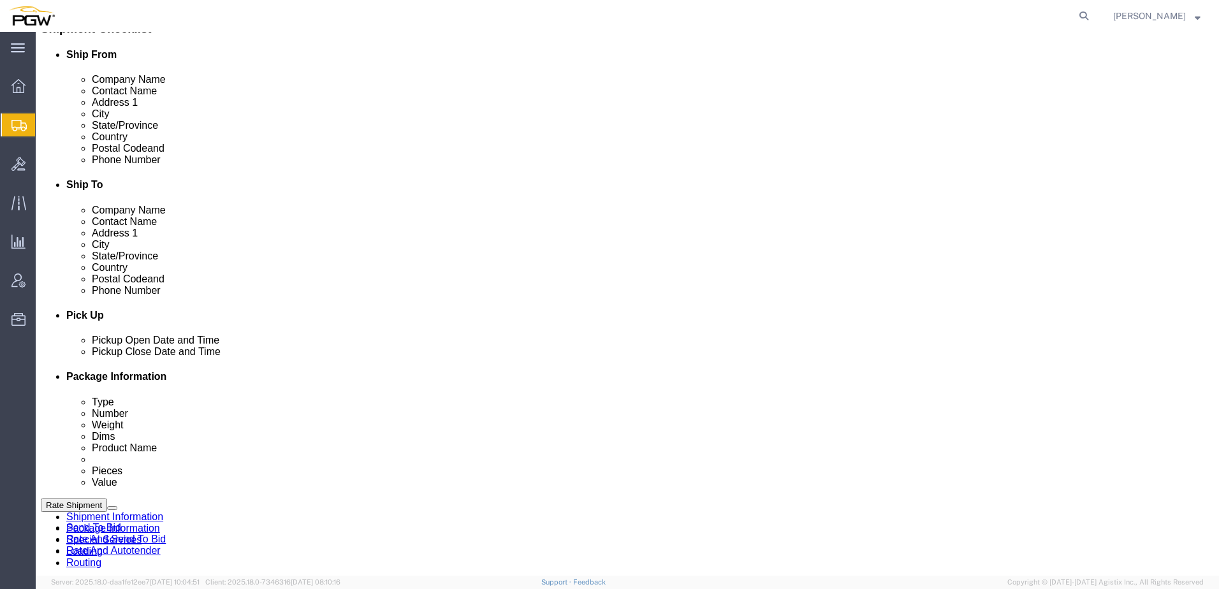
click link "Send To Bid"
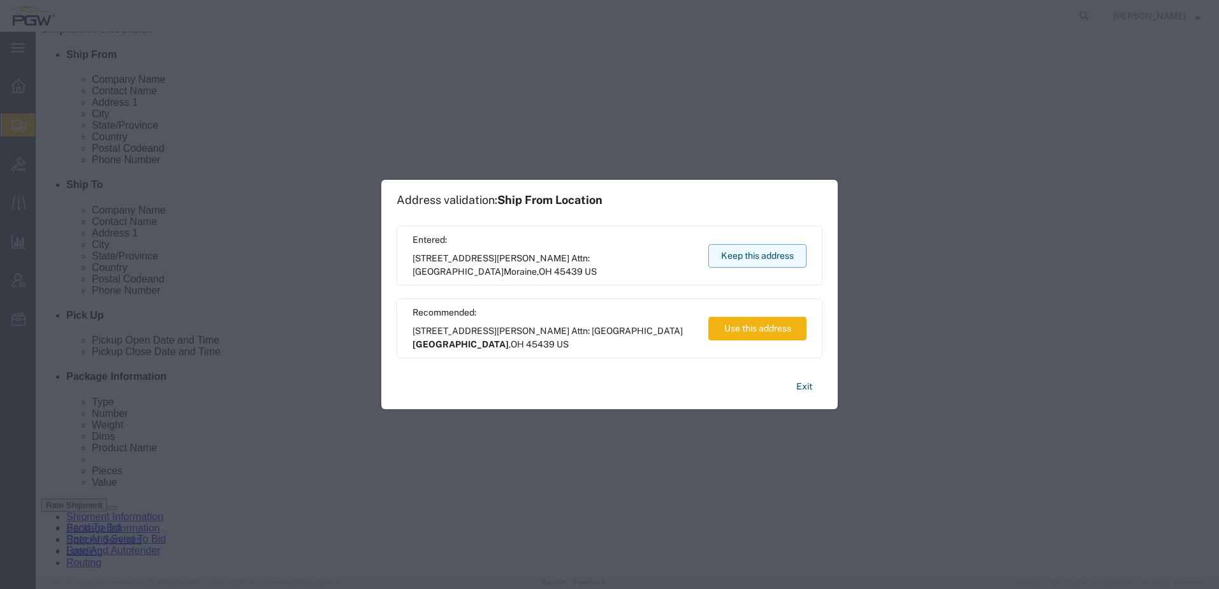
click at [773, 258] on button "Keep this address" at bounding box center [757, 256] width 98 height 24
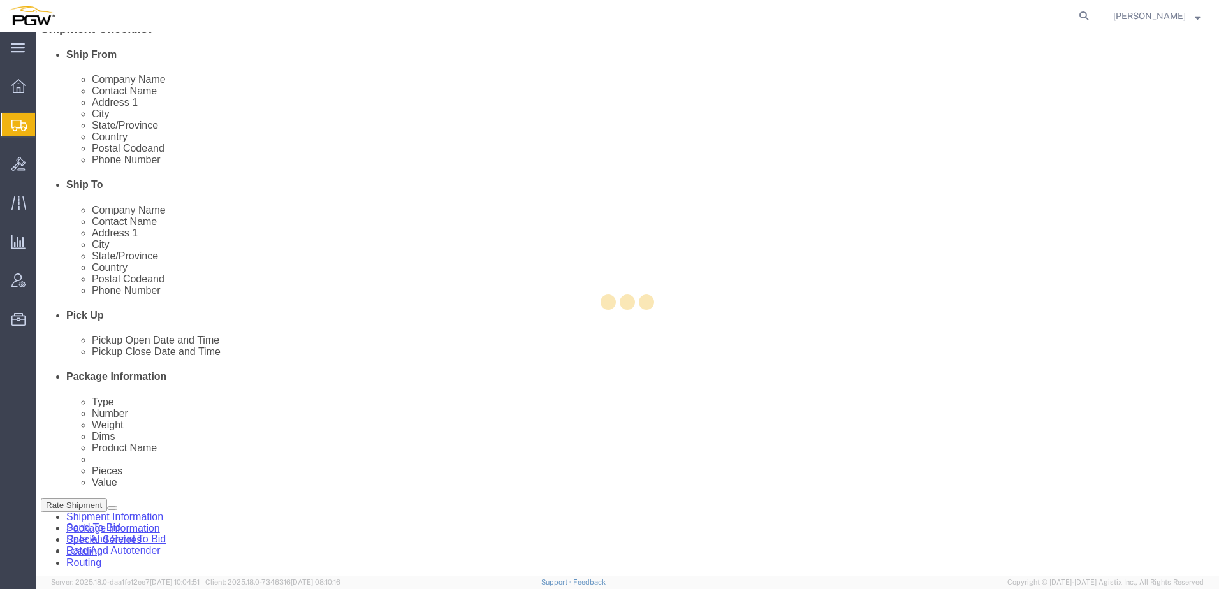
select select "TL"
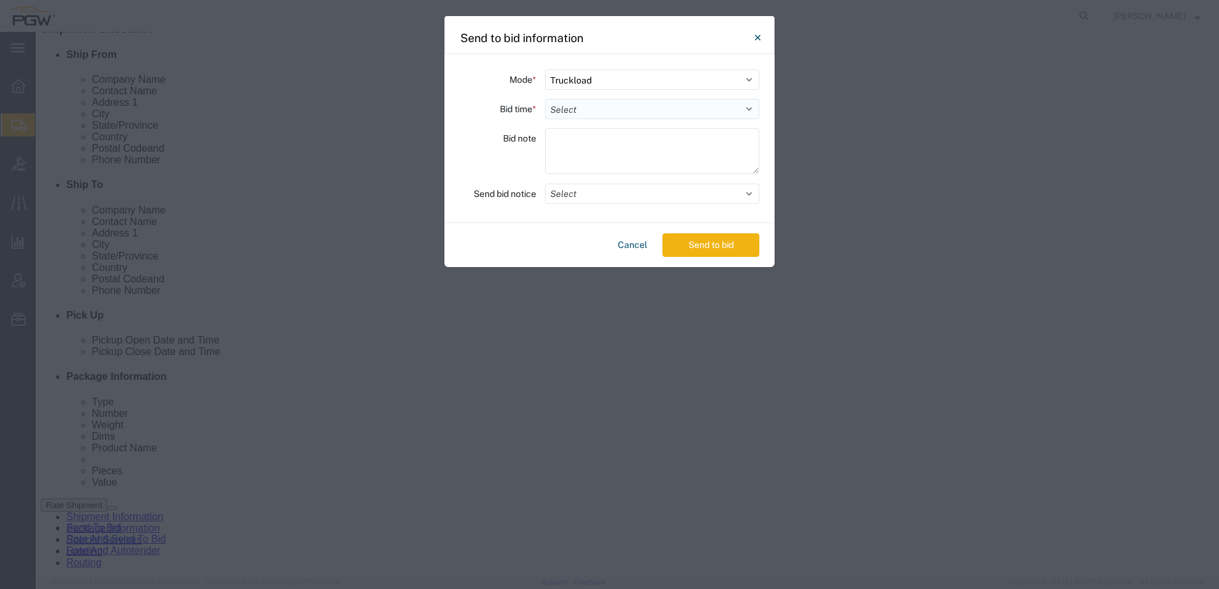
click at [618, 108] on select "Select 30 Min (Rush) 1 Hour (Rush) 2 Hours (Rush) 4 Hours (Rush) 8 Hours (Rush)…" at bounding box center [652, 109] width 214 height 20
select select "24"
click at [545, 99] on select "Select 30 Min (Rush) 1 Hour (Rush) 2 Hours (Rush) 4 Hours (Rush) 8 Hours (Rush)…" at bounding box center [652, 109] width 214 height 20
click at [715, 242] on button "Send to bid" at bounding box center [710, 245] width 97 height 24
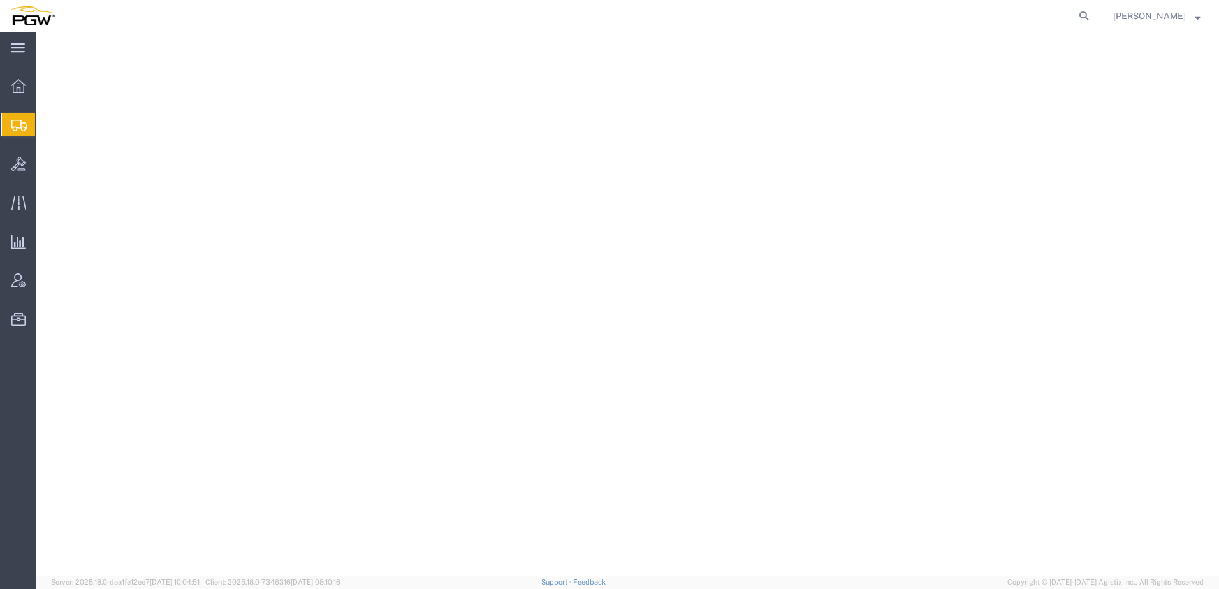
select select "62351"
select select
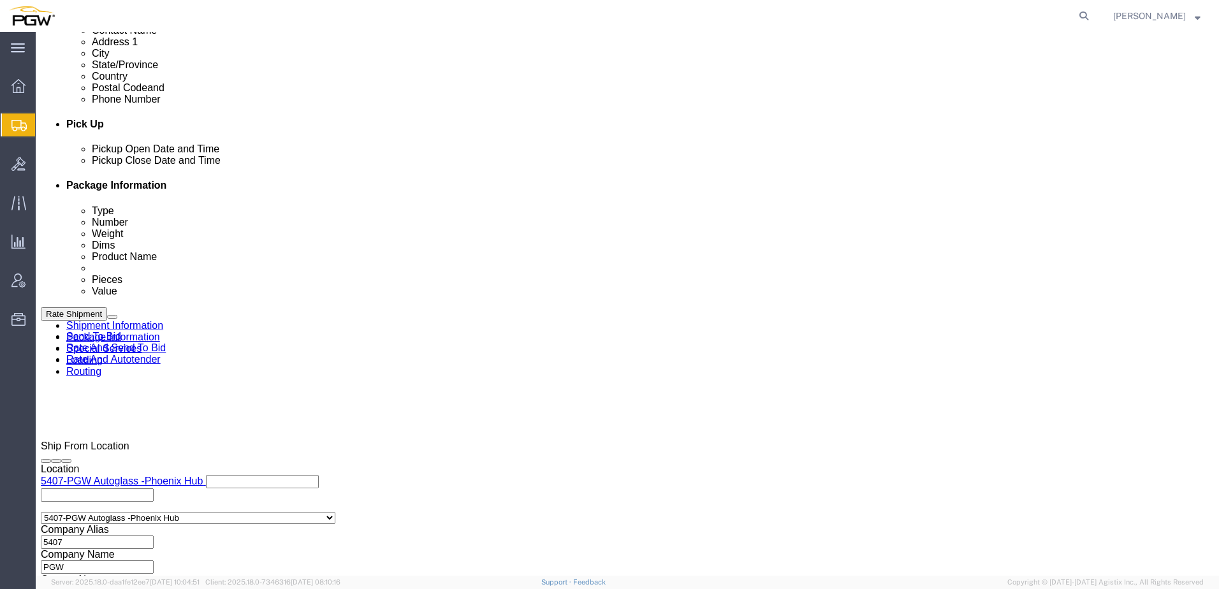
scroll to position [701, 0]
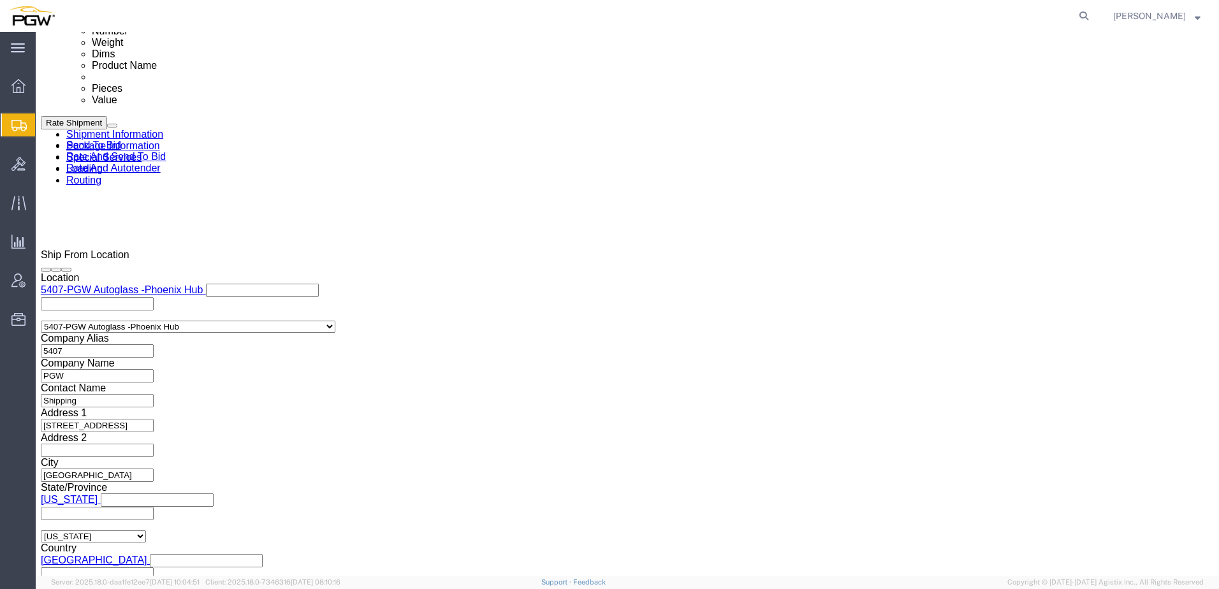
click link "Send To Bid"
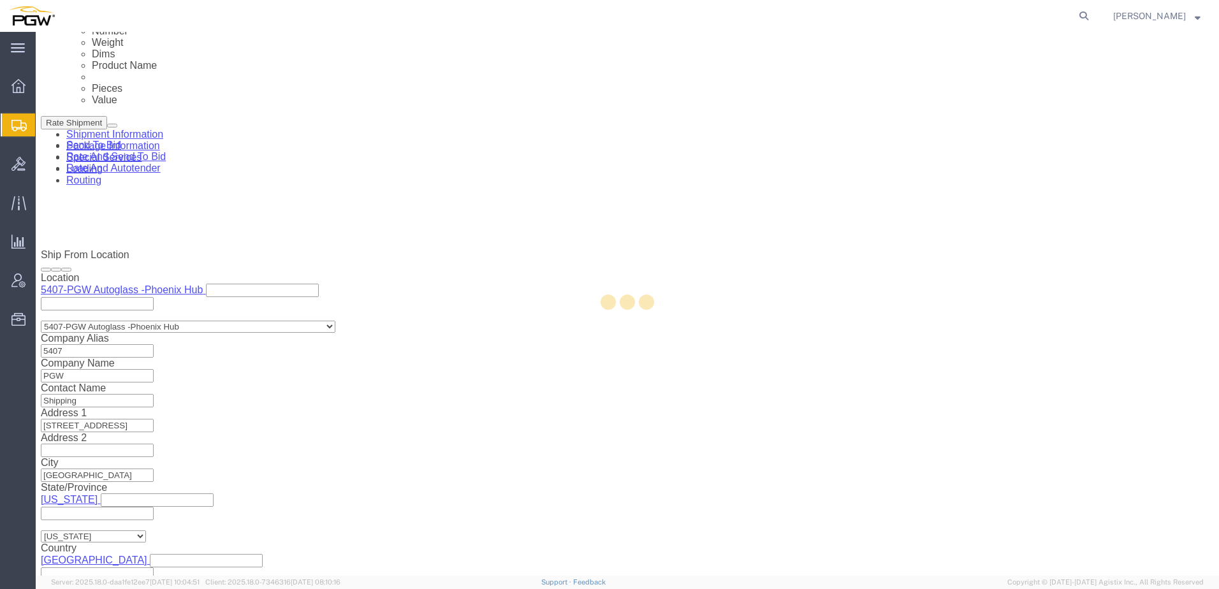
select select "62351"
select select
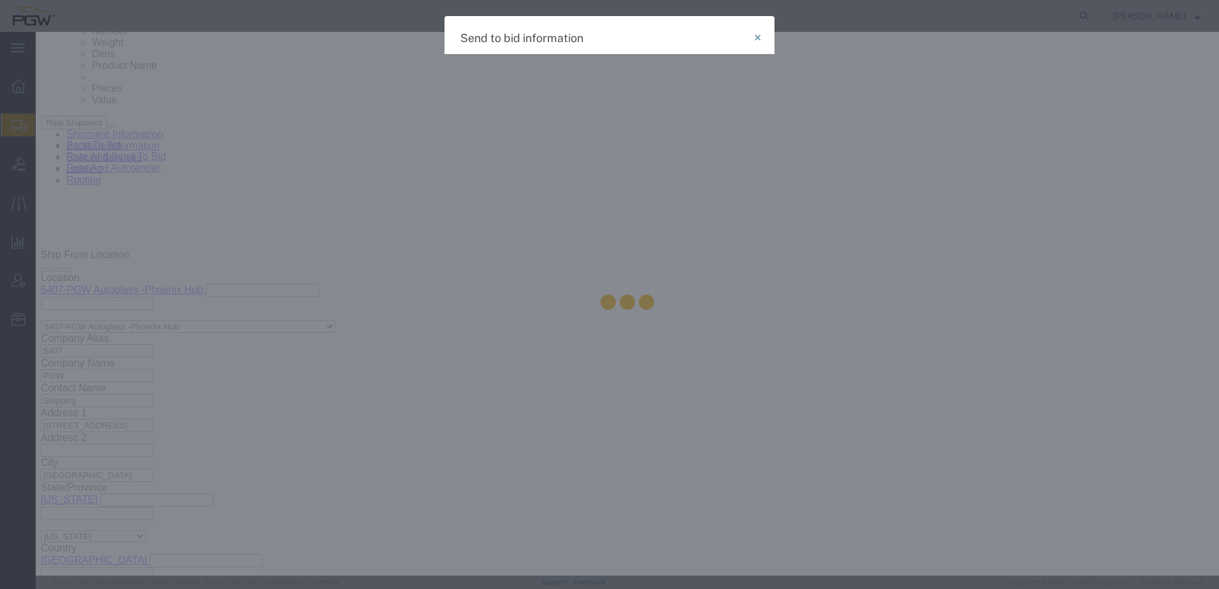
select select "TL"
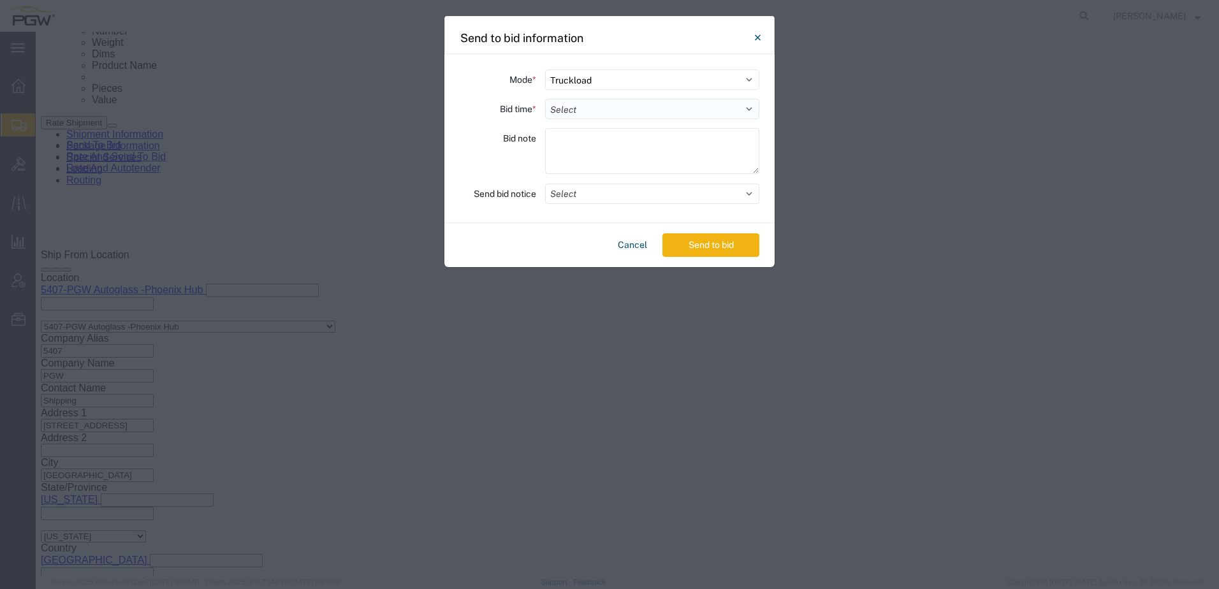
click at [606, 110] on select "Select 30 Min (Rush) 1 Hour (Rush) 2 Hours (Rush) 4 Hours (Rush) 8 Hours (Rush)…" at bounding box center [652, 109] width 214 height 20
select select "24"
click at [545, 99] on select "Select 30 Min (Rush) 1 Hour (Rush) 2 Hours (Rush) 4 Hours (Rush) 8 Hours (Rush)…" at bounding box center [652, 109] width 214 height 20
click at [727, 245] on button "Send to bid" at bounding box center [710, 245] width 97 height 24
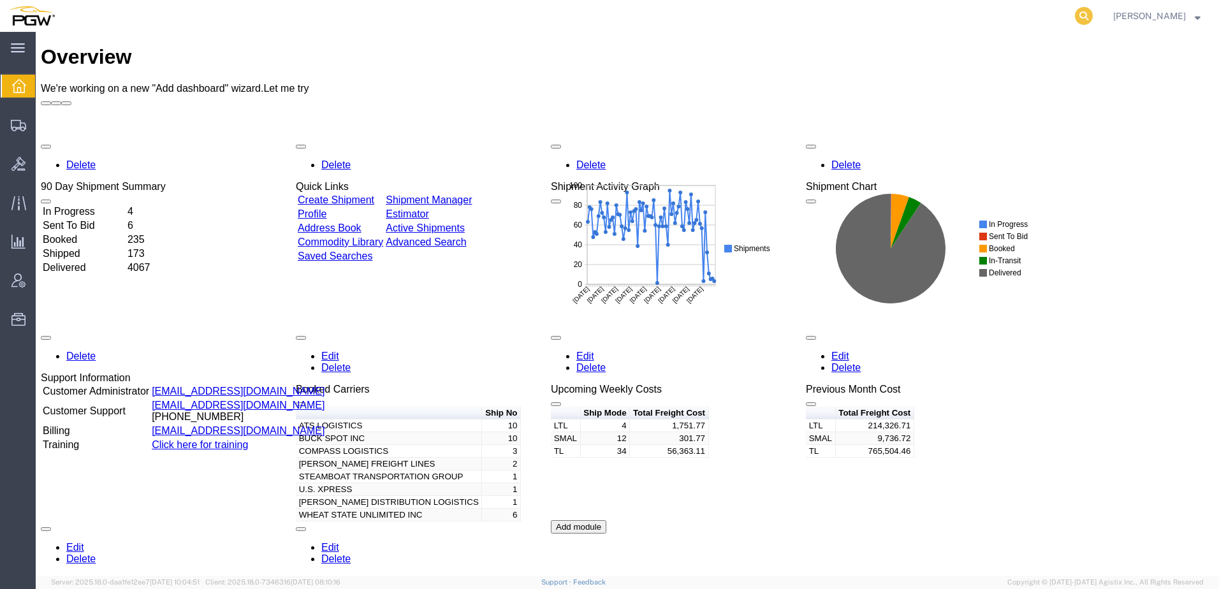
click at [1093, 13] on icon at bounding box center [1084, 16] width 18 height 18
paste input "56692896"
type input "56692896"
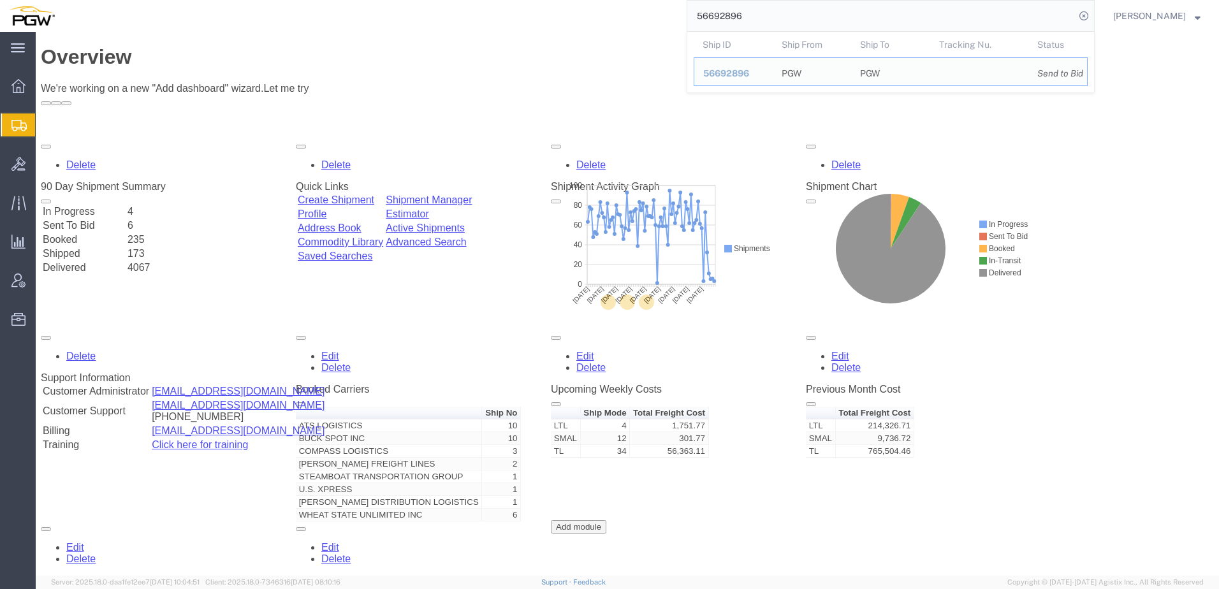
click at [940, 7] on input "56692896" at bounding box center [881, 16] width 388 height 31
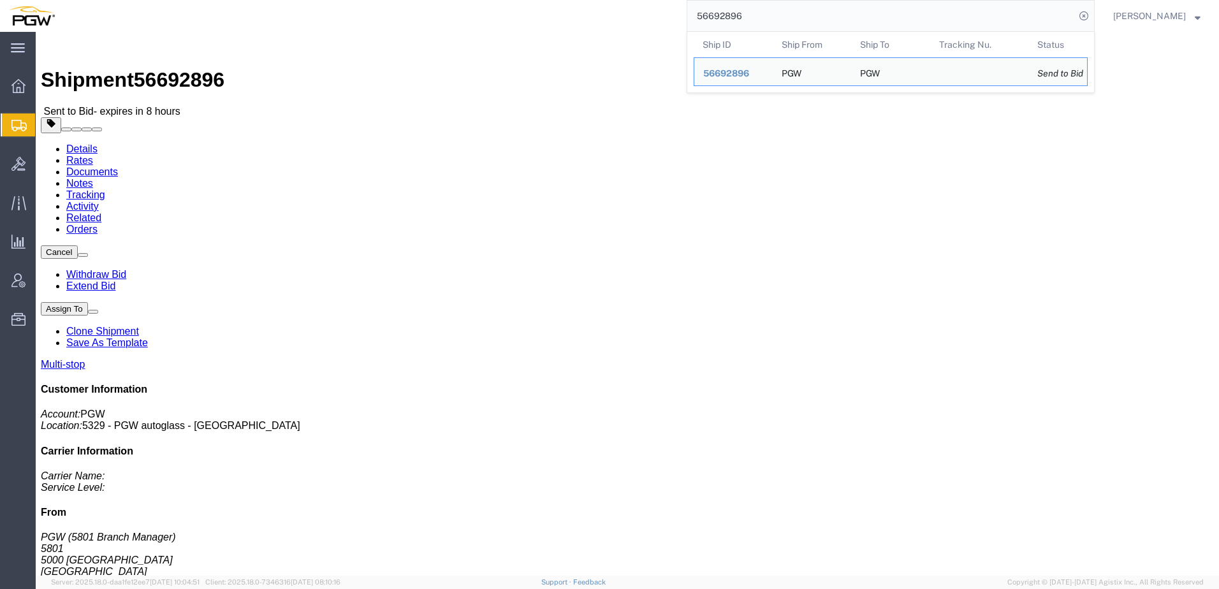
click div "Shipment Detail Multi-stop Ship From PGW (5801 Branch Manager) [STREET_ADDRESS]…"
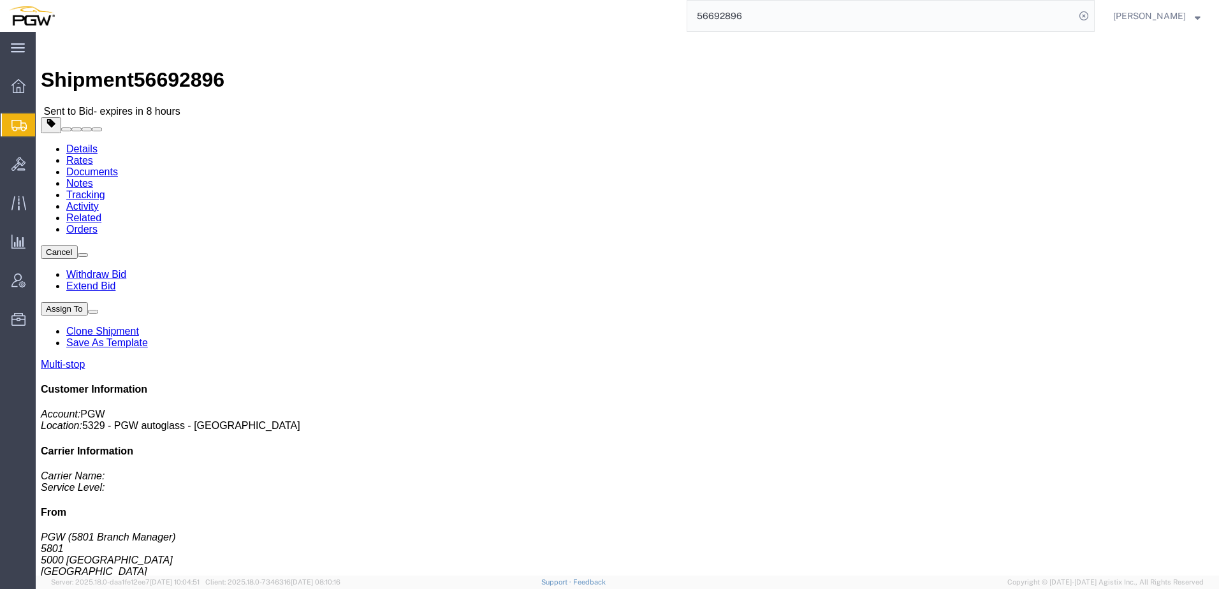
click link "Rates"
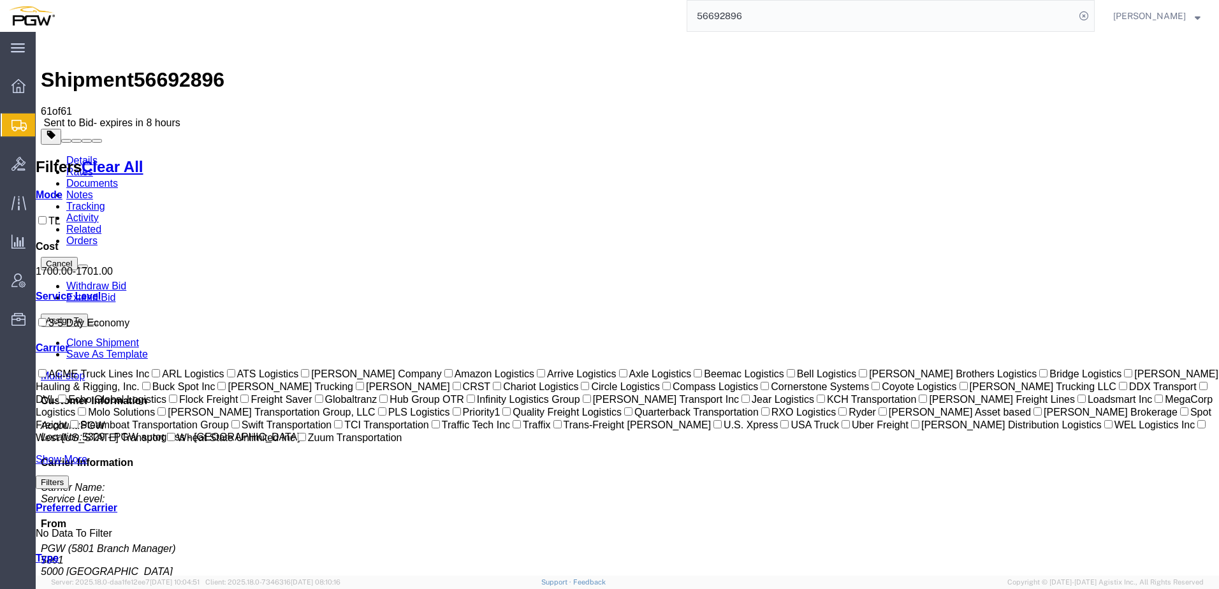
drag, startPoint x: 159, startPoint y: 77, endPoint x: 150, endPoint y: 78, distance: 8.5
click at [118, 178] on link "Documents" at bounding box center [92, 183] width 52 height 11
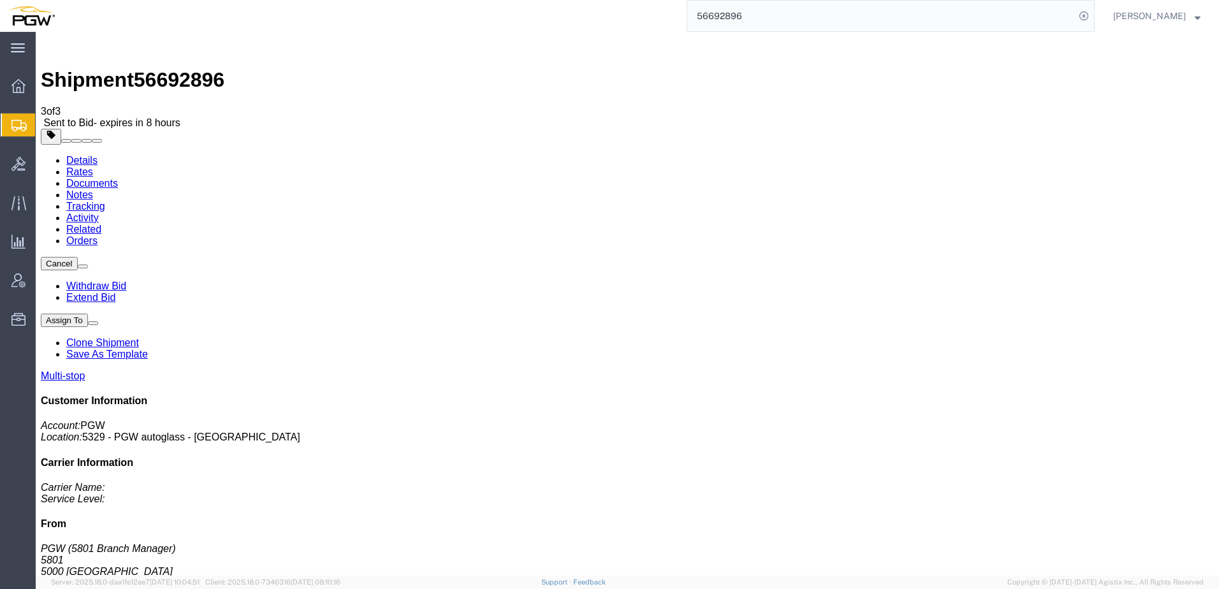
click at [93, 166] on link "Rates" at bounding box center [79, 171] width 27 height 11
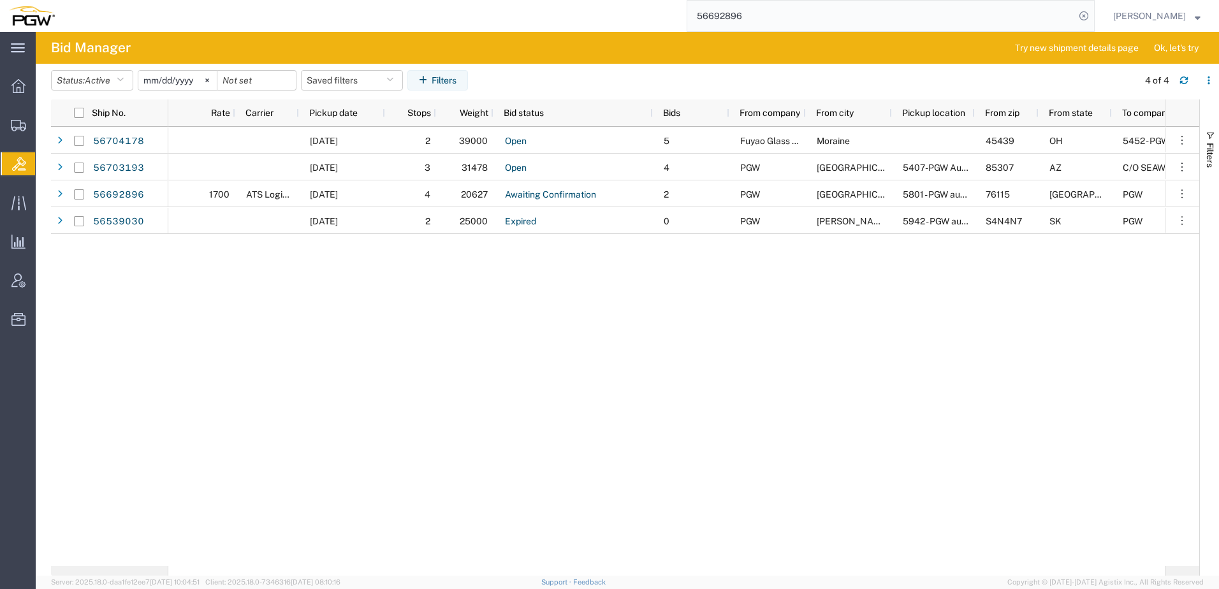
click at [383, 377] on div "[DATE] 2 39000 Open 5 Fuyao Glass America Inc [GEOGRAPHIC_DATA] 45439 OH 5452 -…" at bounding box center [666, 346] width 996 height 439
click at [209, 340] on div "[DATE] 2 39000 Open 5 Fuyao Glass America Inc [GEOGRAPHIC_DATA] 45439 OH 5452 -…" at bounding box center [666, 346] width 996 height 439
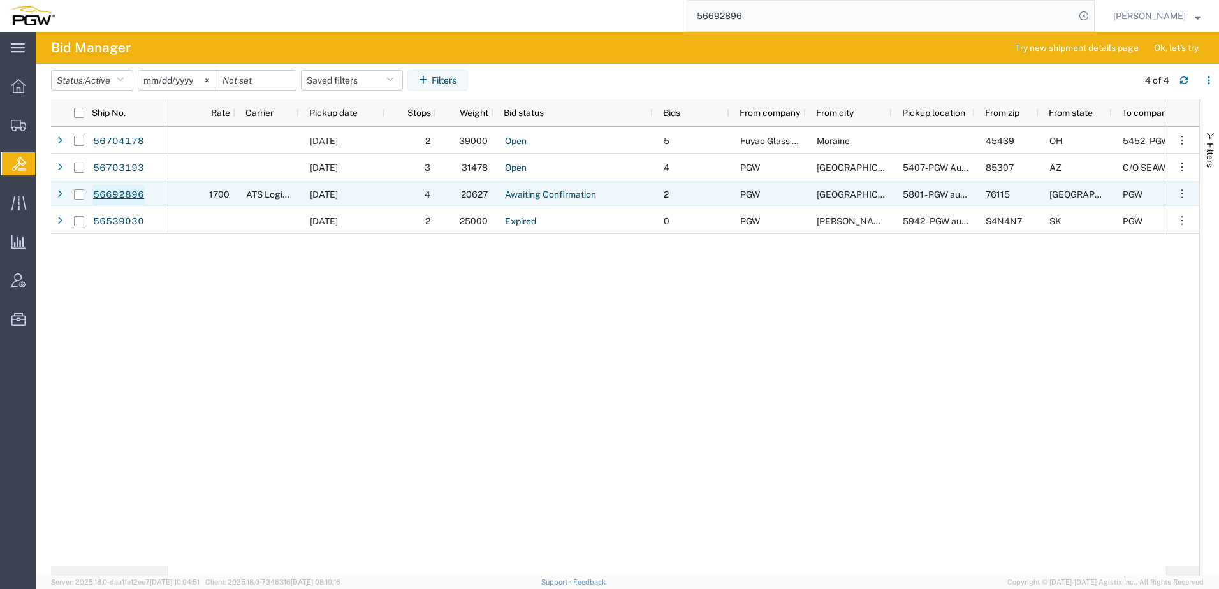
click at [131, 196] on link "56692896" at bounding box center [118, 195] width 52 height 20
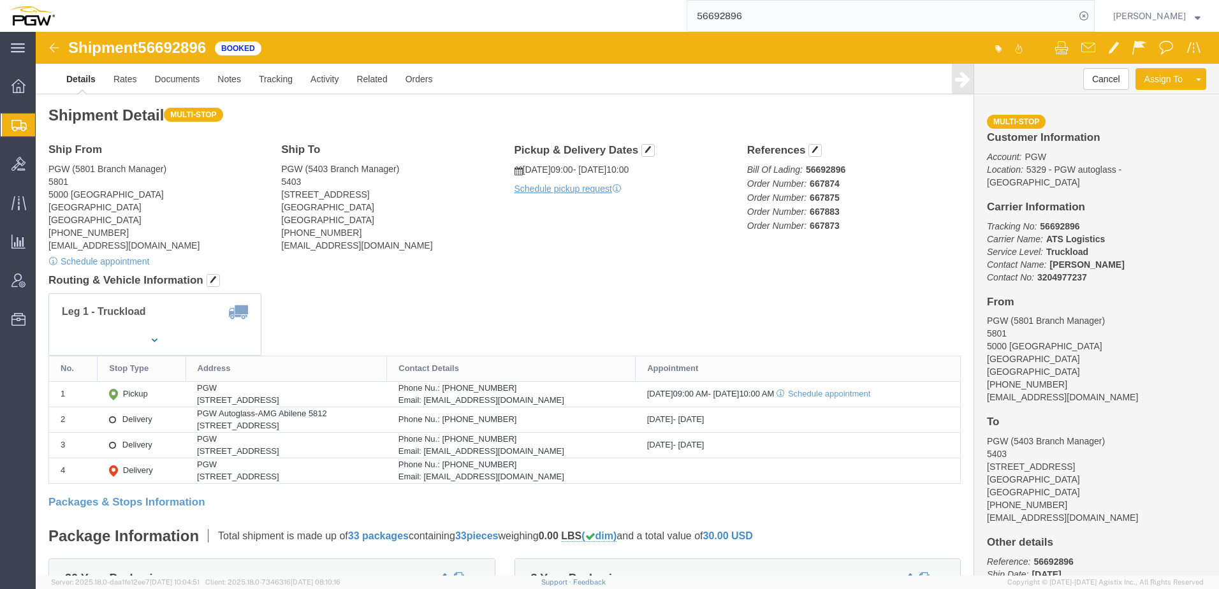
drag, startPoint x: 369, startPoint y: 240, endPoint x: 47, endPoint y: 115, distance: 345.4
click div "Shipment Detail Multi-stop Ship From PGW (5801 Branch Manager) [STREET_ADDRESS]…"
